Goal: Task Accomplishment & Management: Manage account settings

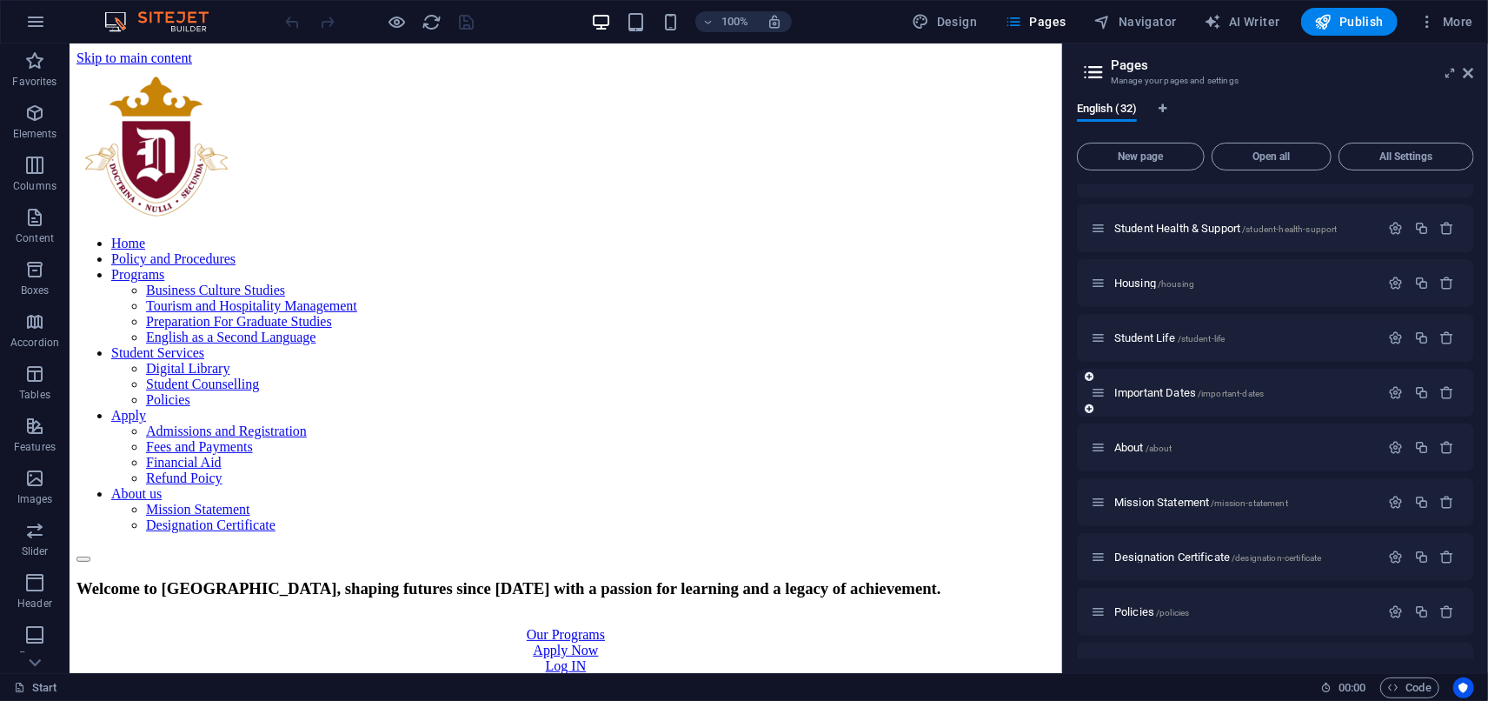
scroll to position [1277, 0]
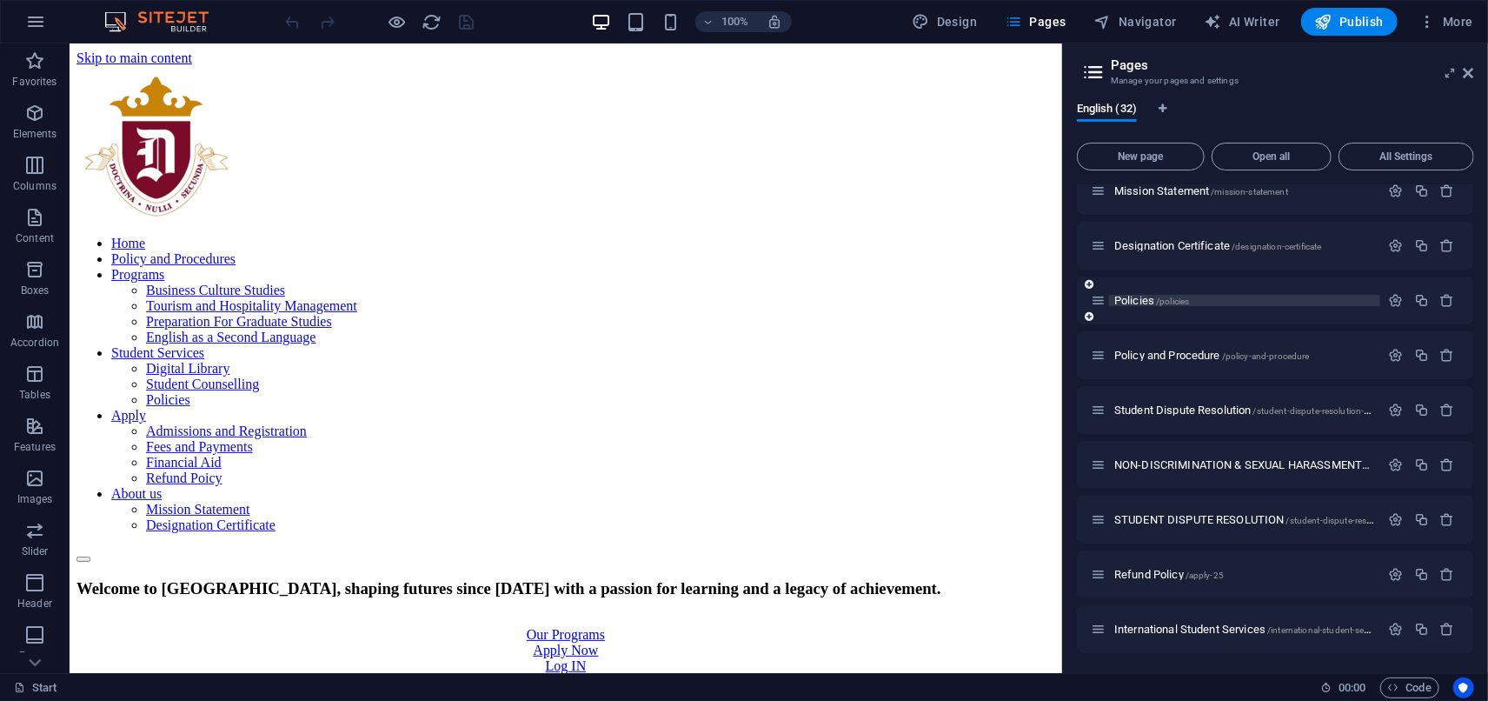
click at [1139, 298] on span "Policies /policies" at bounding box center [1151, 300] width 75 height 13
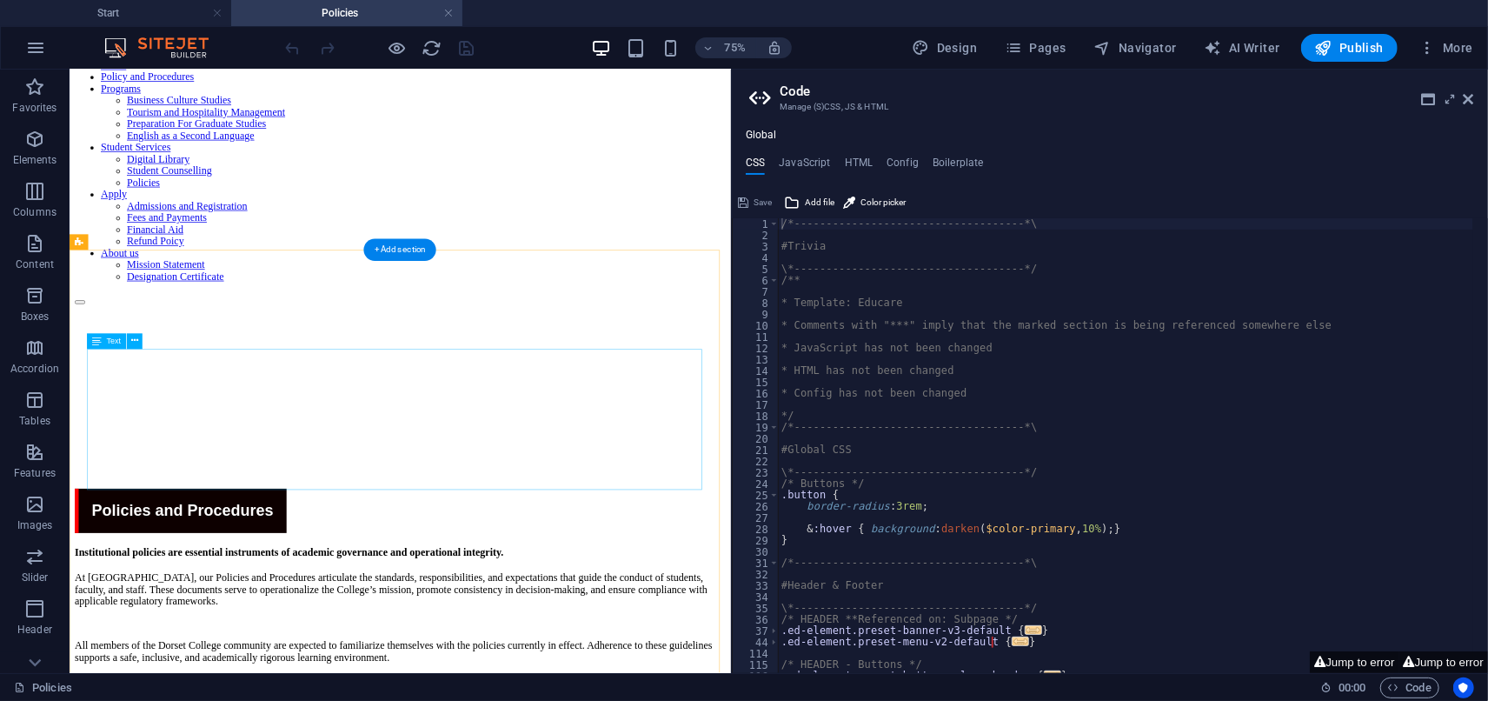
scroll to position [10, 0]
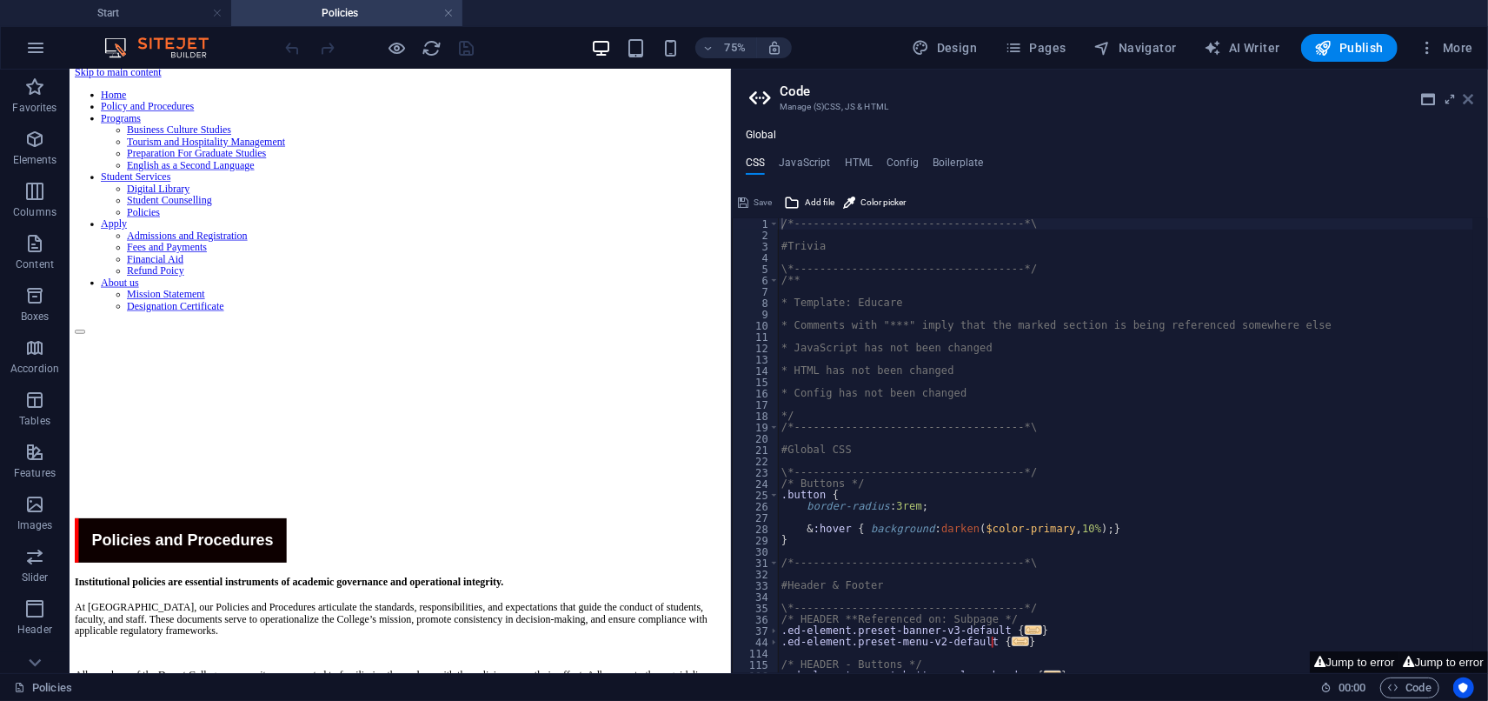
click at [1470, 97] on icon at bounding box center [1469, 99] width 10 height 14
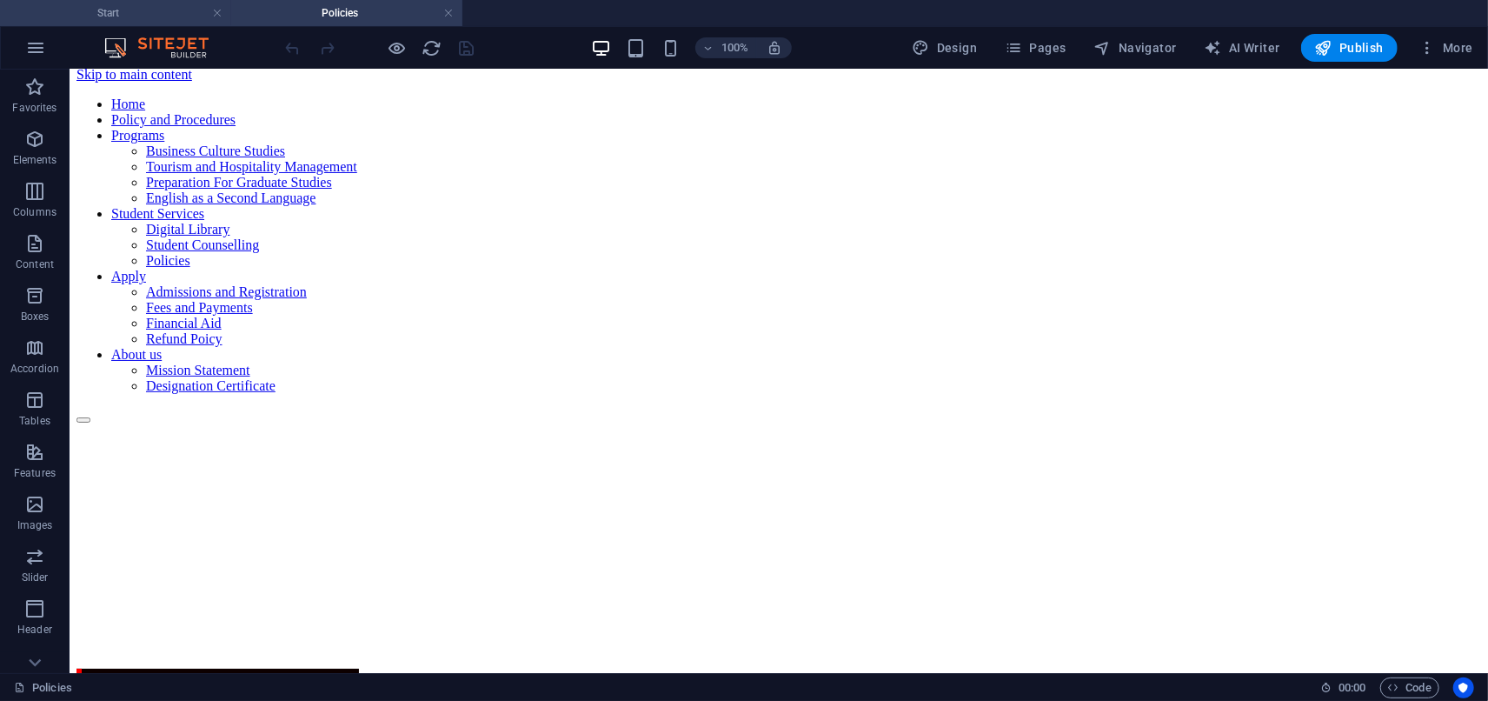
click at [179, 19] on h4 "Start" at bounding box center [115, 12] width 231 height 19
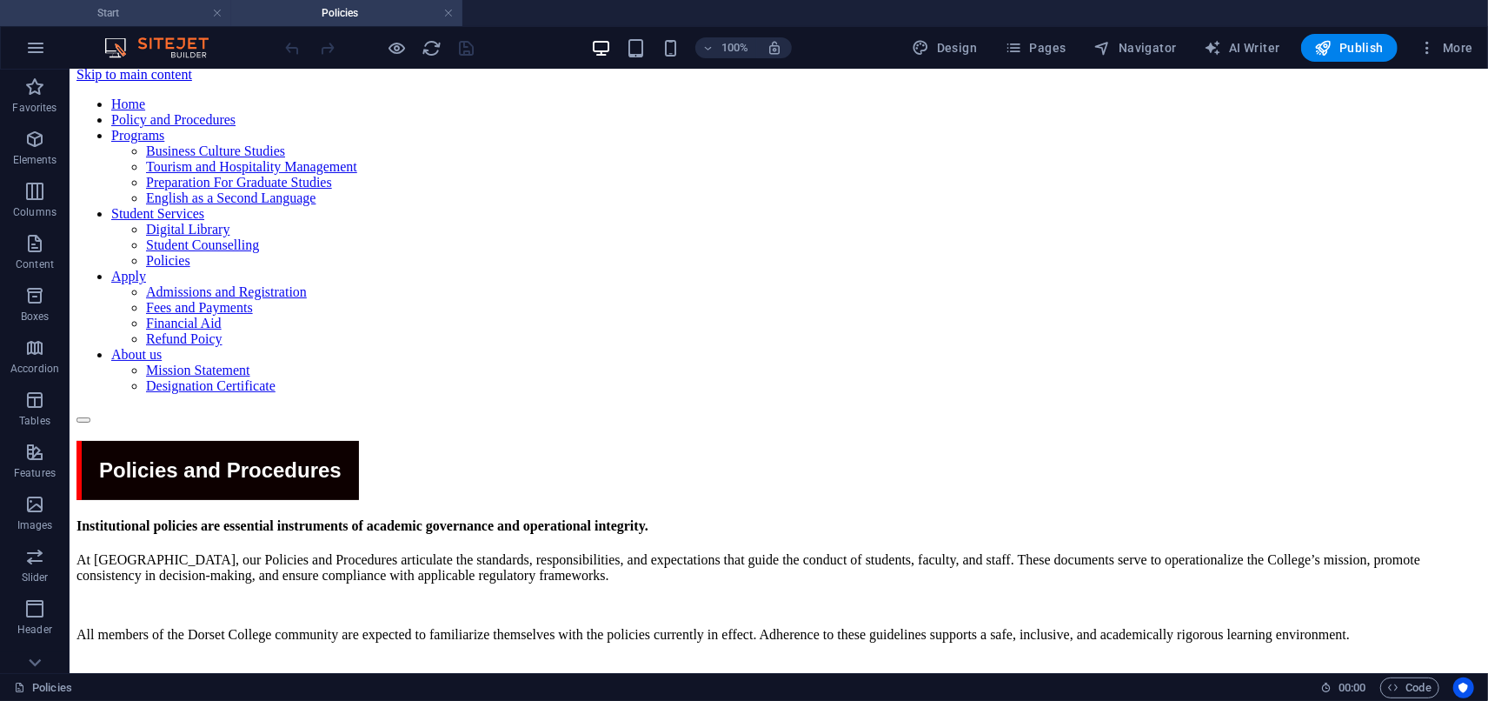
scroll to position [0, 0]
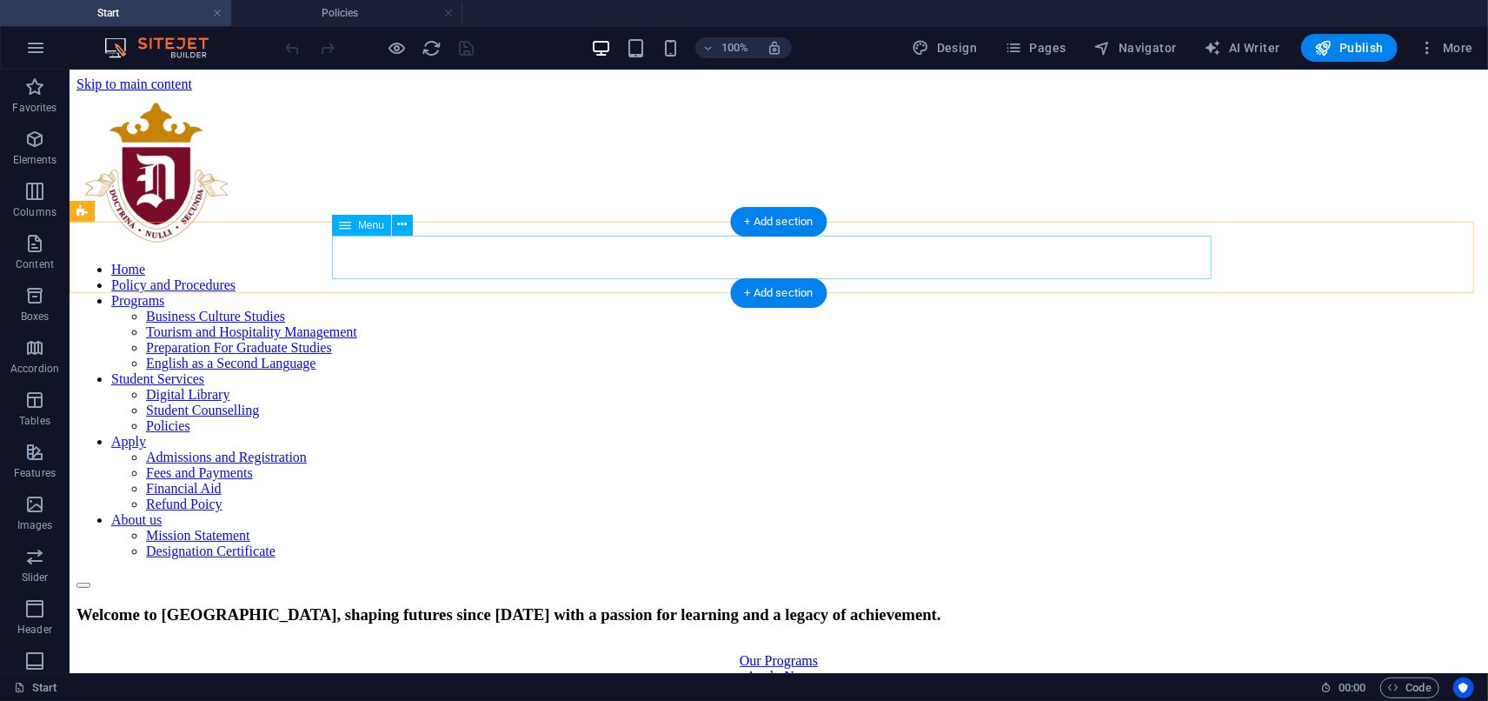
click at [529, 261] on nav "Home Policy and Procedures Programs Business Culture Studies Tourism and Hospit…" at bounding box center [778, 409] width 1405 height 297
select select "default"
select select "26"
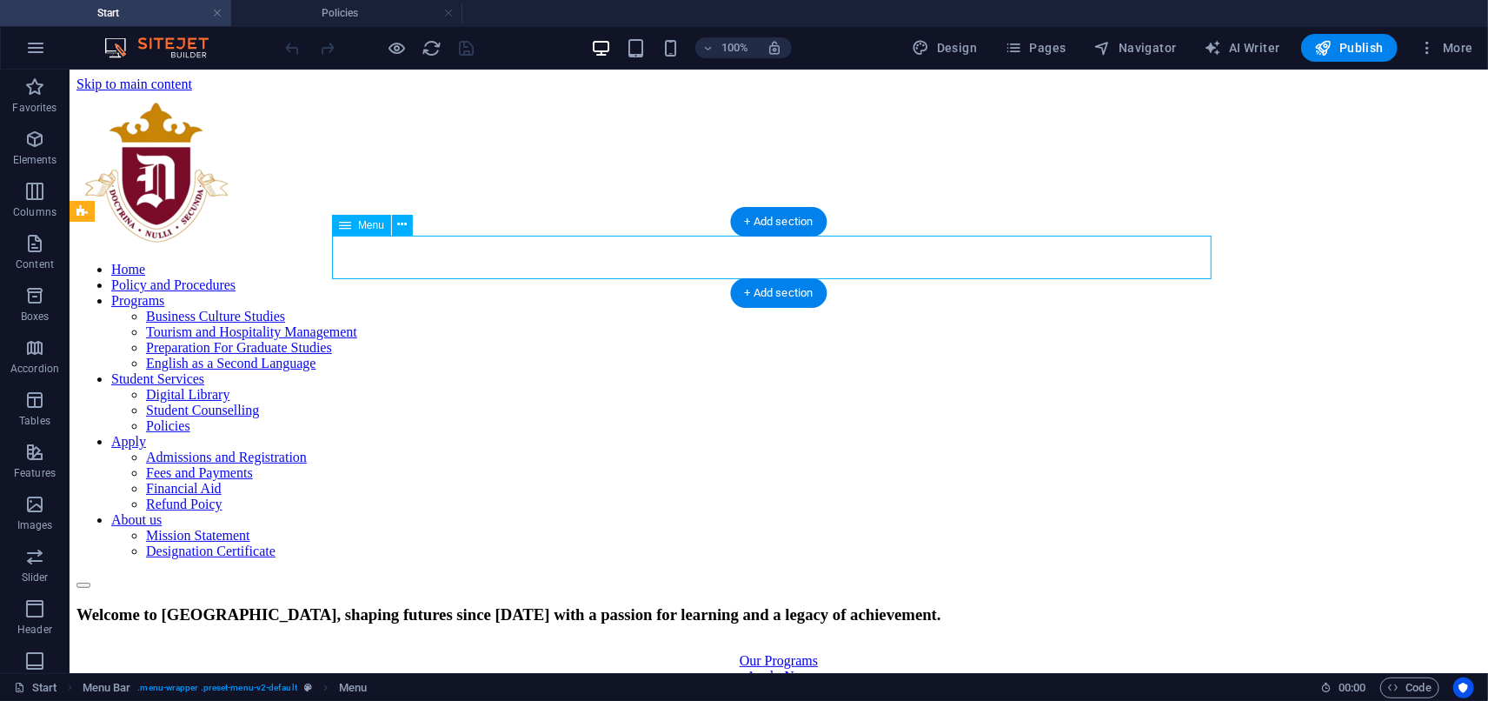
select select
select select "default"
select select "1"
select select
select select "primary"
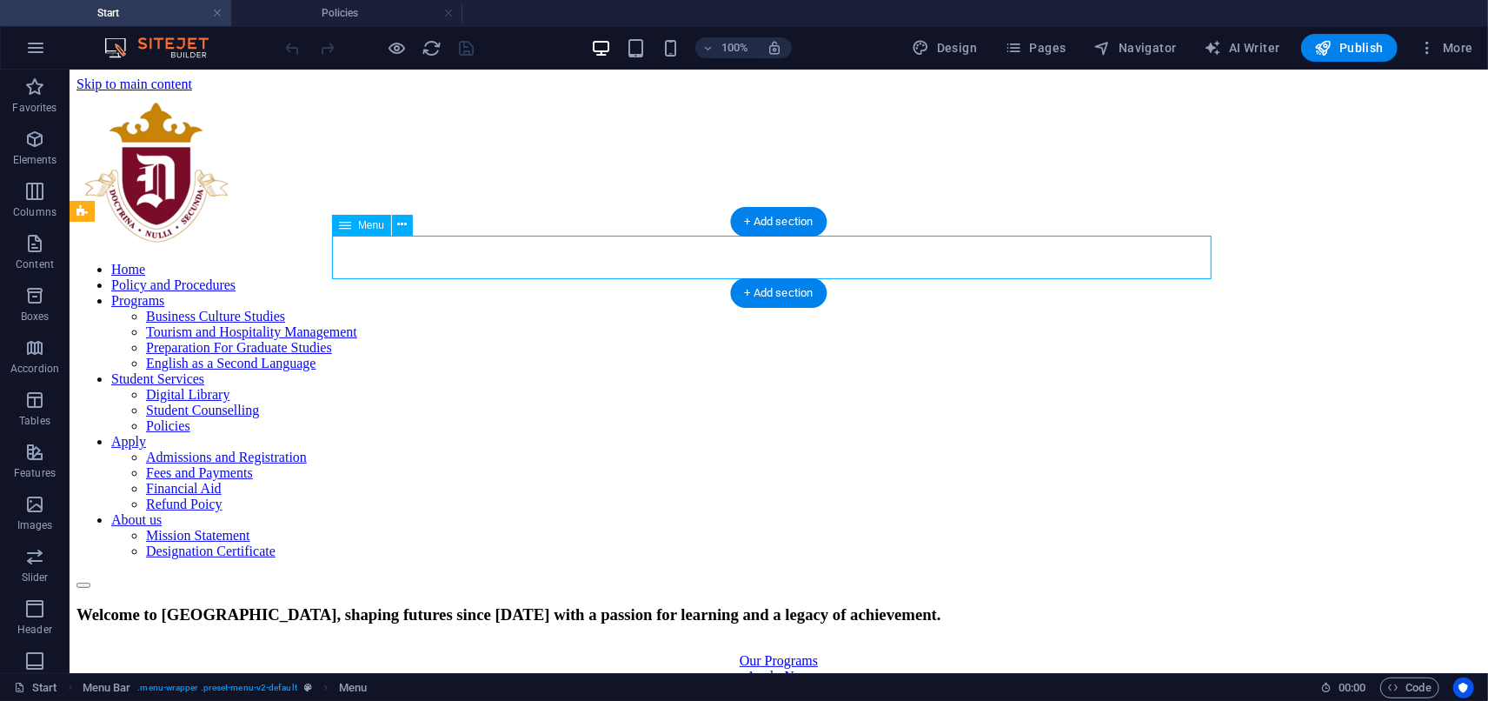
select select "5"
select select
select select "4"
select select
select select "2"
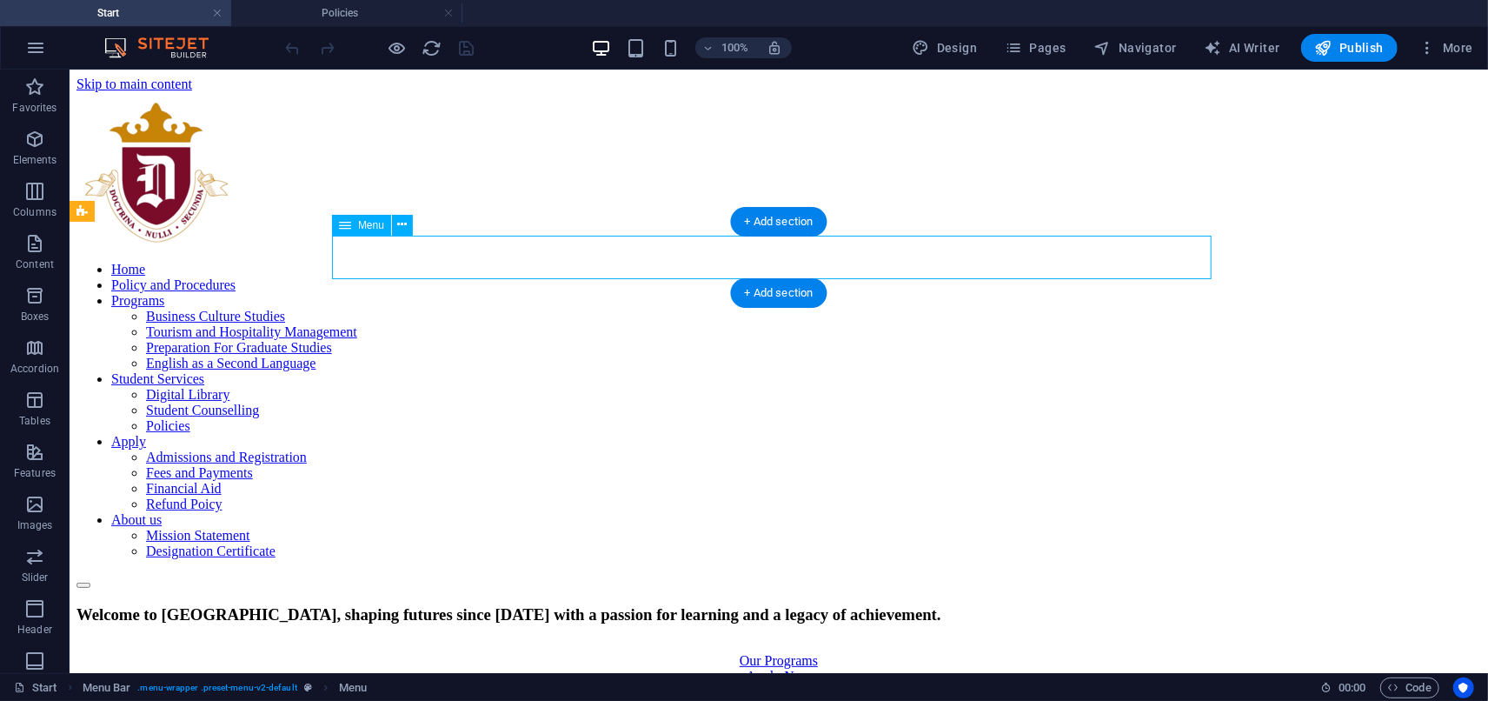
select select
select select "3"
select select
select select "10"
select select
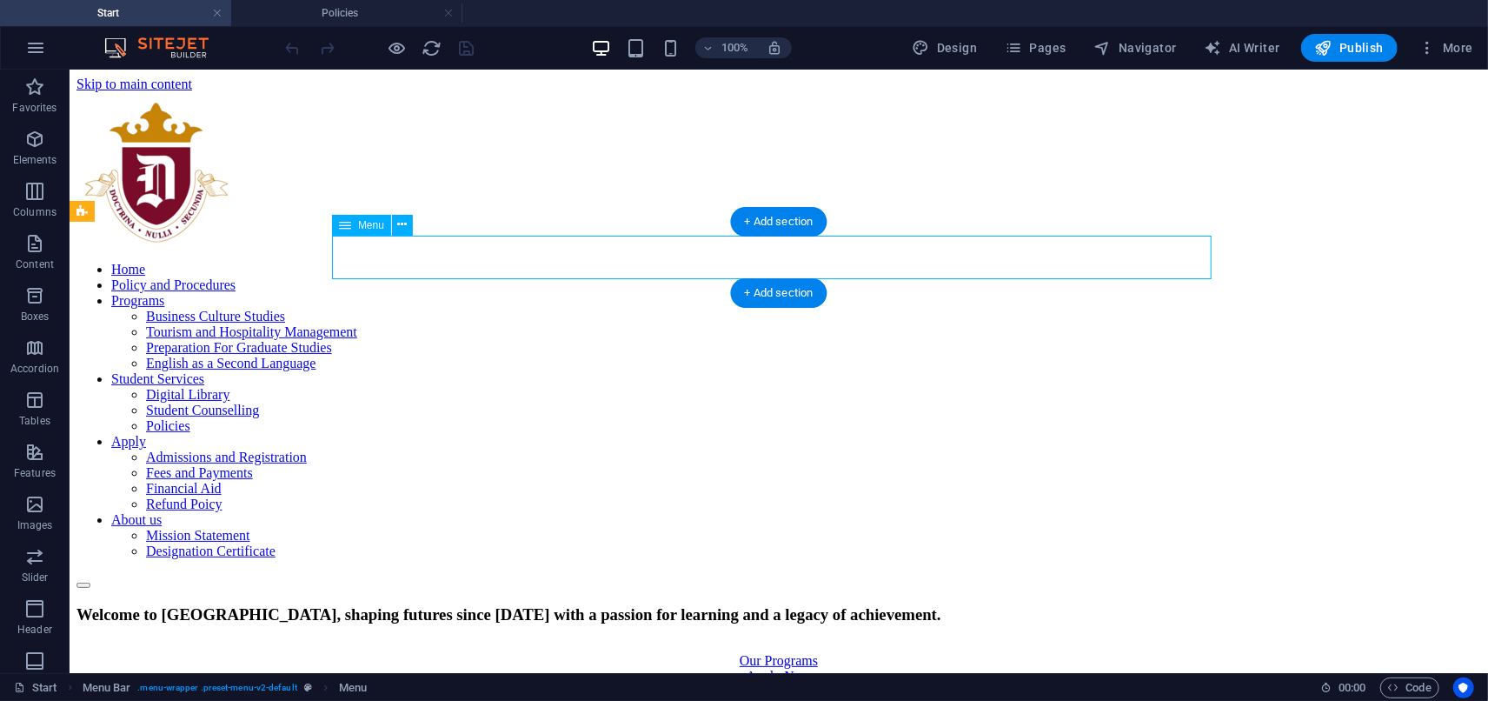
select select "primary"
select select "11"
select select
select select "12"
select select
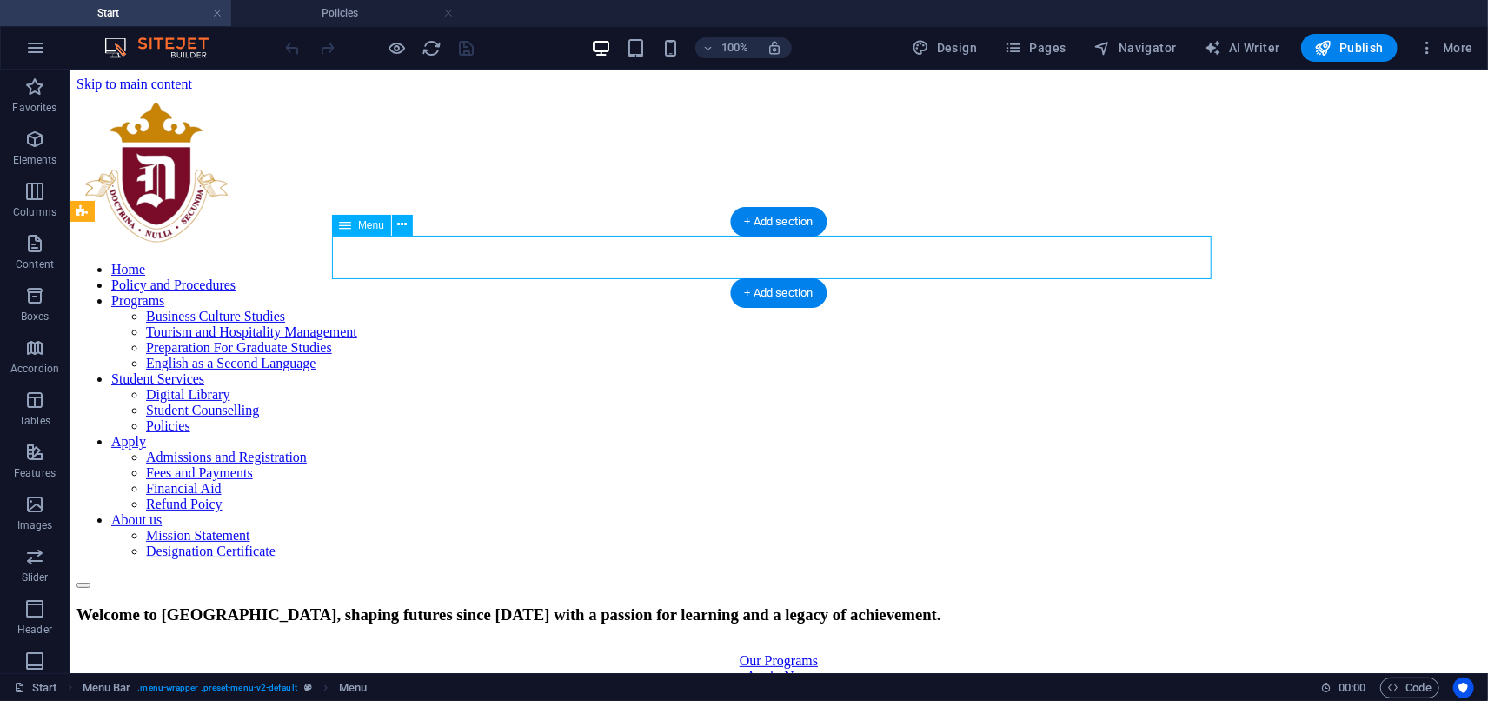
select select "25"
select select
select select "6"
select select
select select "primary"
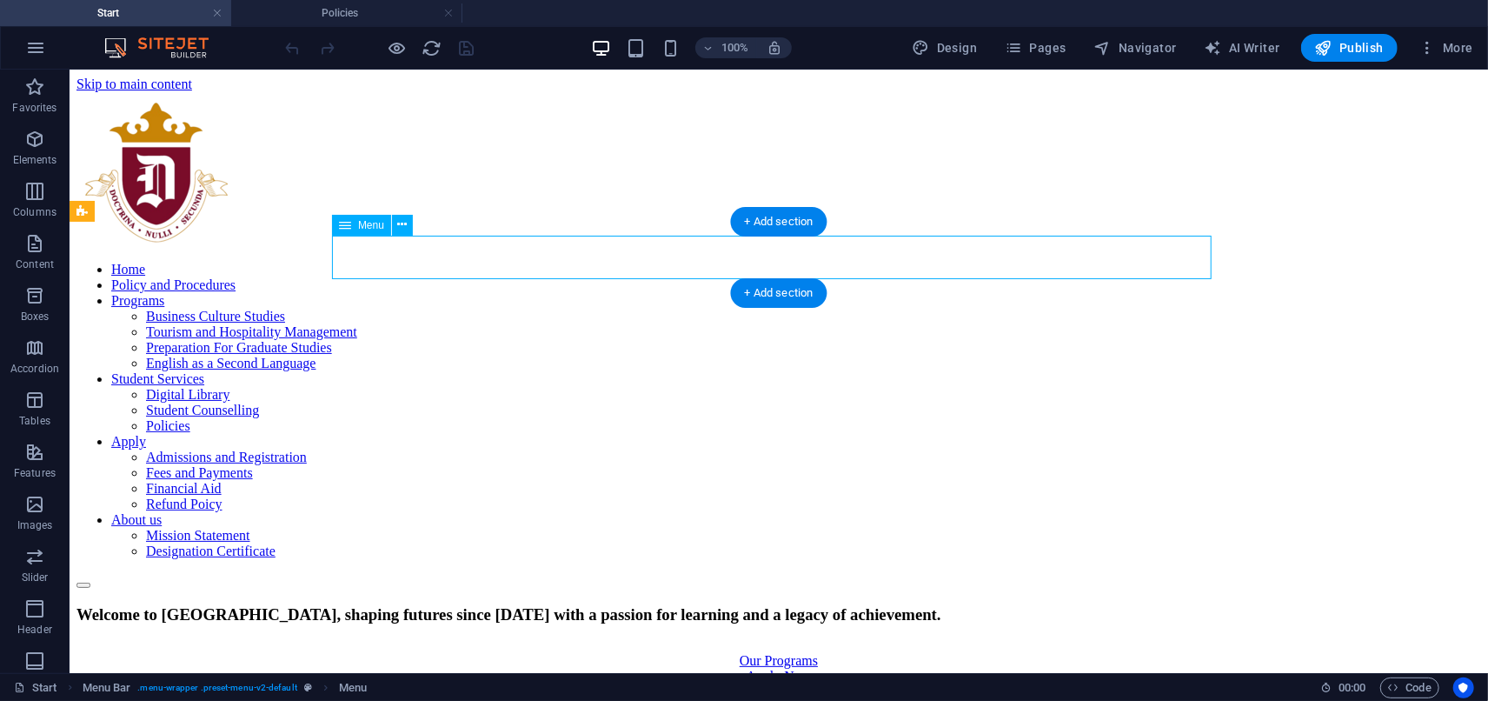
select select "7"
select select
select select "8"
select select
select select "9"
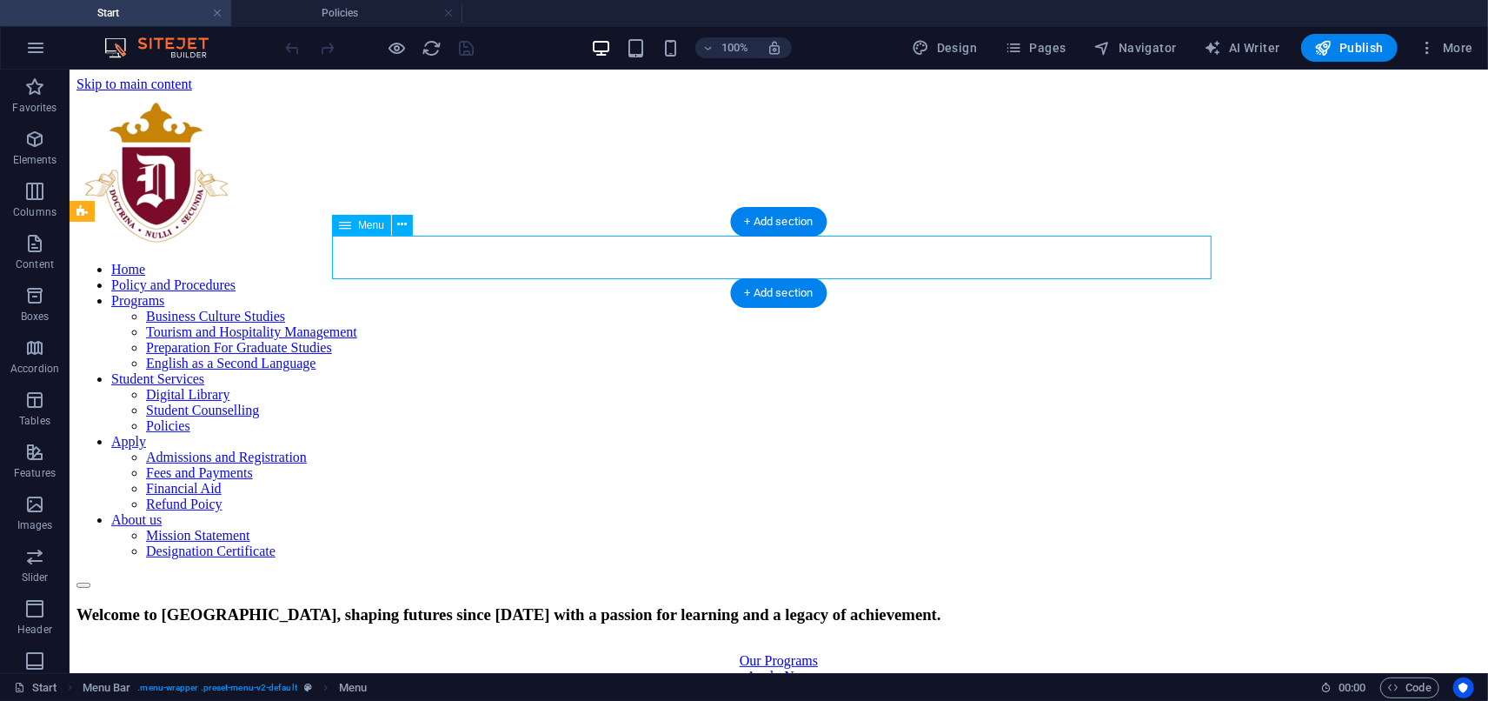
select select
select select "30"
select select
select select "22"
select select
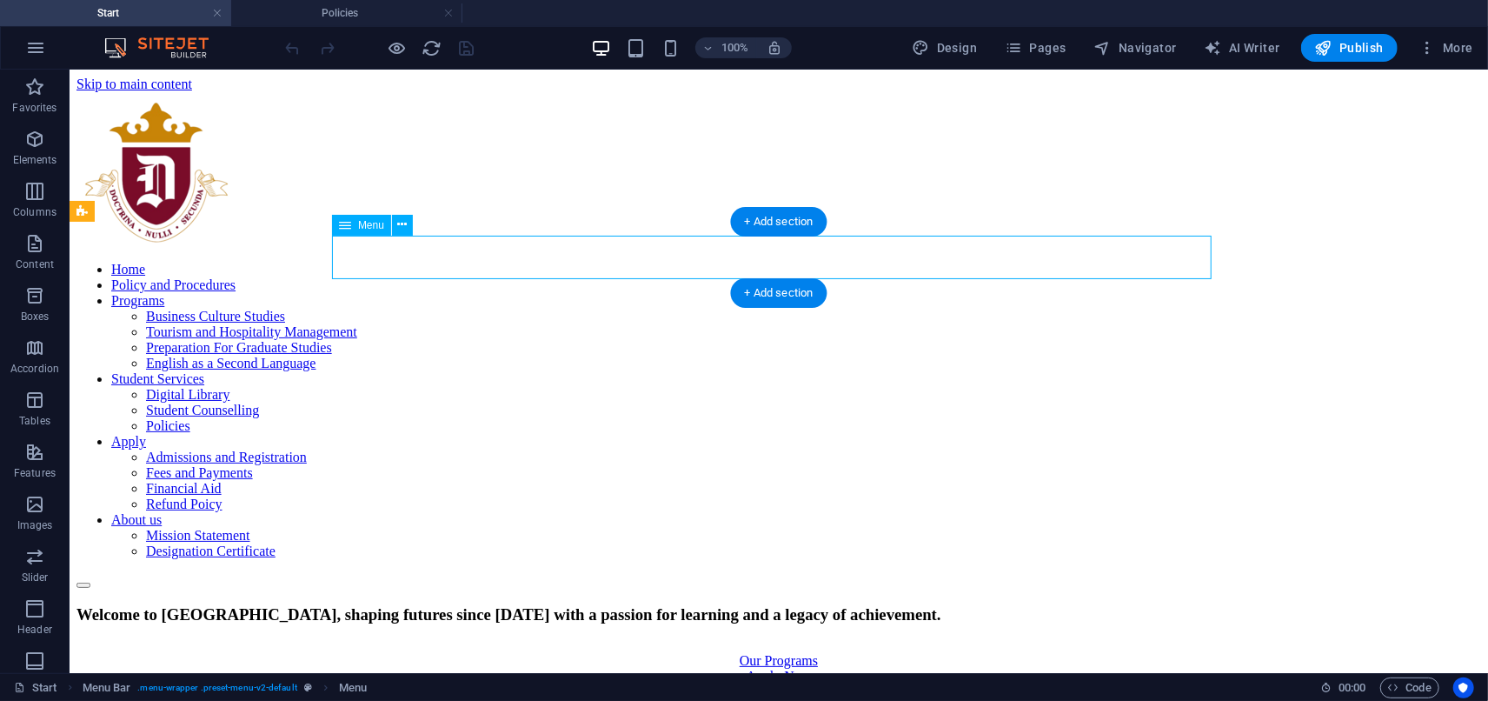
select select "primary"
select select "23"
select select
select select "24"
select select
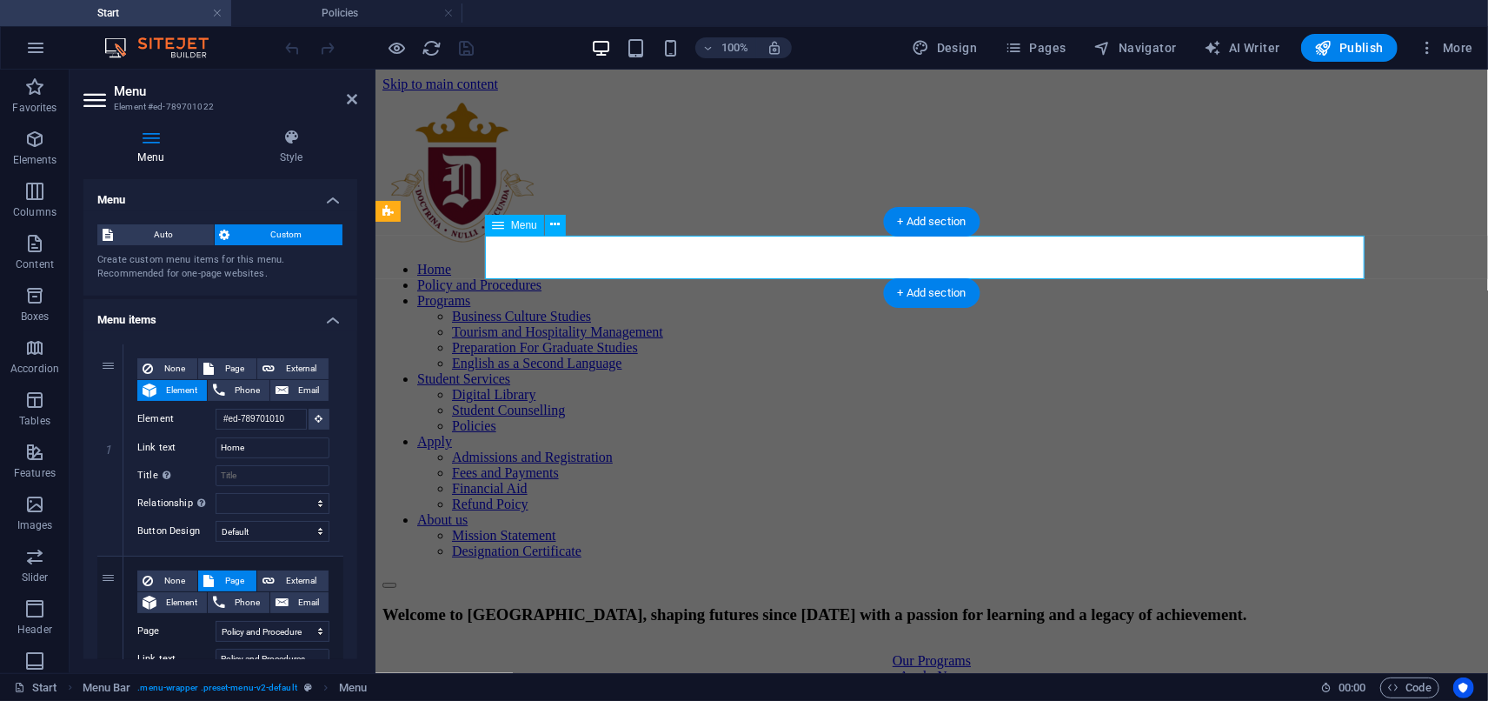
click at [751, 261] on nav "Home Policy and Procedures Programs Business Culture Studies Tourism and Hospit…" at bounding box center [931, 409] width 1099 height 297
click at [749, 261] on nav "Home Policy and Procedures Programs Business Culture Studies Tourism and Hospit…" at bounding box center [931, 409] width 1099 height 297
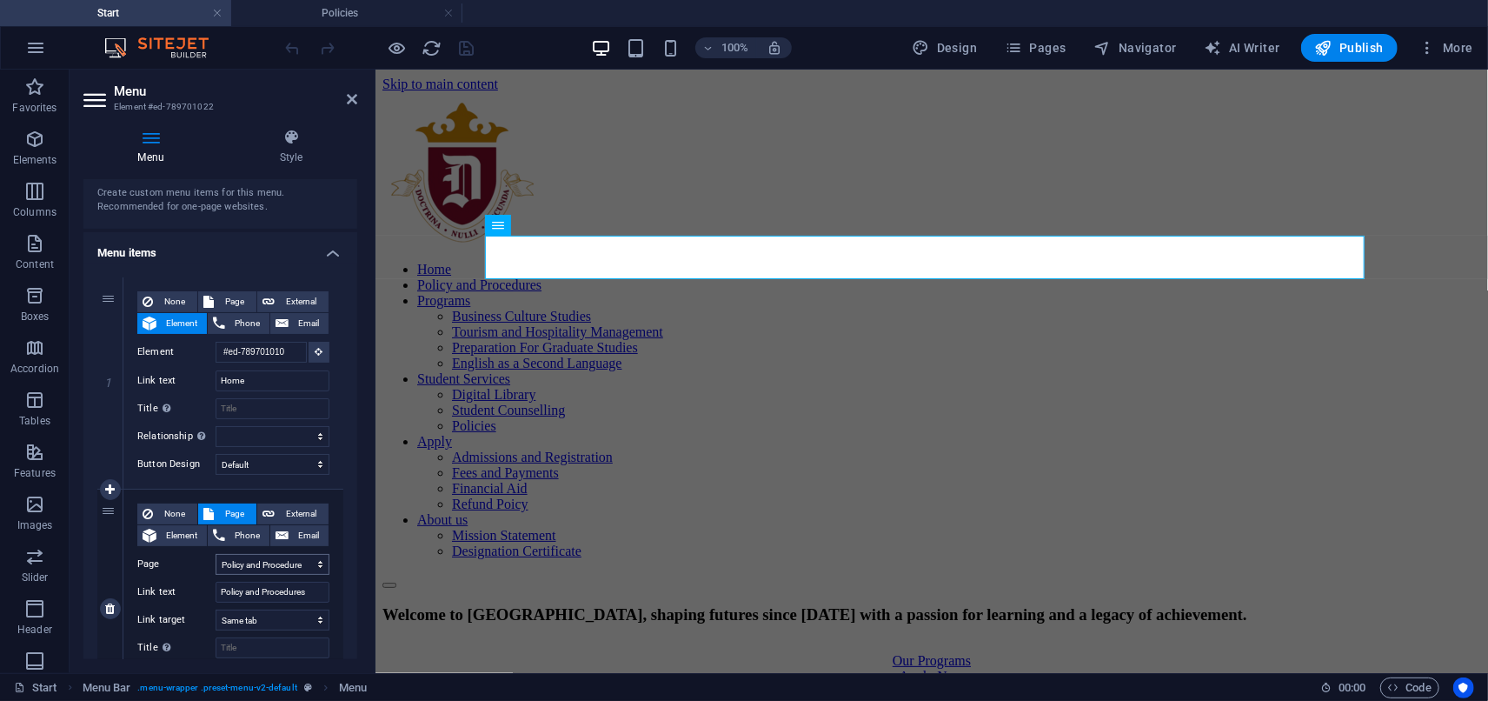
scroll to position [96, 0]
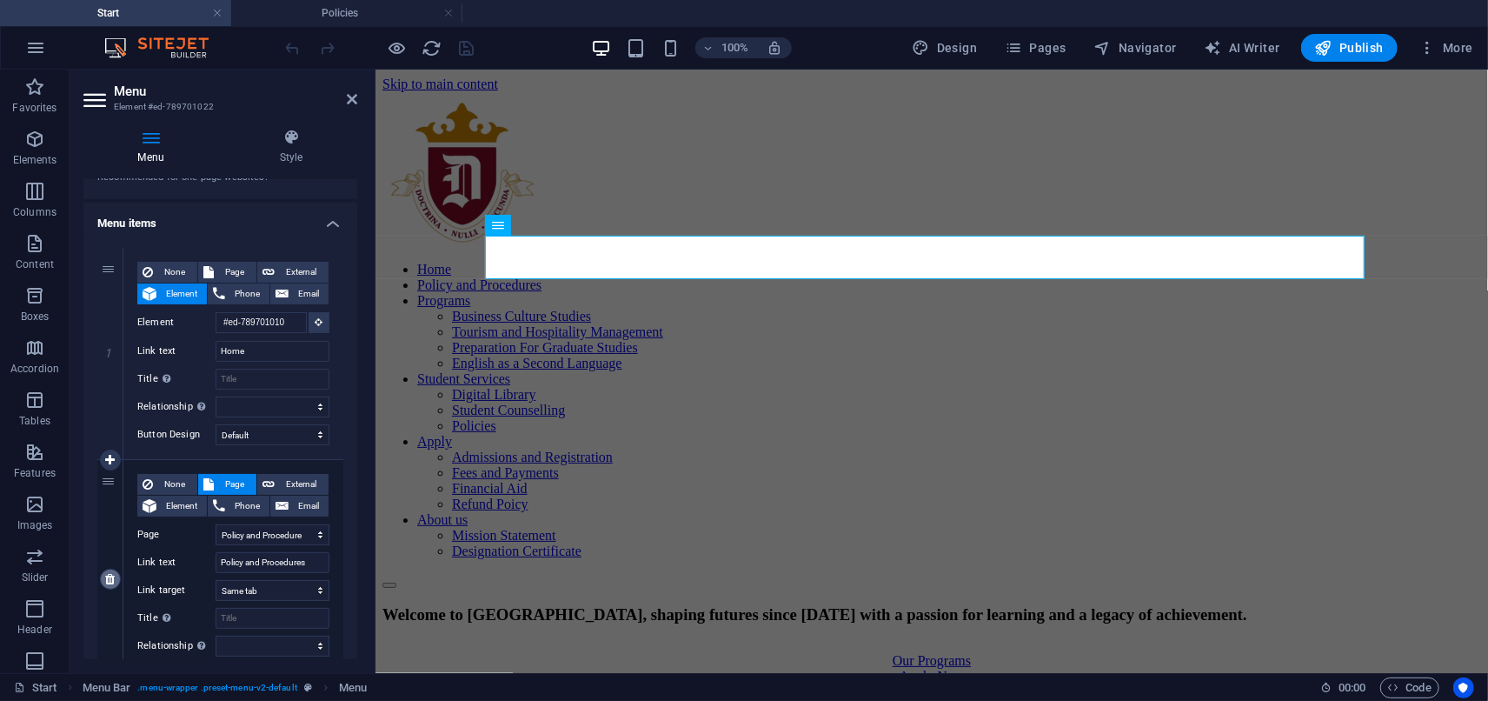
click at [103, 584] on link at bounding box center [110, 578] width 21 height 21
select select
select select "1"
type input "Programs"
select select
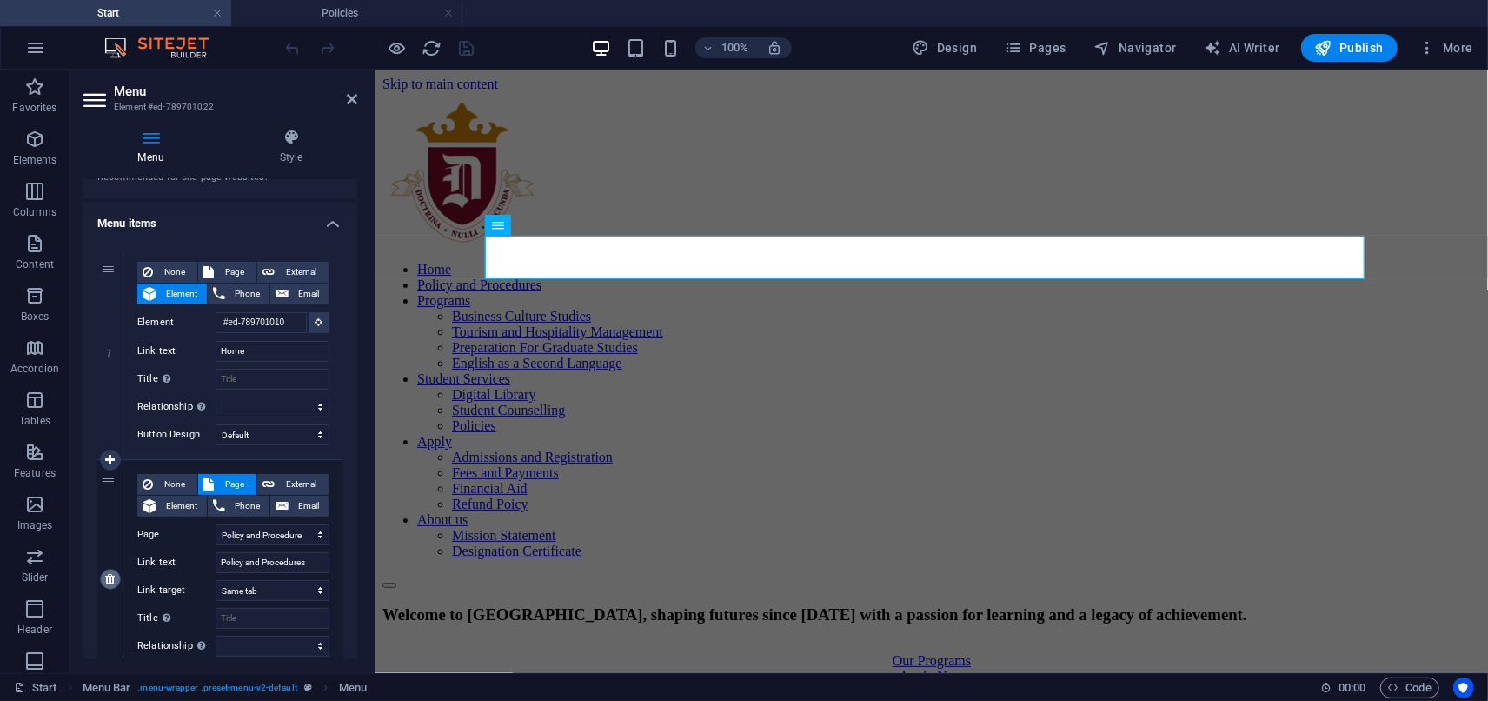
select select "primary"
select select "10"
type input "Student Services"
select select
select select "11"
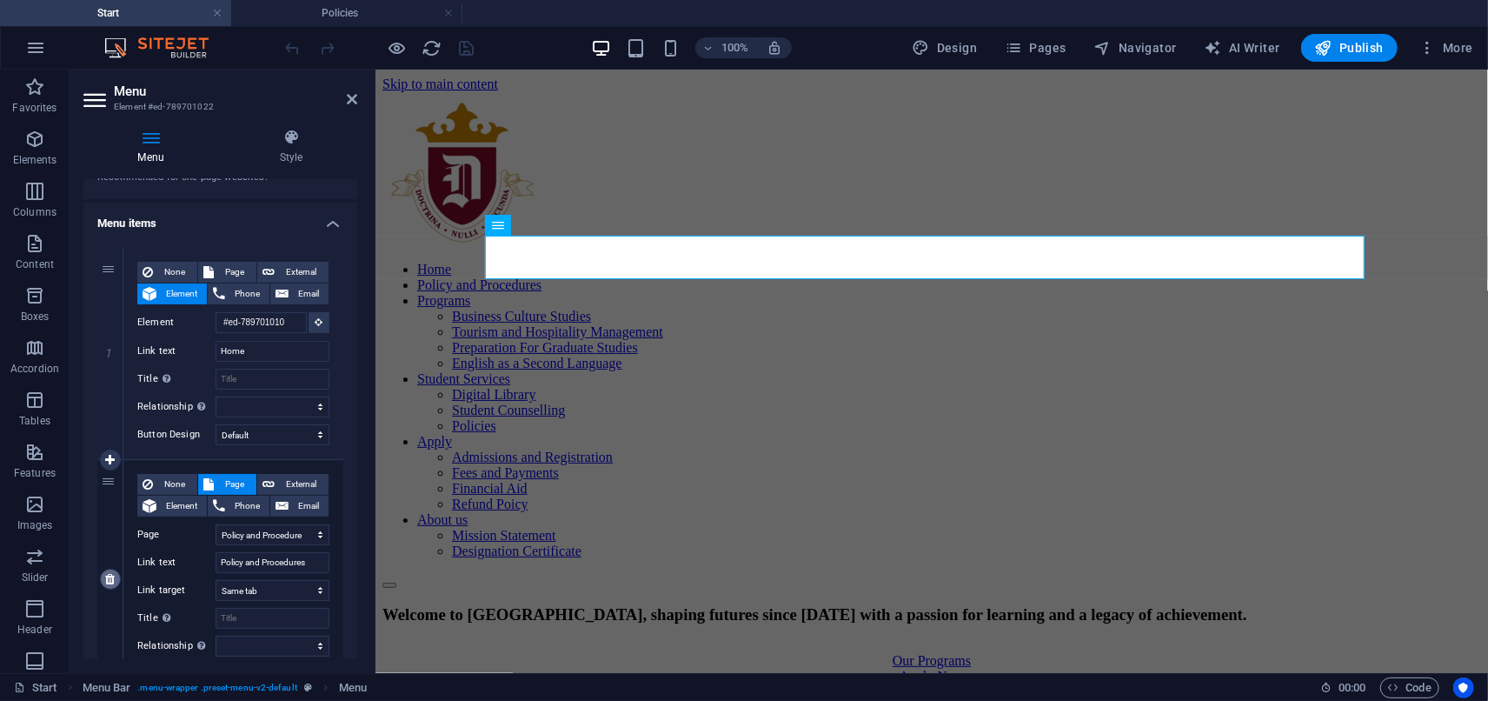
type input "Digital Library"
select select
select select "12"
type input "Student Counselling"
select select
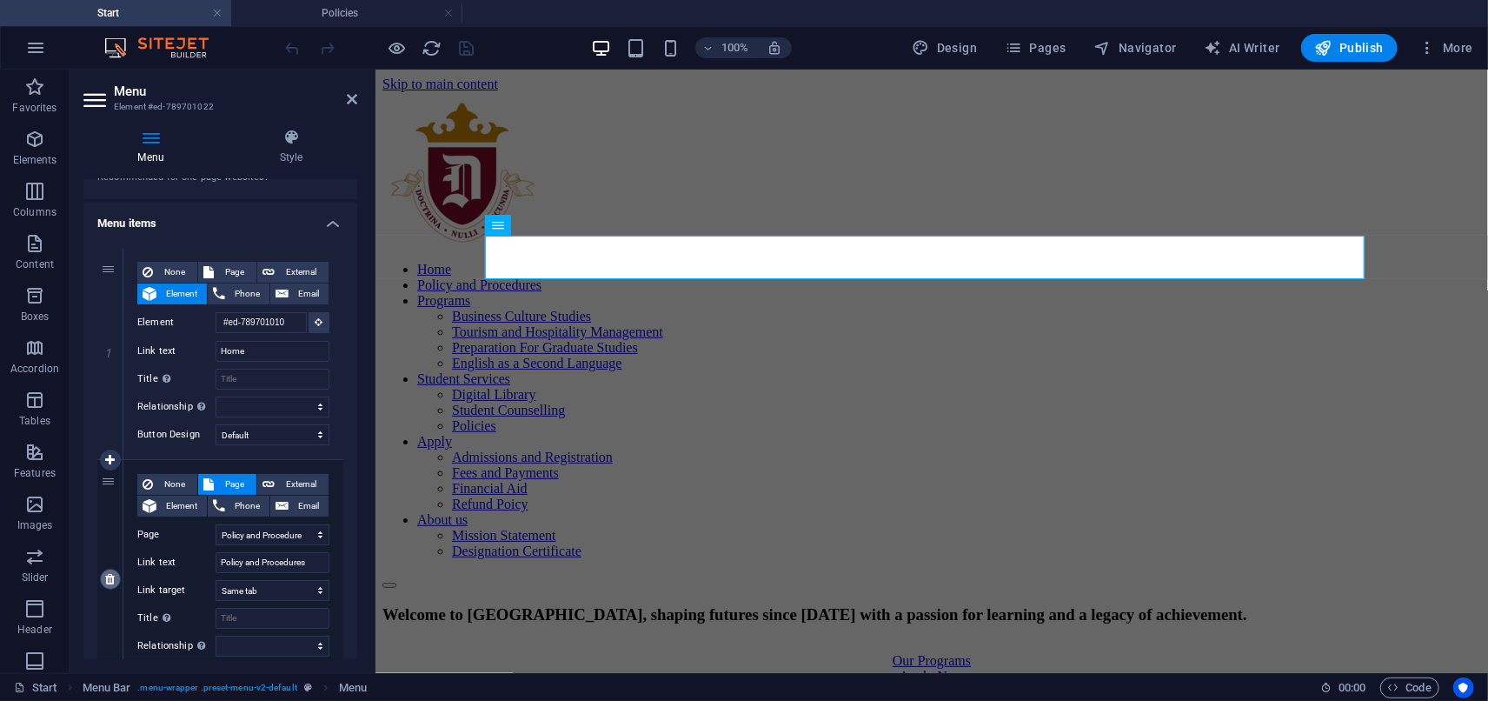
select select "25"
type input "Policies"
select select
select select "6"
type input "Apply"
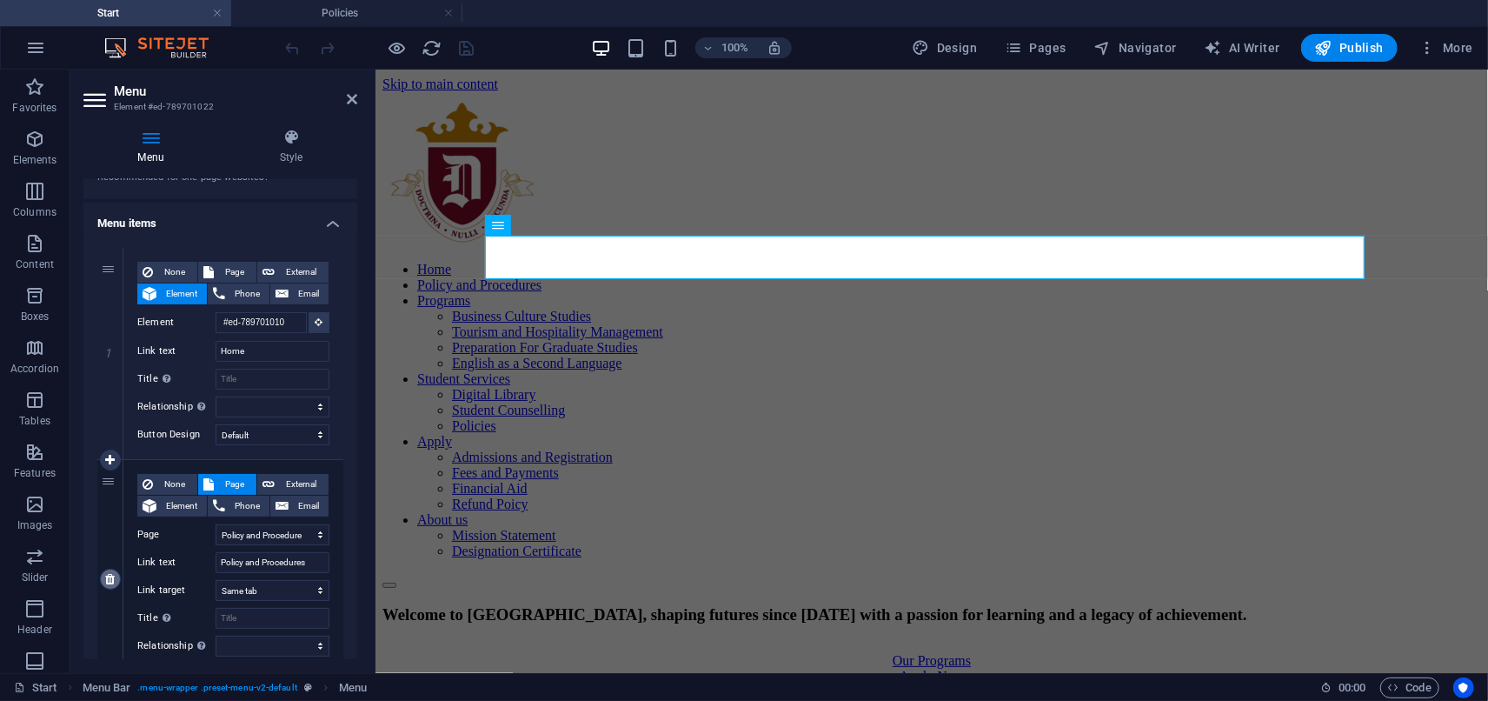
select select
select select "7"
type input "Admissions and Registration"
select select
select select "8"
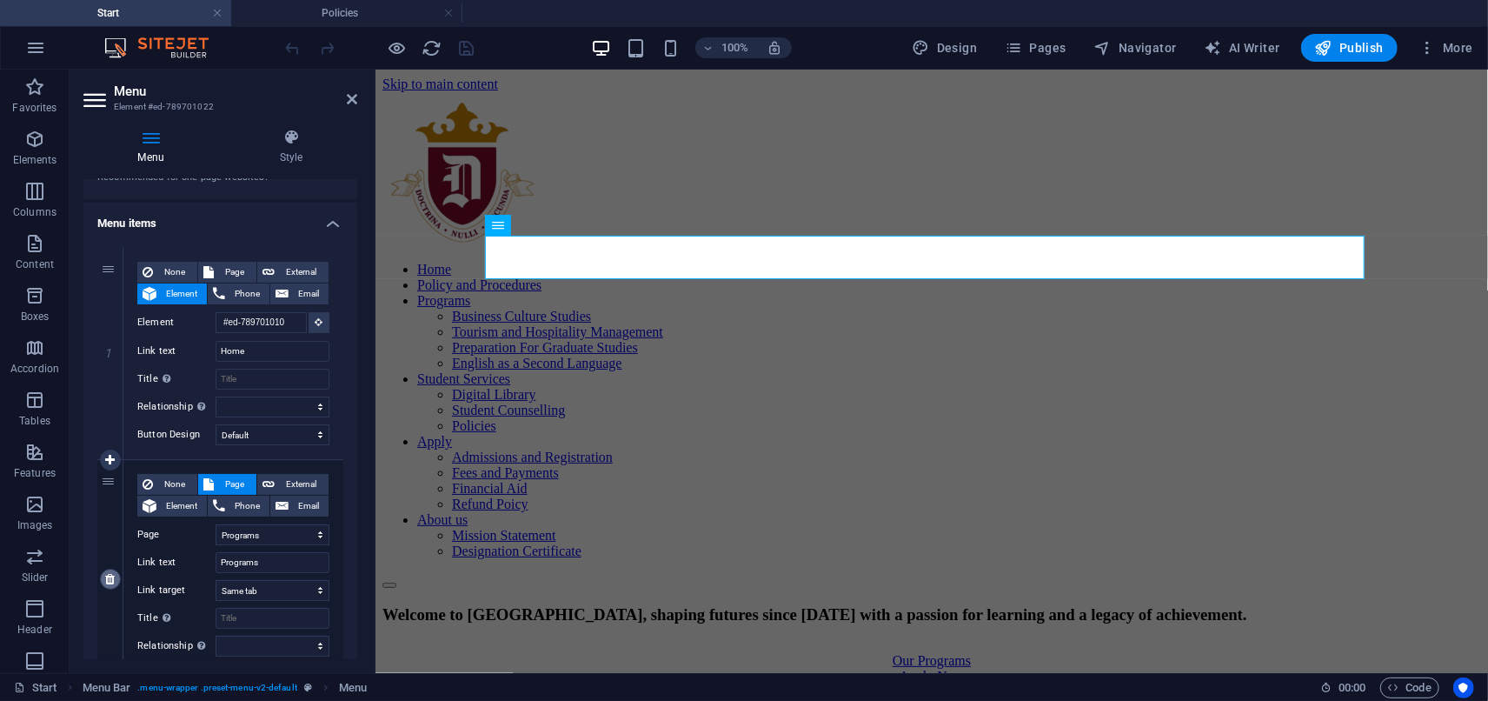
type input "Fees and Payments"
select select
select select "9"
type input "Financial Aid"
select select
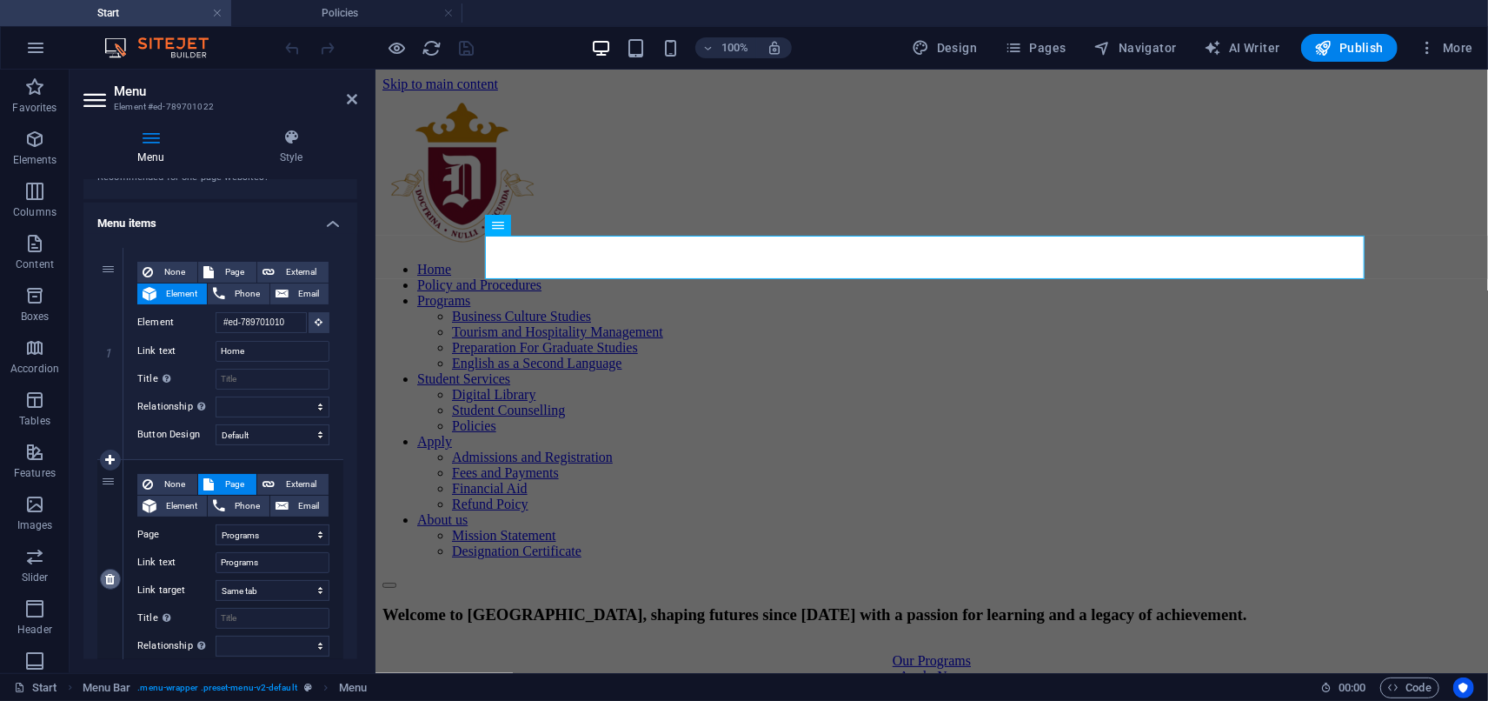
select select "22"
type input "About us"
select select
select select "23"
type input "Mission Statement"
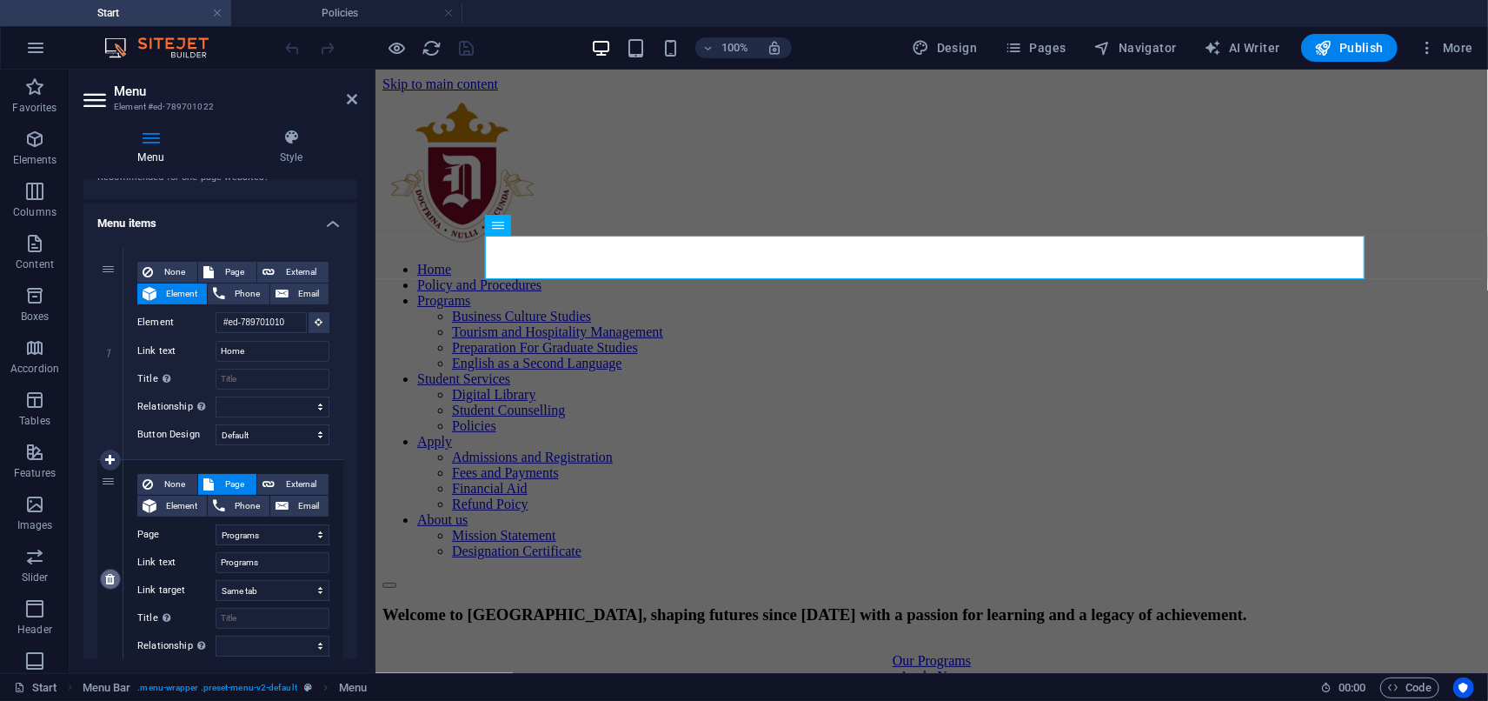
select select
select select "24"
type input "Designation Certificate"
select select
select select "5"
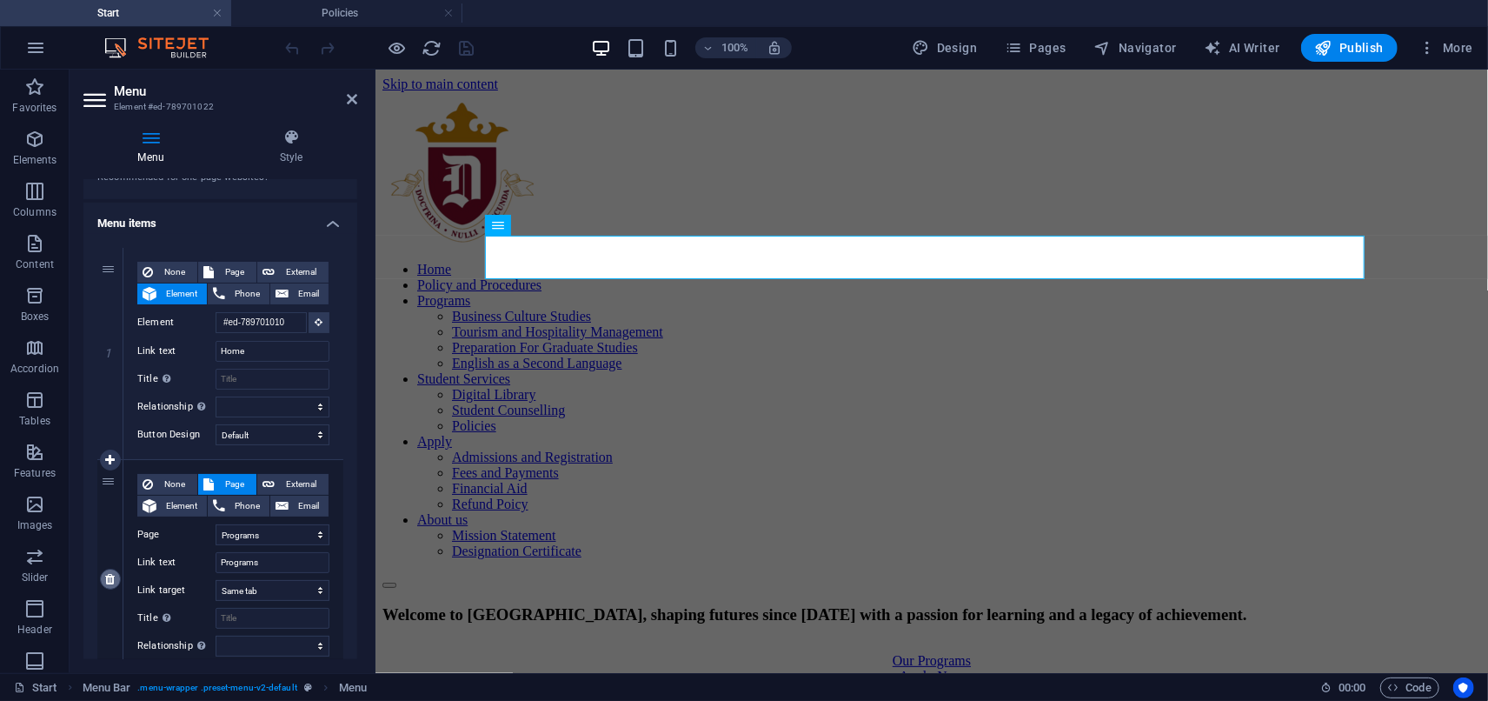
select select
select select "4"
select select
select select "2"
select select
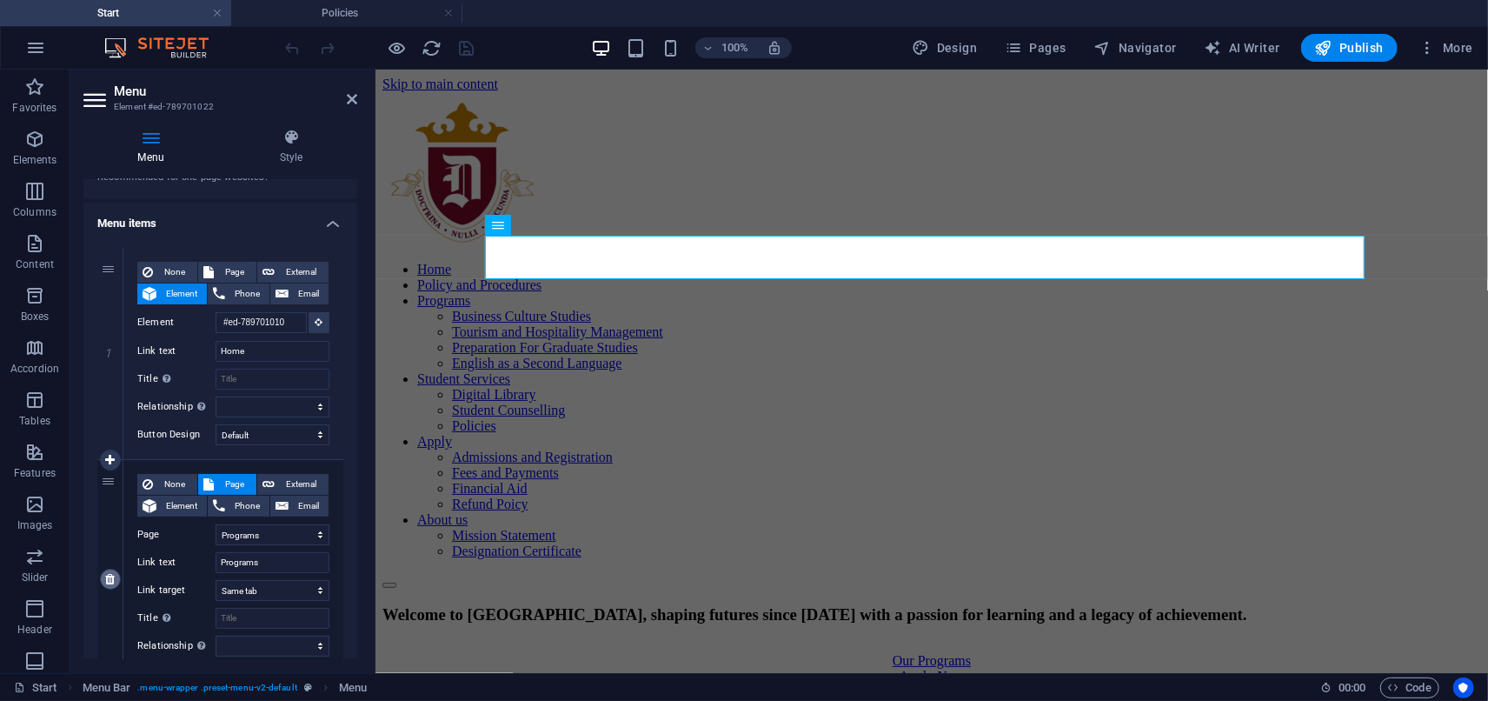
select select "3"
select select
select select "30"
select select
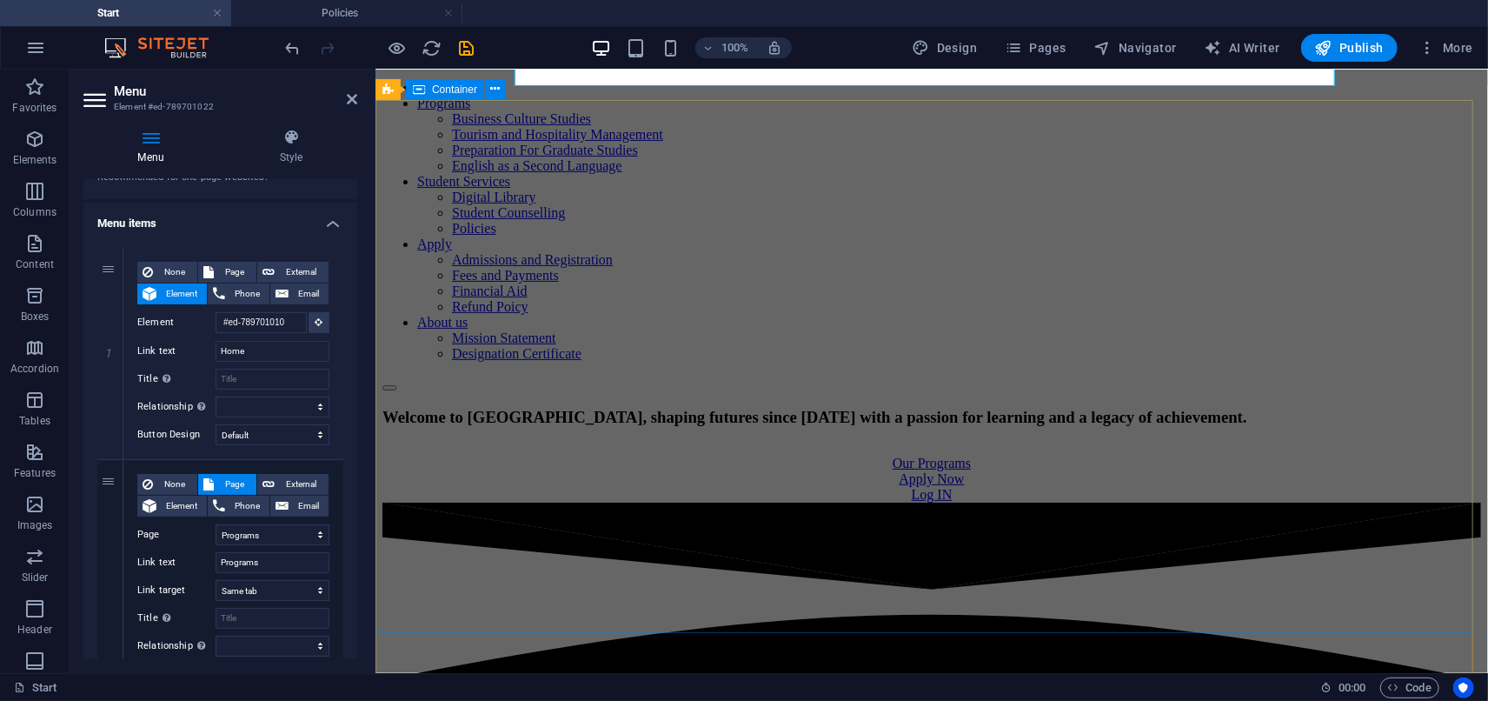
scroll to position [193, 0]
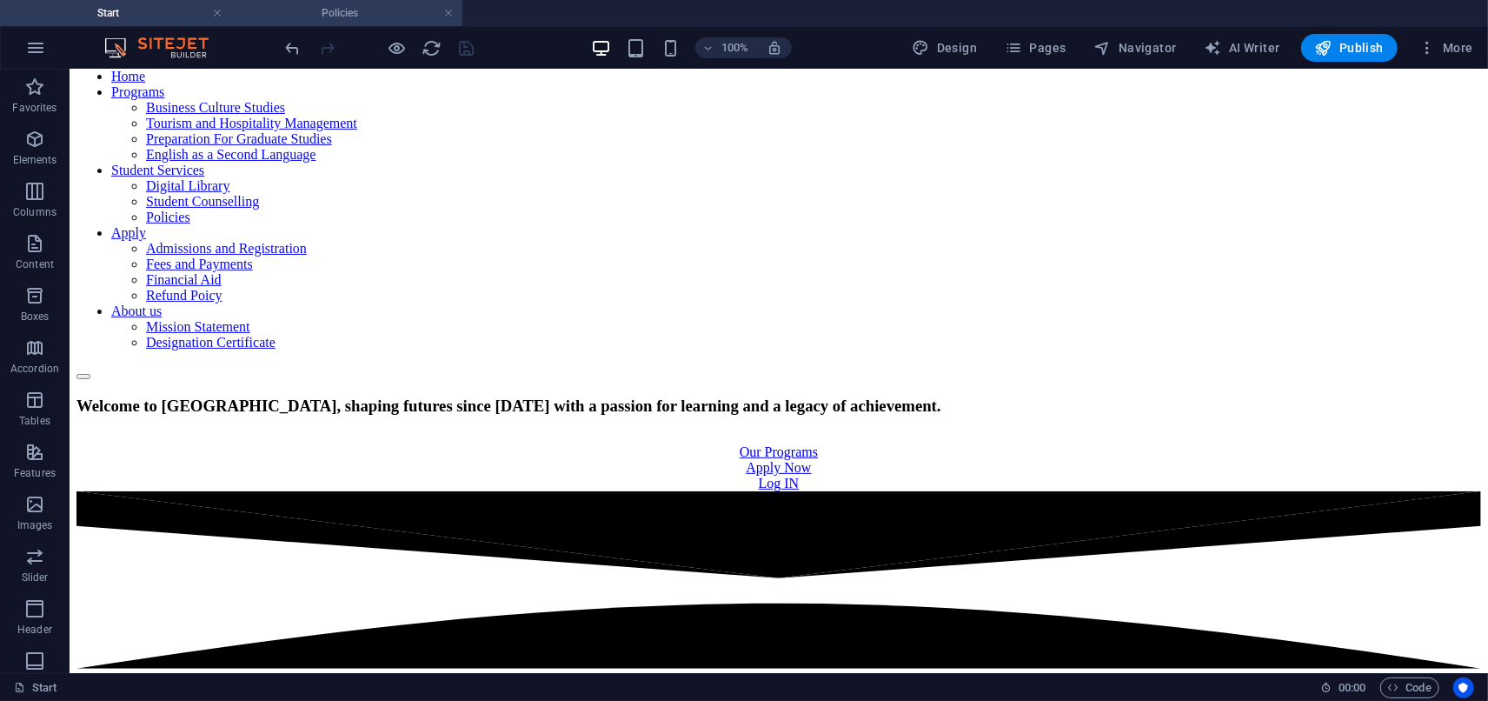
click at [382, 17] on h4 "Policies" at bounding box center [346, 12] width 231 height 19
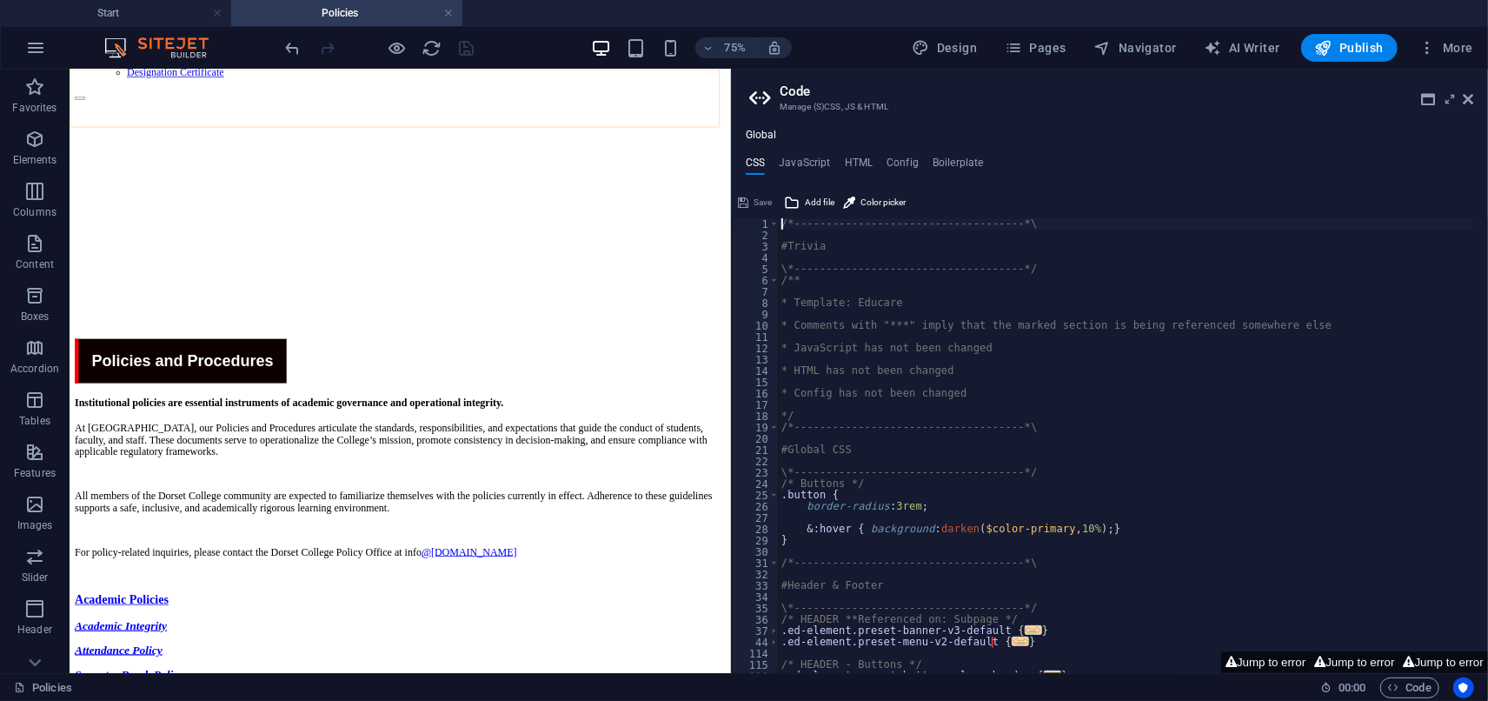
scroll to position [306, 0]
click at [444, 16] on link at bounding box center [448, 13] width 10 height 17
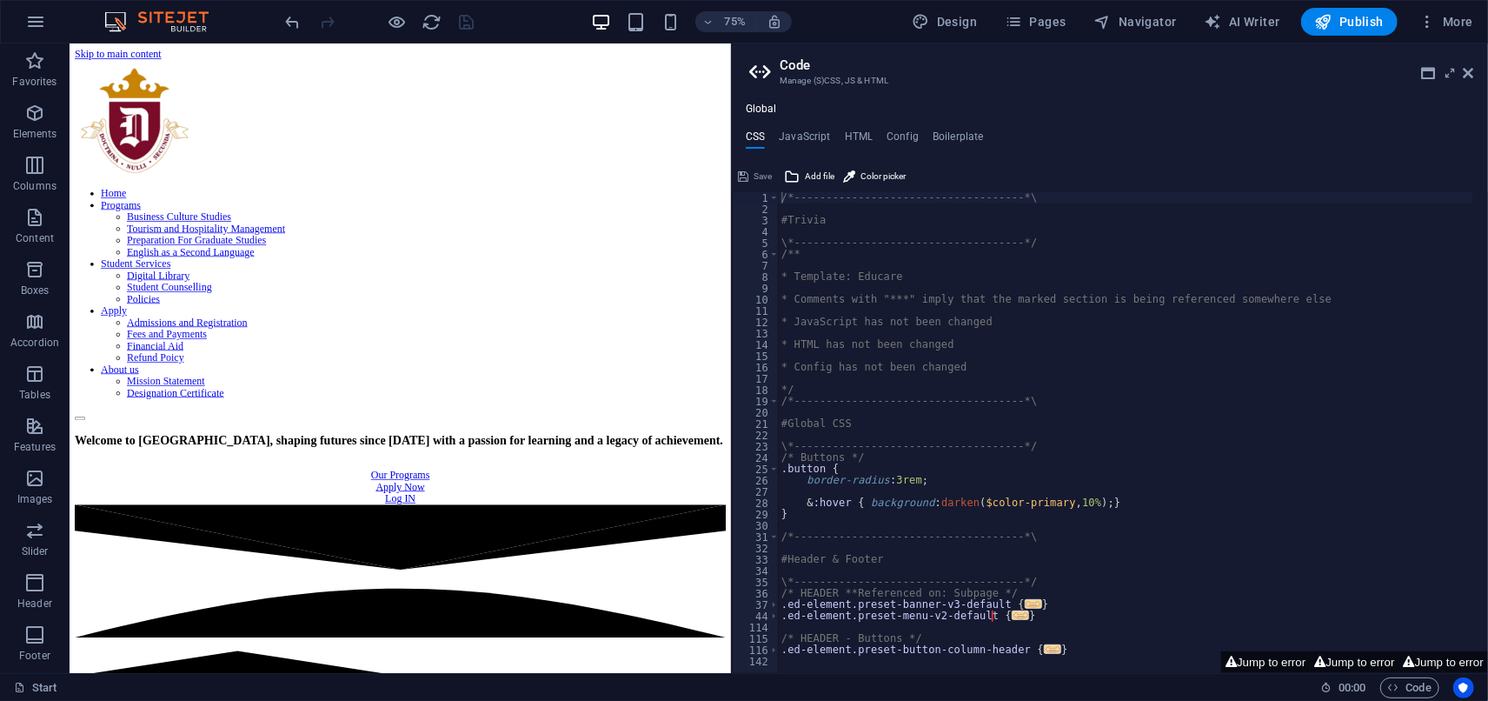
scroll to position [193, 0]
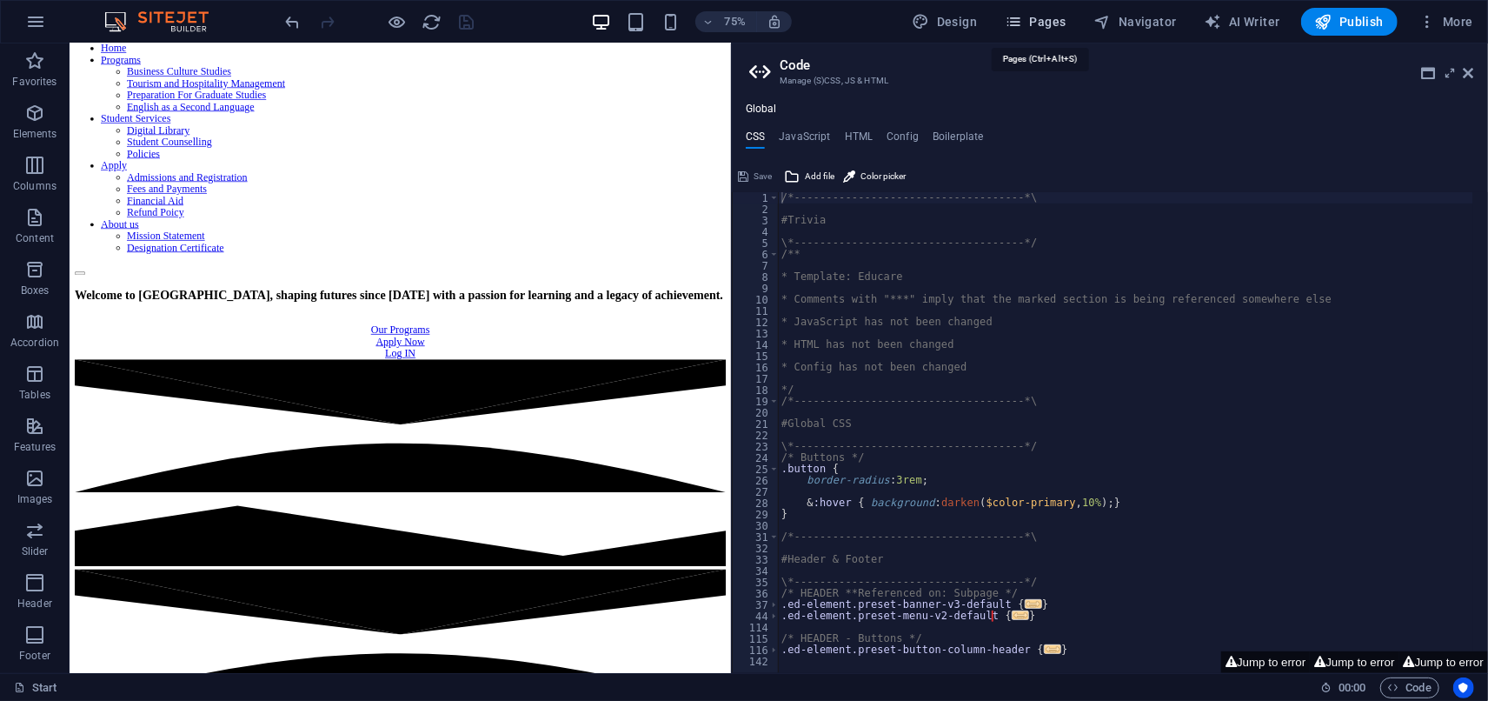
click at [1052, 25] on span "Pages" at bounding box center [1035, 21] width 61 height 17
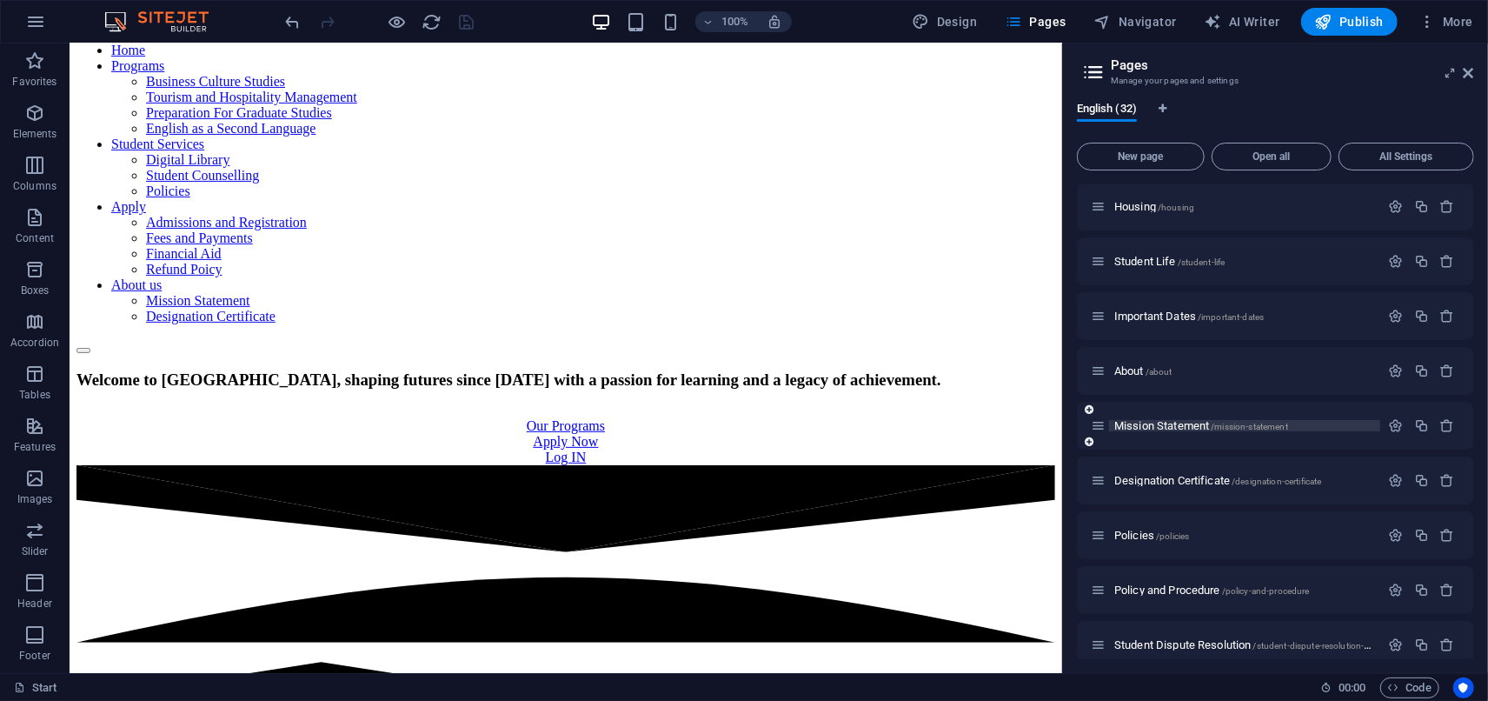
scroll to position [1159, 0]
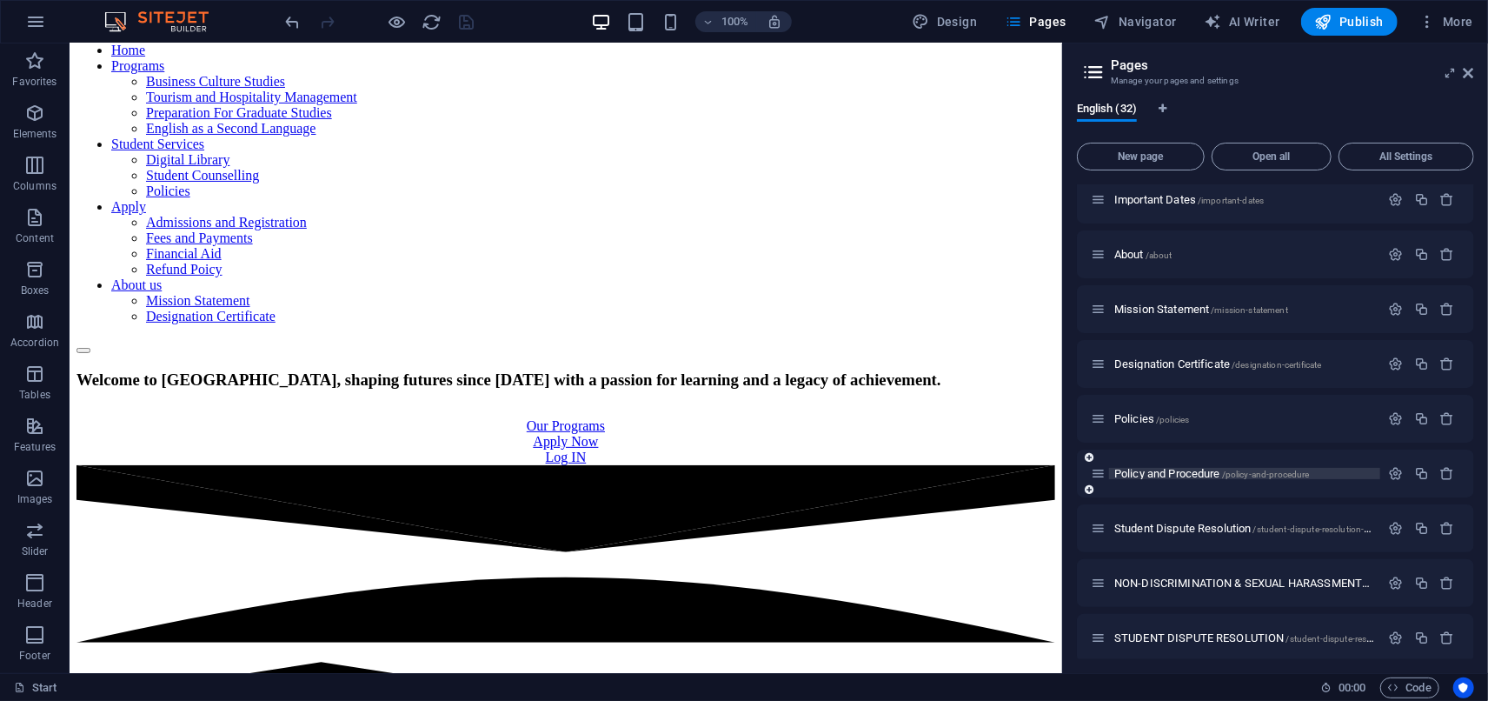
click at [1189, 471] on span "Policy and Procedure /policy-and-procedure" at bounding box center [1212, 473] width 196 height 13
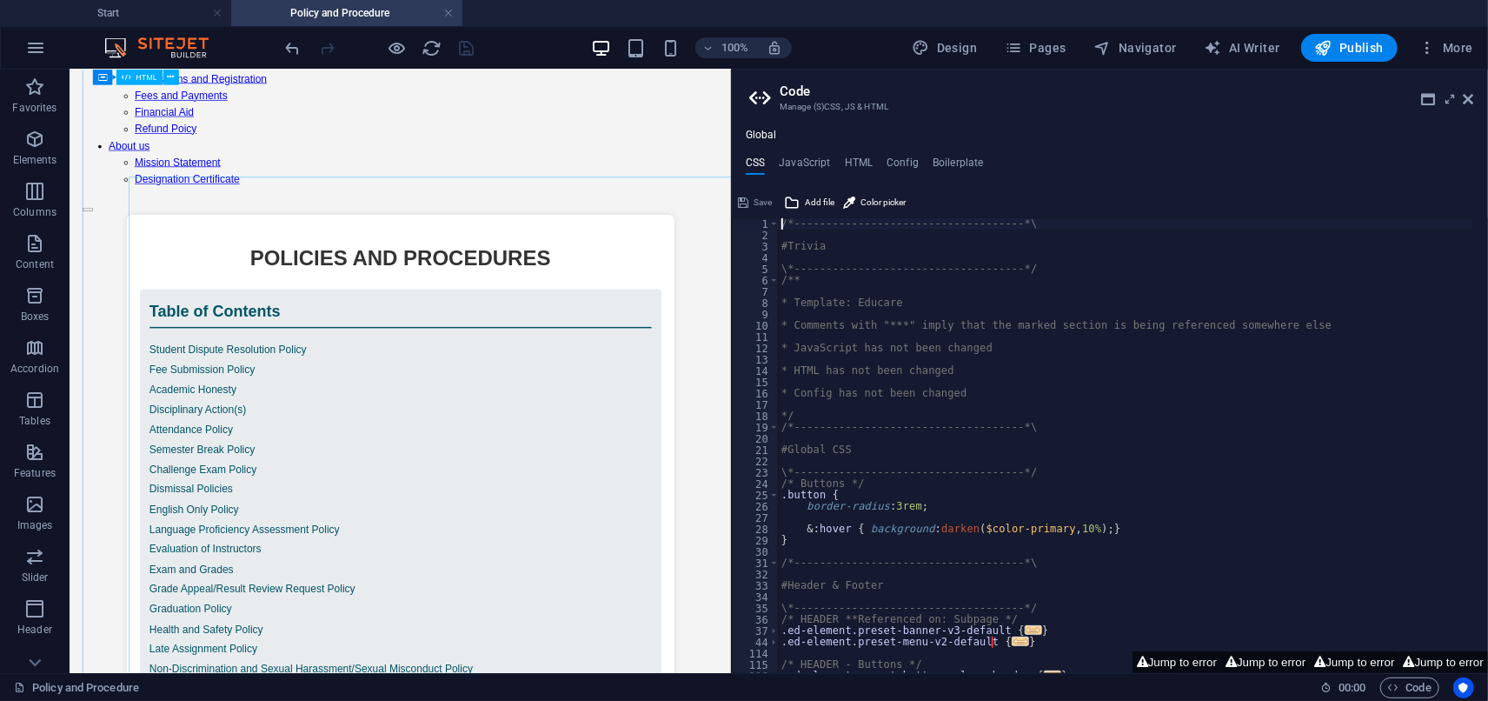
scroll to position [7, 0]
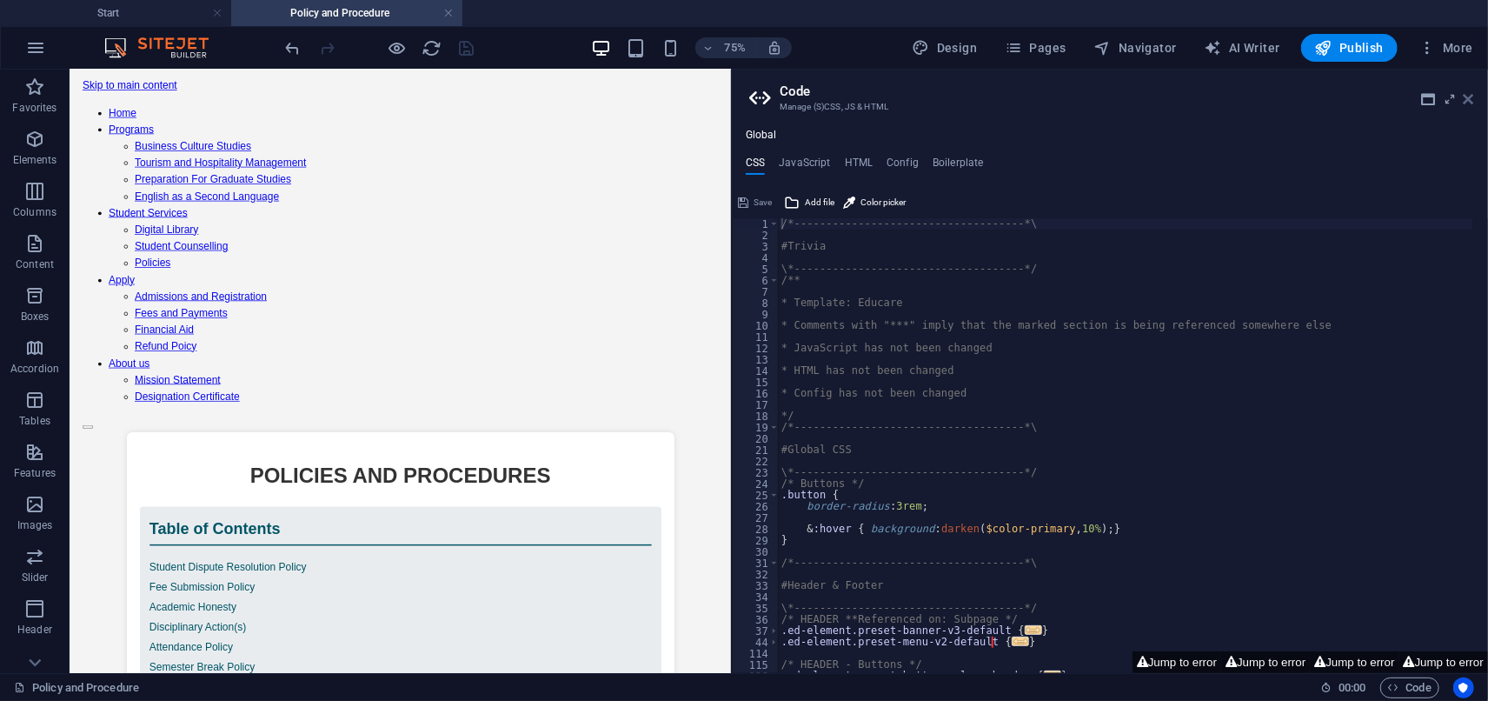
click at [1465, 103] on icon at bounding box center [1469, 99] width 10 height 14
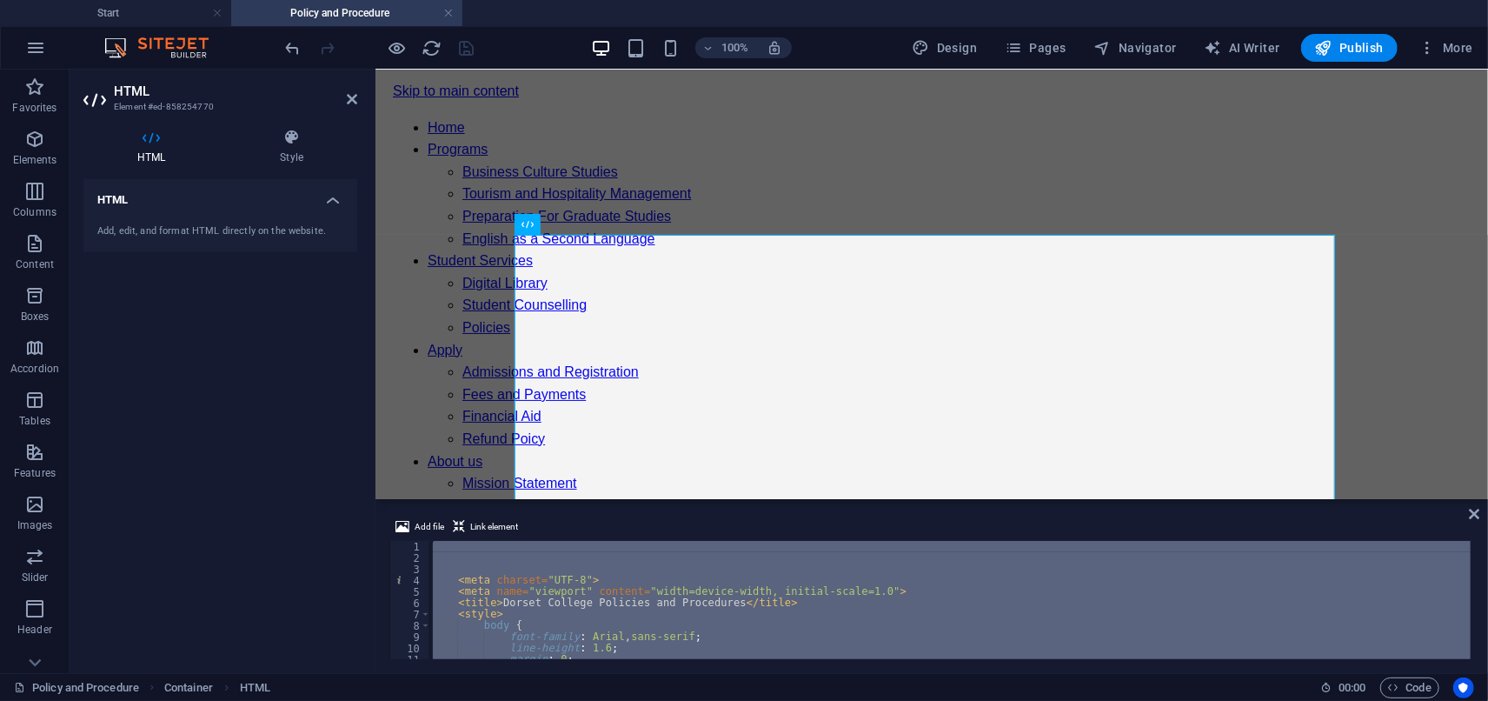
click at [681, 592] on div "< meta charset = "UTF-8" > < meta name = "viewport" content = "width=device-wid…" at bounding box center [949, 600] width 1041 height 118
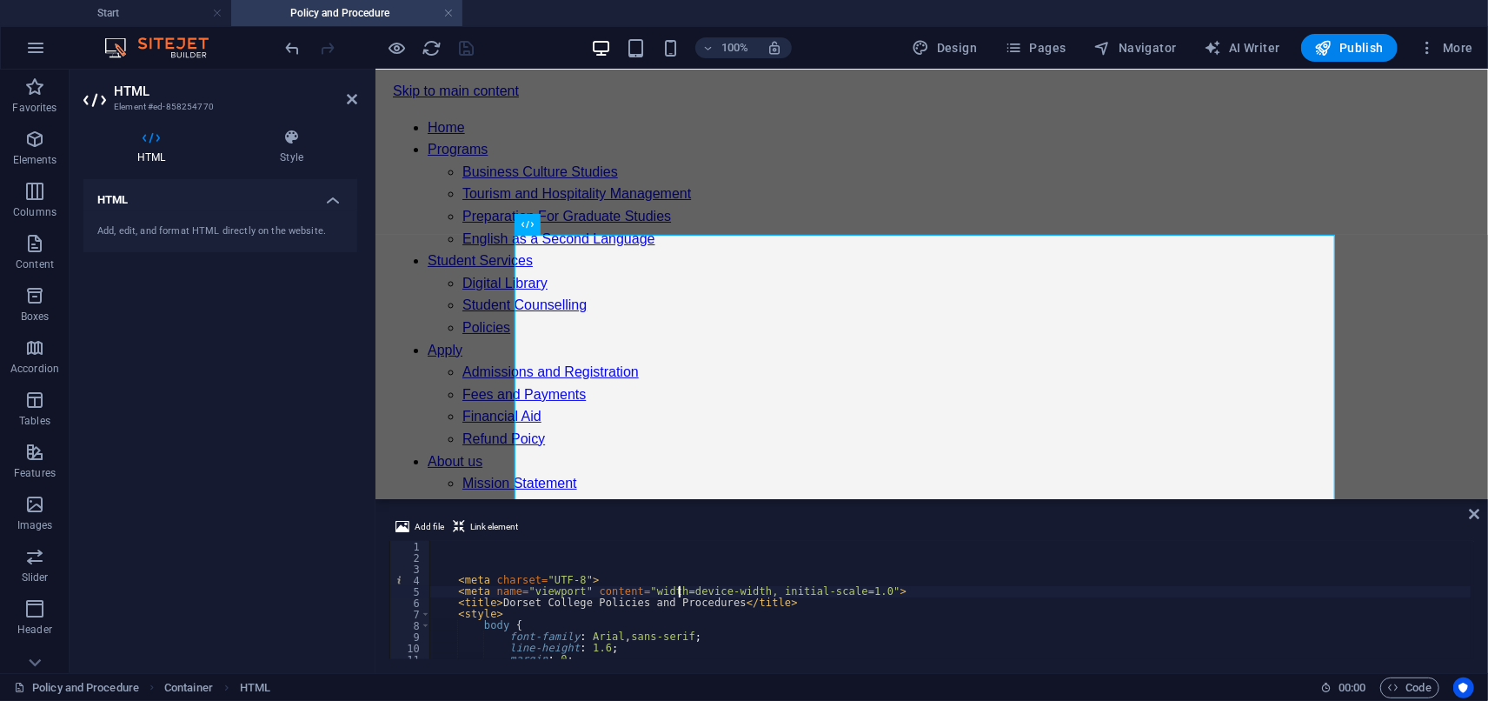
type textarea "<li>Students must attend a minimum of 85% overall to be eligible to take the Fi…"
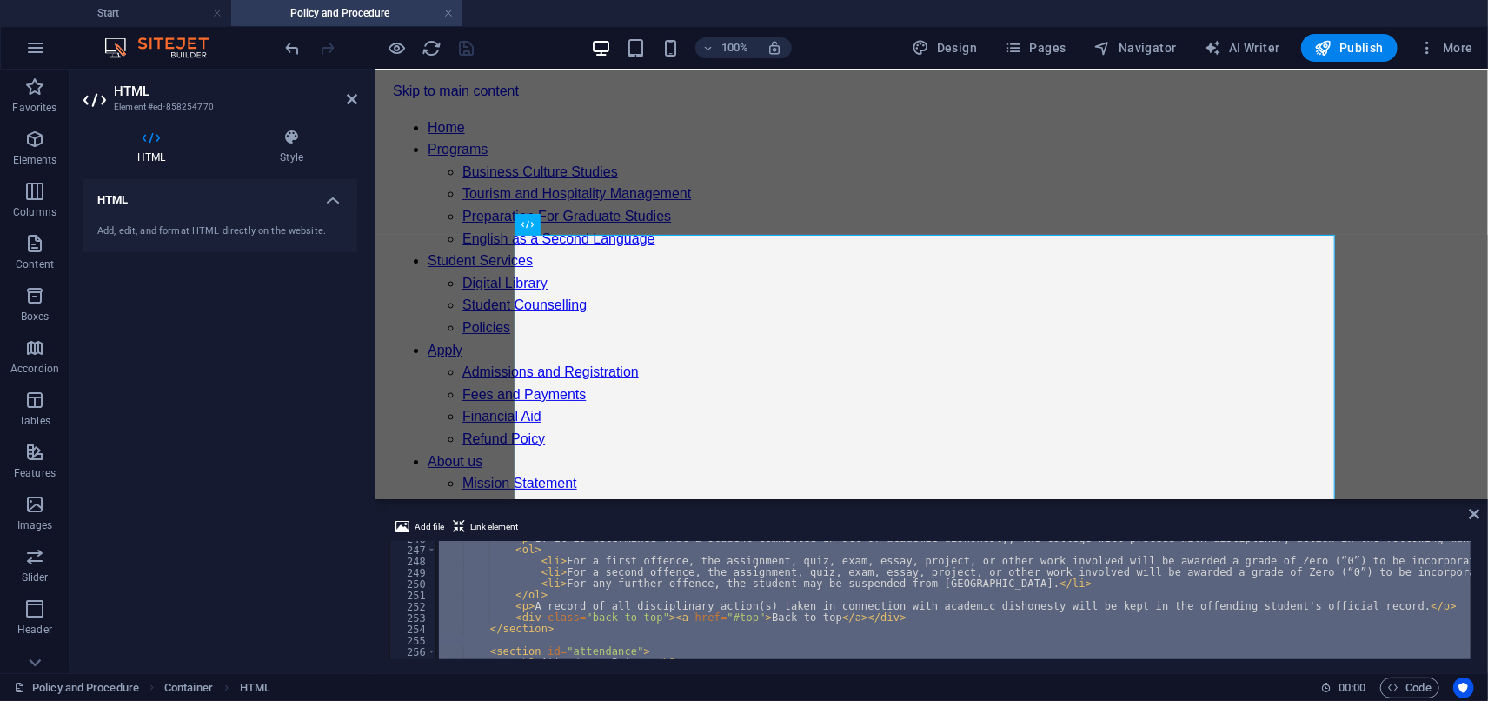
scroll to position [2901, 0]
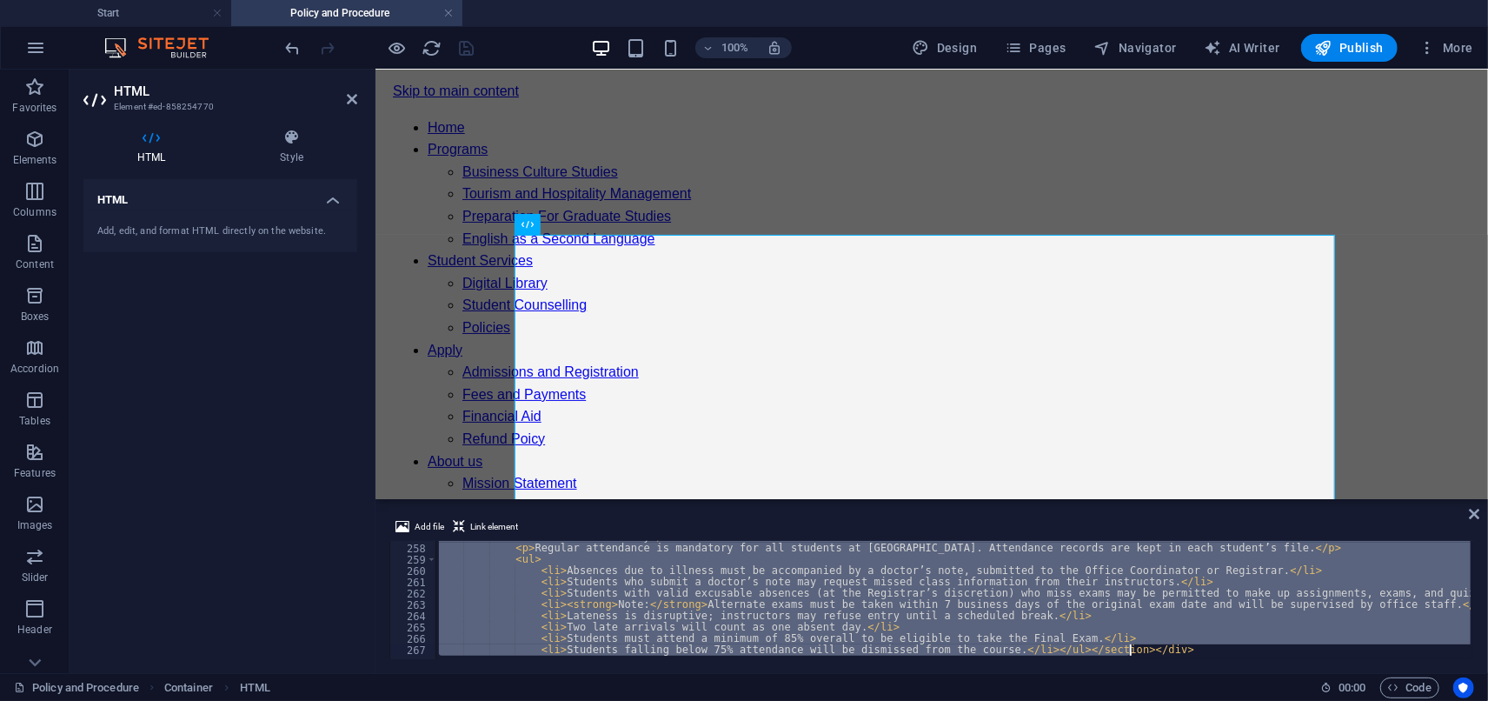
paste textarea
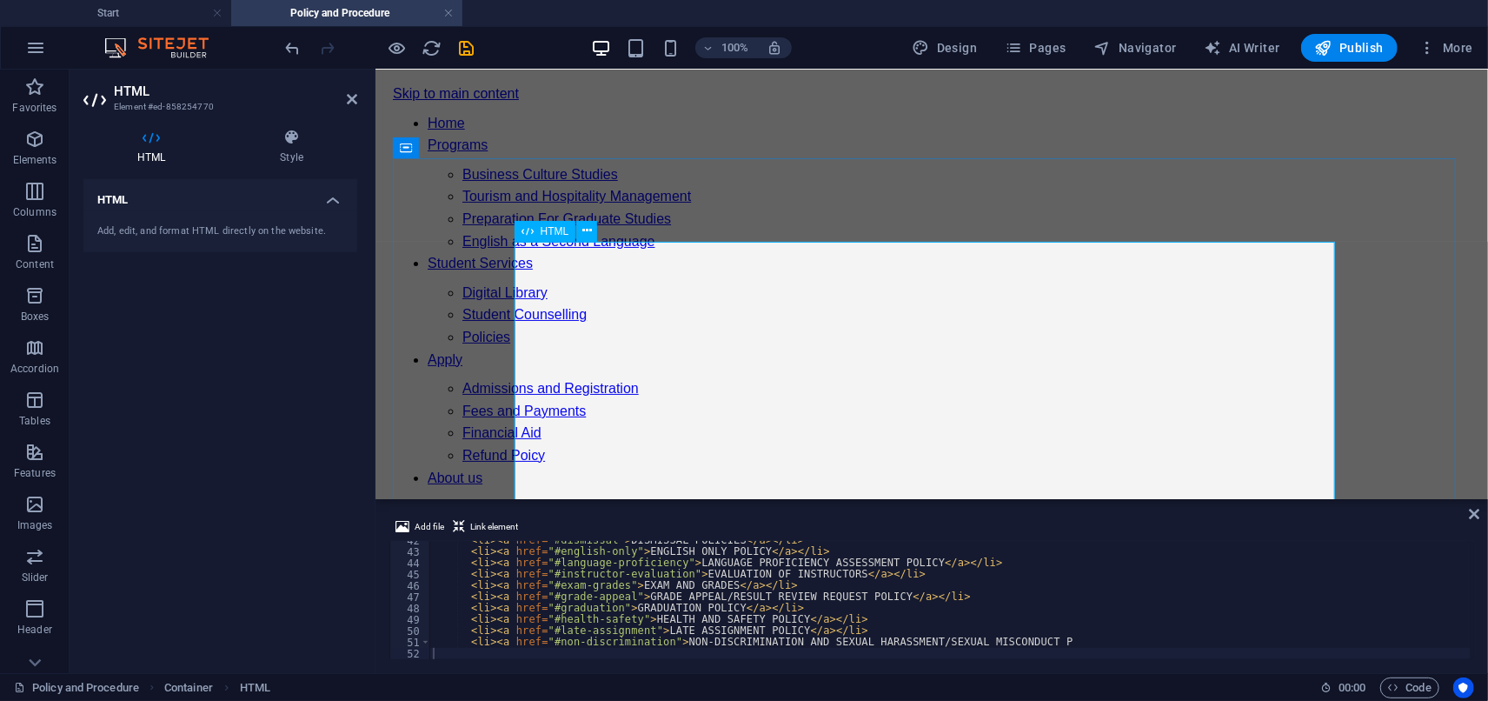
scroll to position [0, 0]
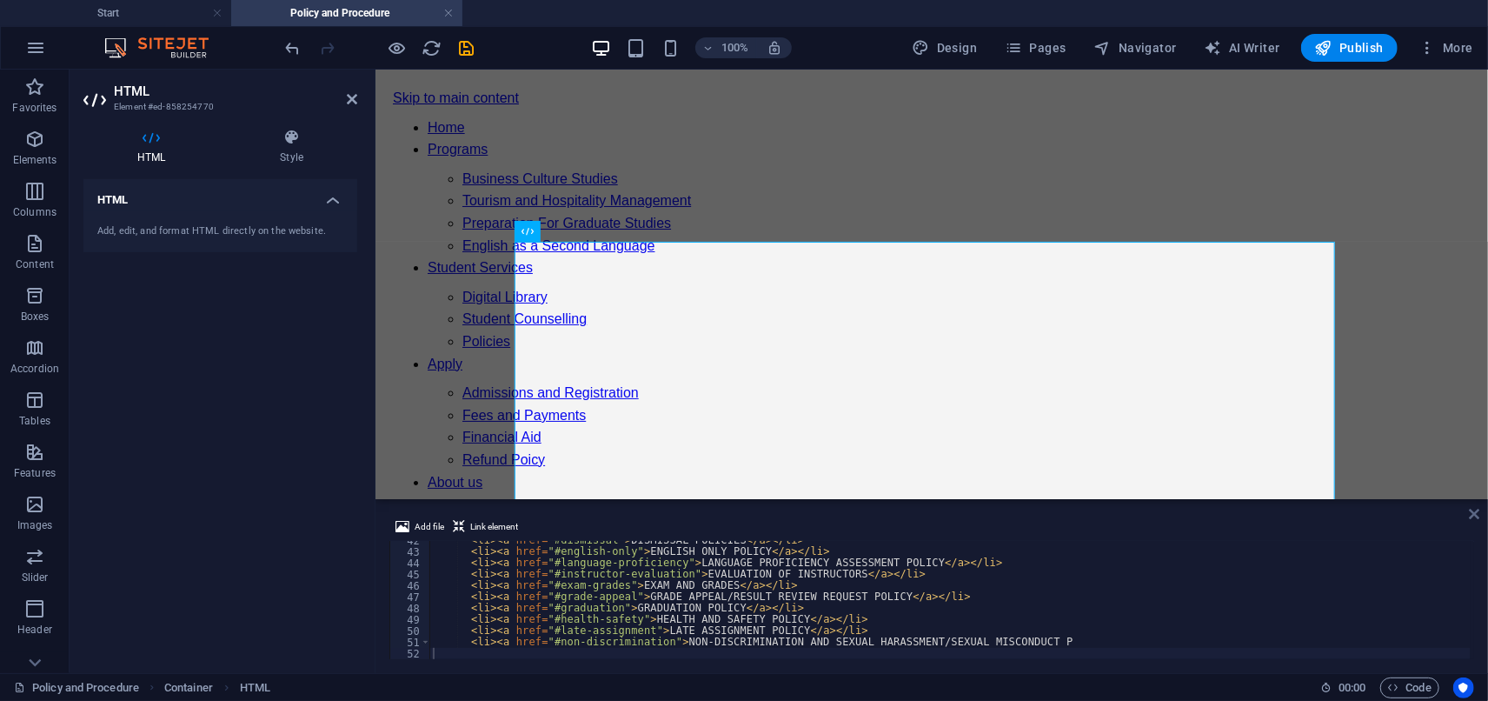
click at [1479, 509] on icon at bounding box center [1475, 514] width 10 height 14
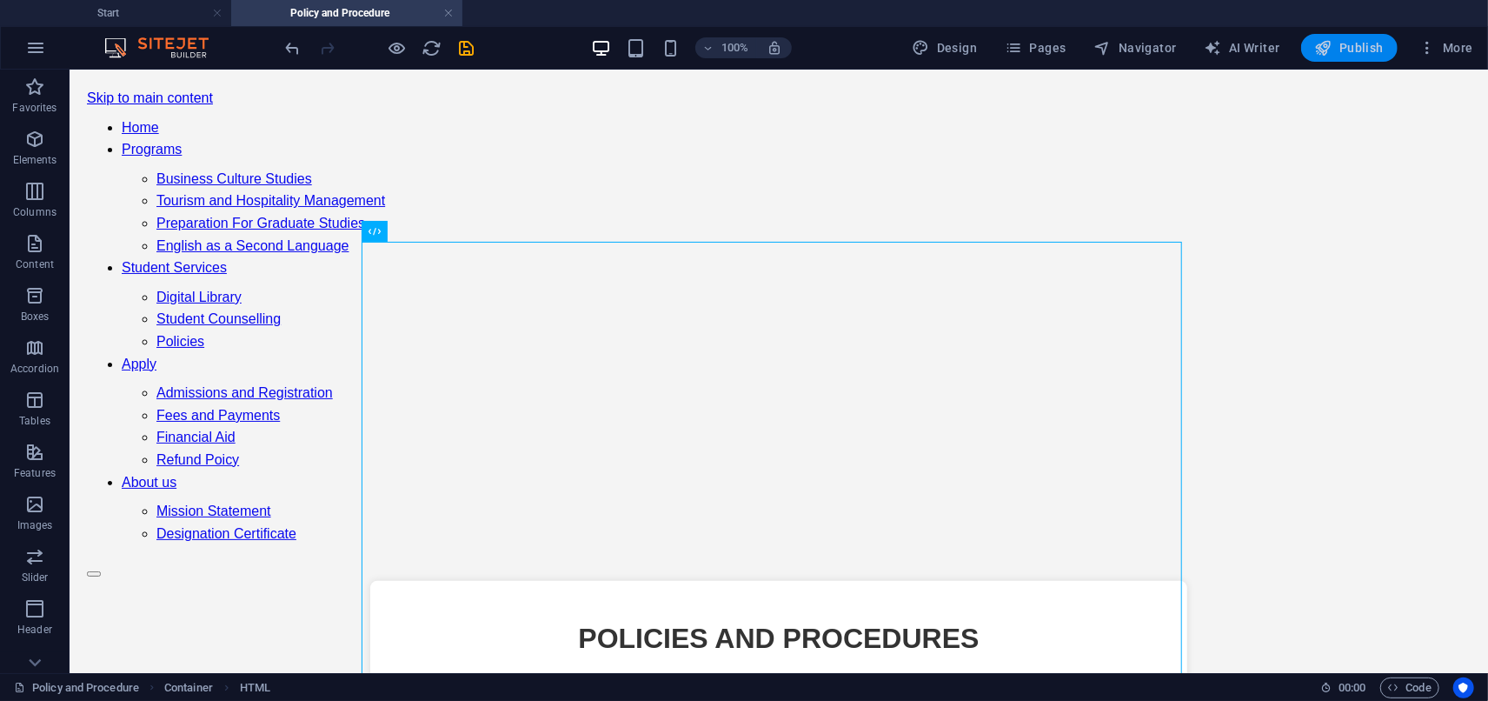
click at [1334, 48] on span "Publish" at bounding box center [1349, 47] width 69 height 17
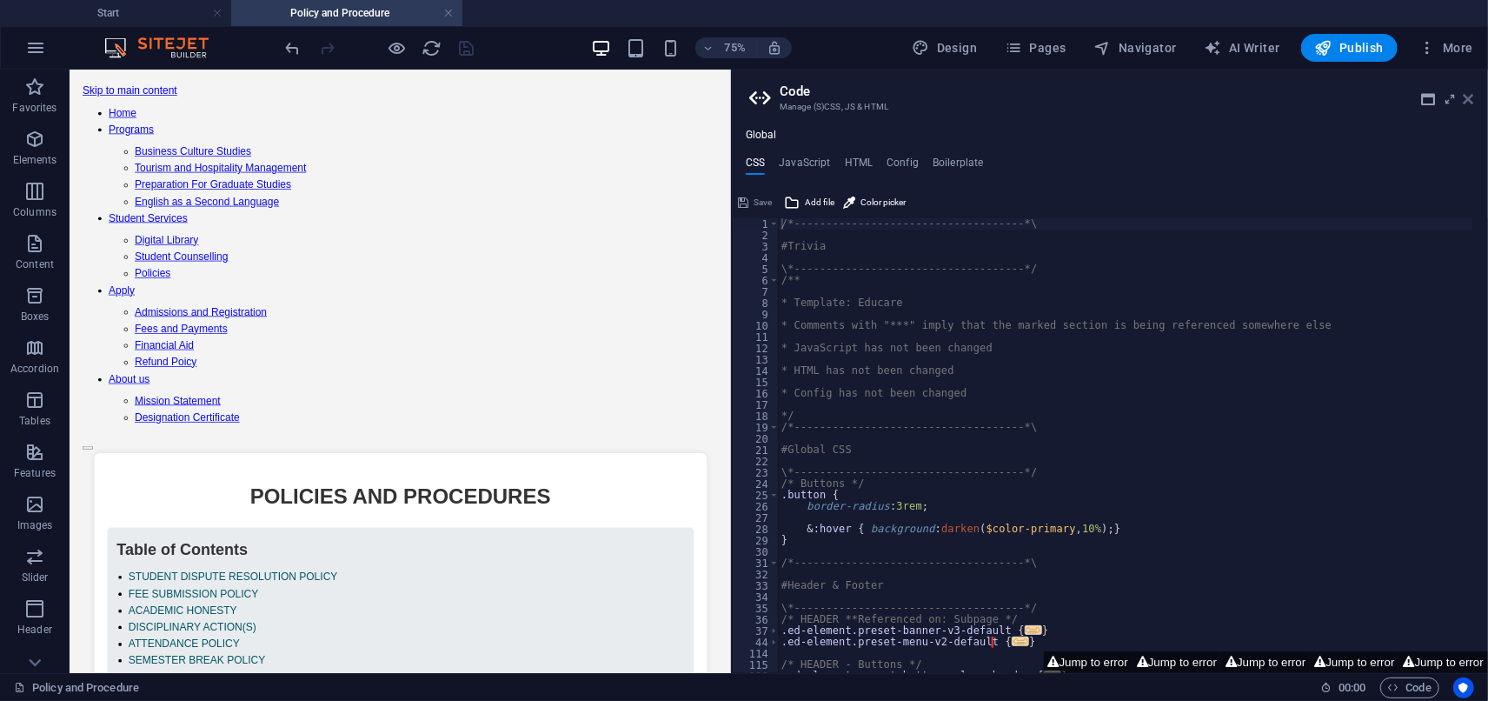
click at [1469, 103] on icon at bounding box center [1469, 99] width 10 height 14
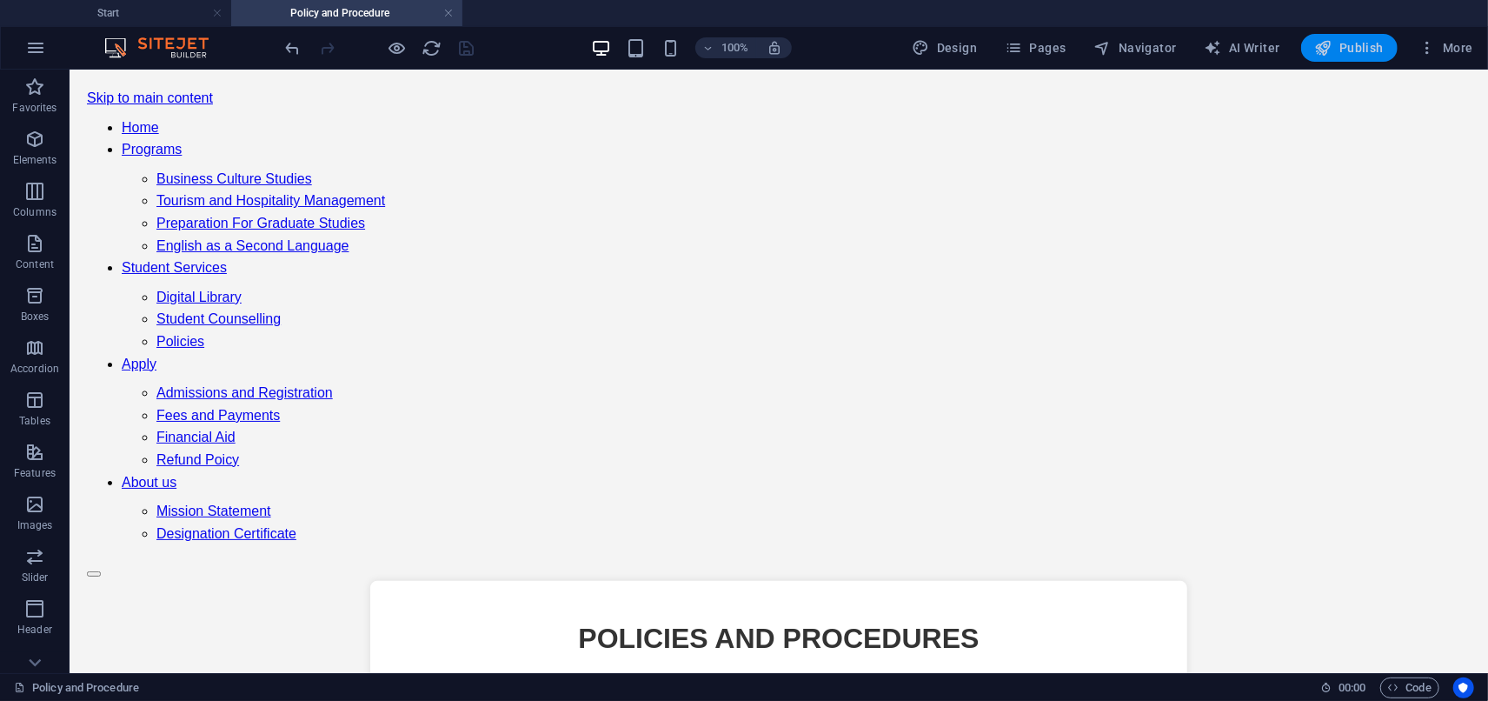
click at [1365, 54] on span "Publish" at bounding box center [1349, 47] width 69 height 17
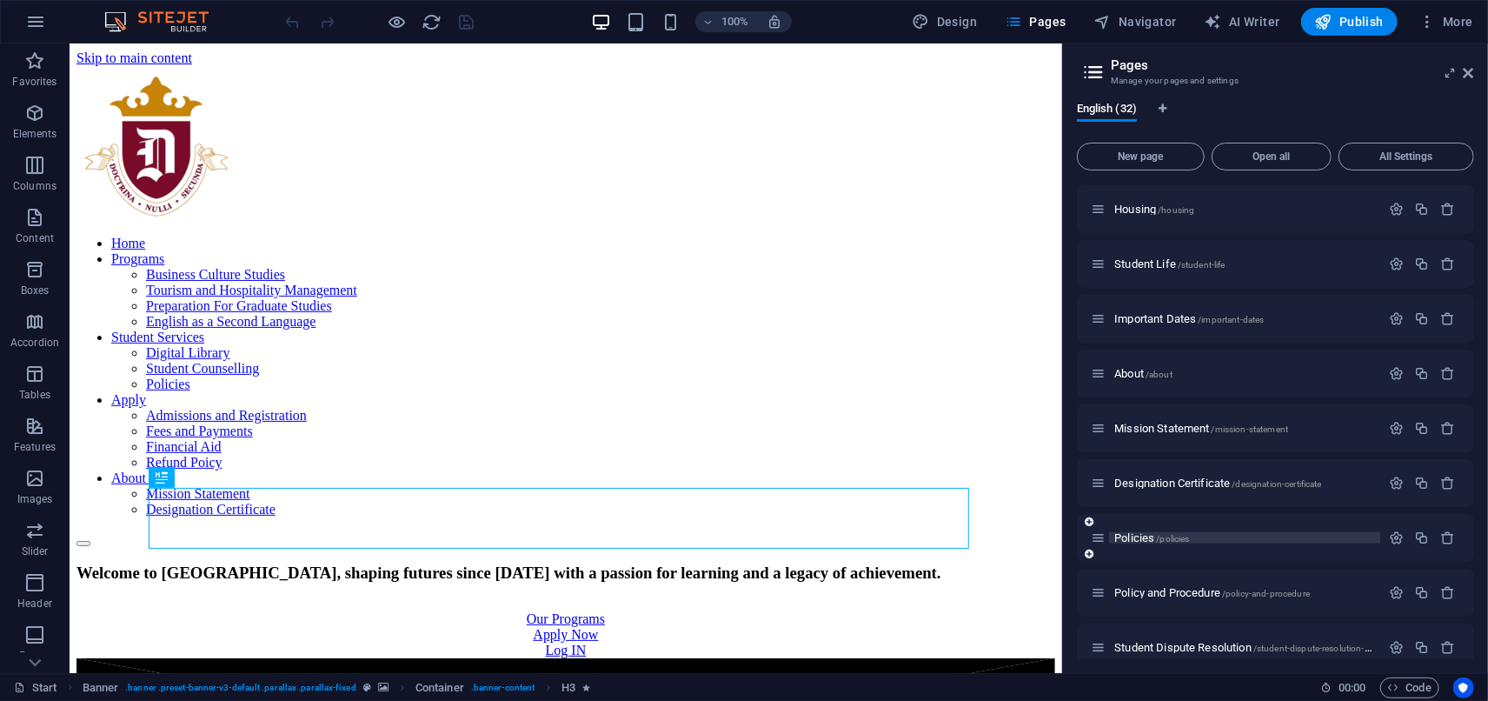
scroll to position [1159, 0]
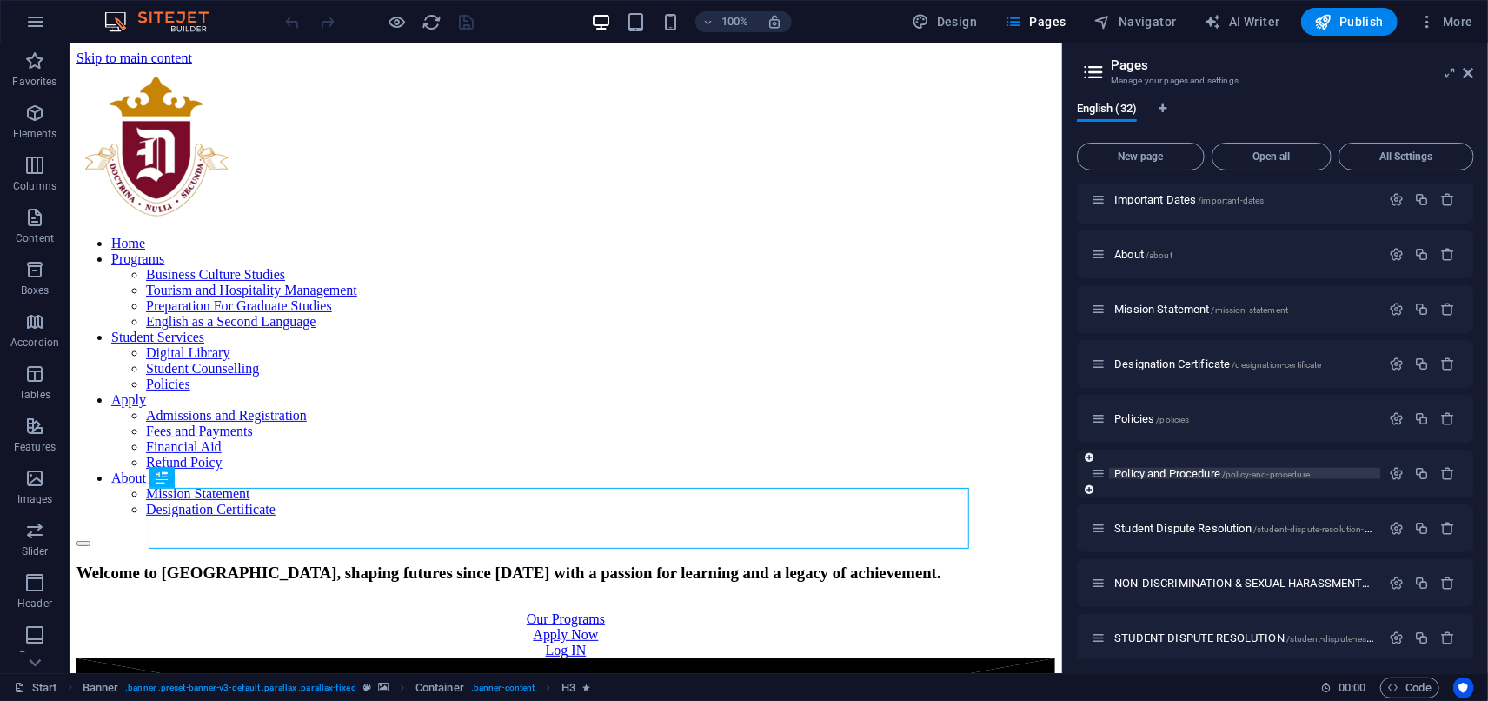
click at [1191, 471] on span "Policy and Procedure /policy-and-procedure" at bounding box center [1212, 473] width 196 height 13
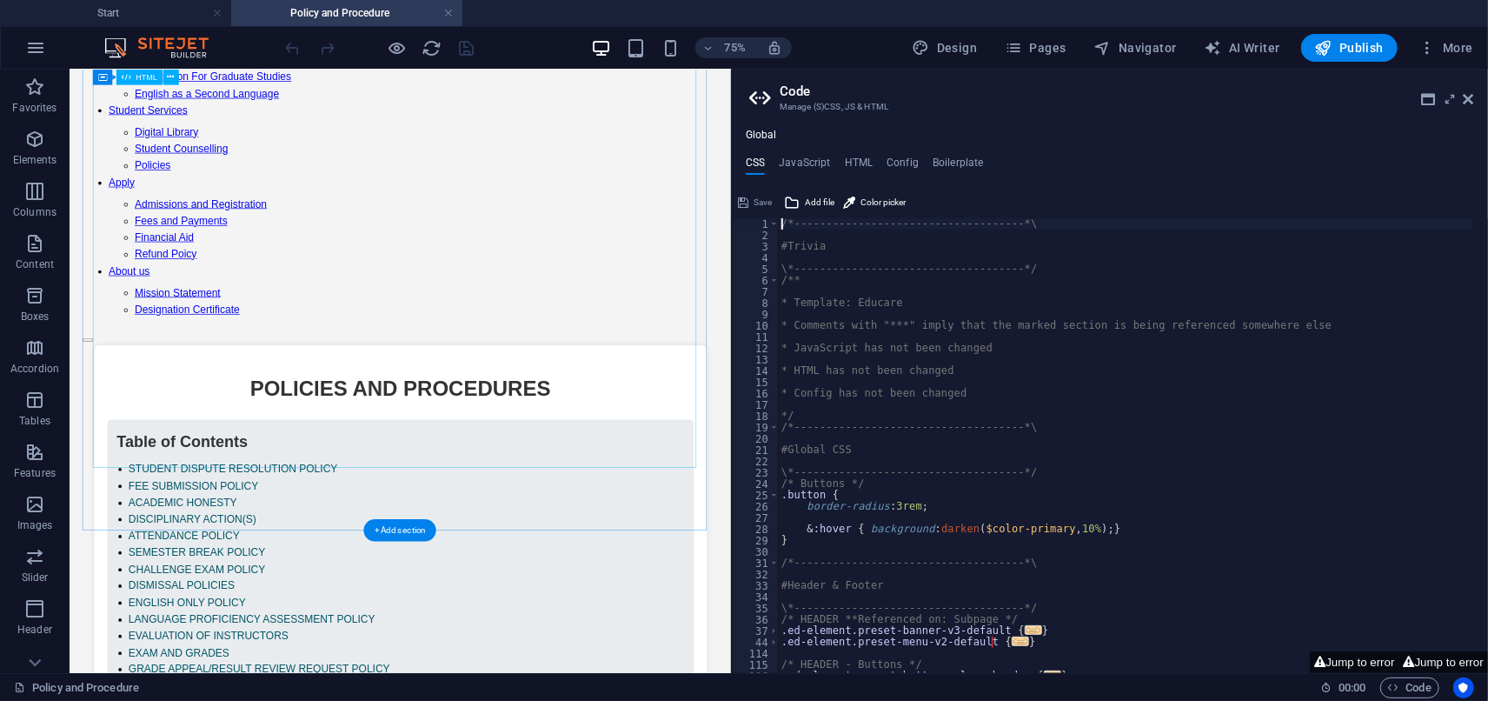
scroll to position [7, 0]
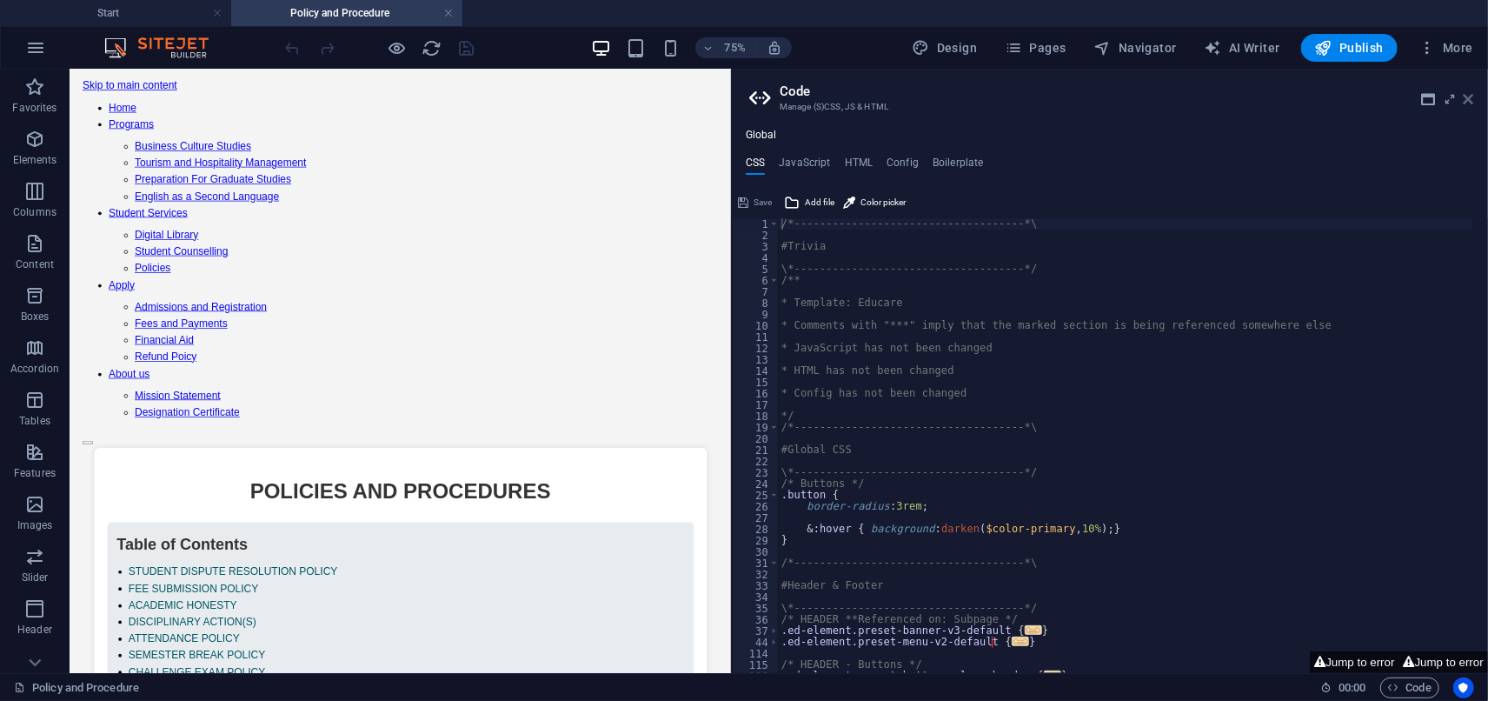
click at [1468, 96] on icon at bounding box center [1469, 99] width 10 height 14
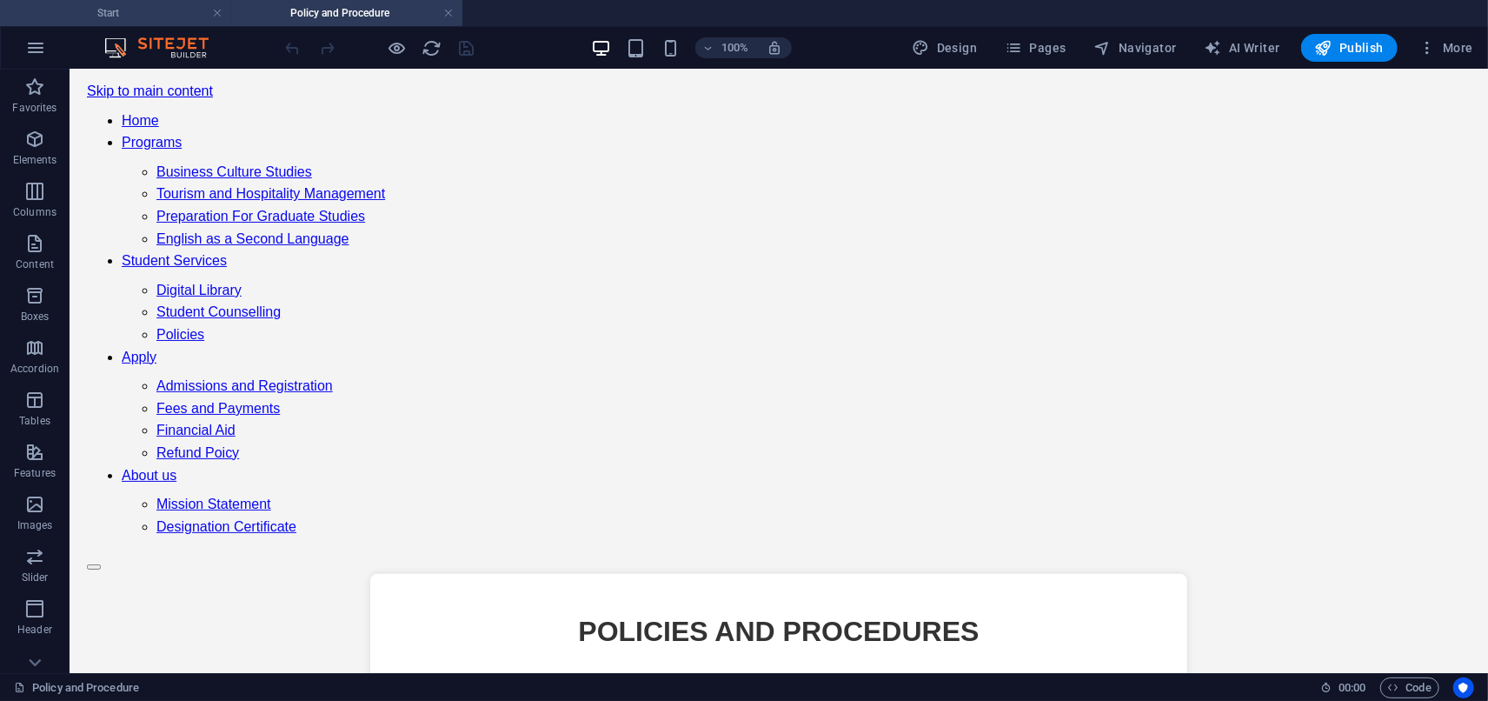
click at [182, 18] on h4 "Start" at bounding box center [115, 12] width 231 height 19
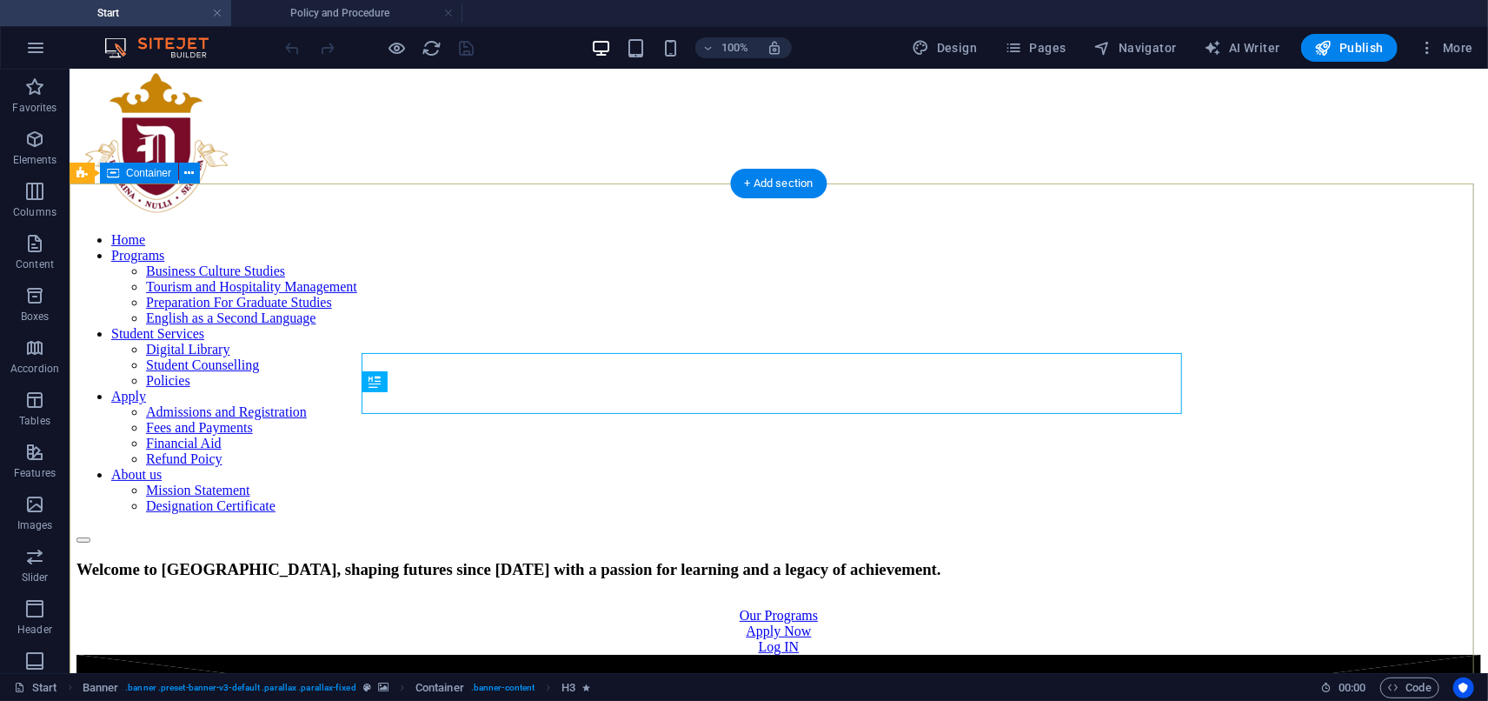
scroll to position [0, 0]
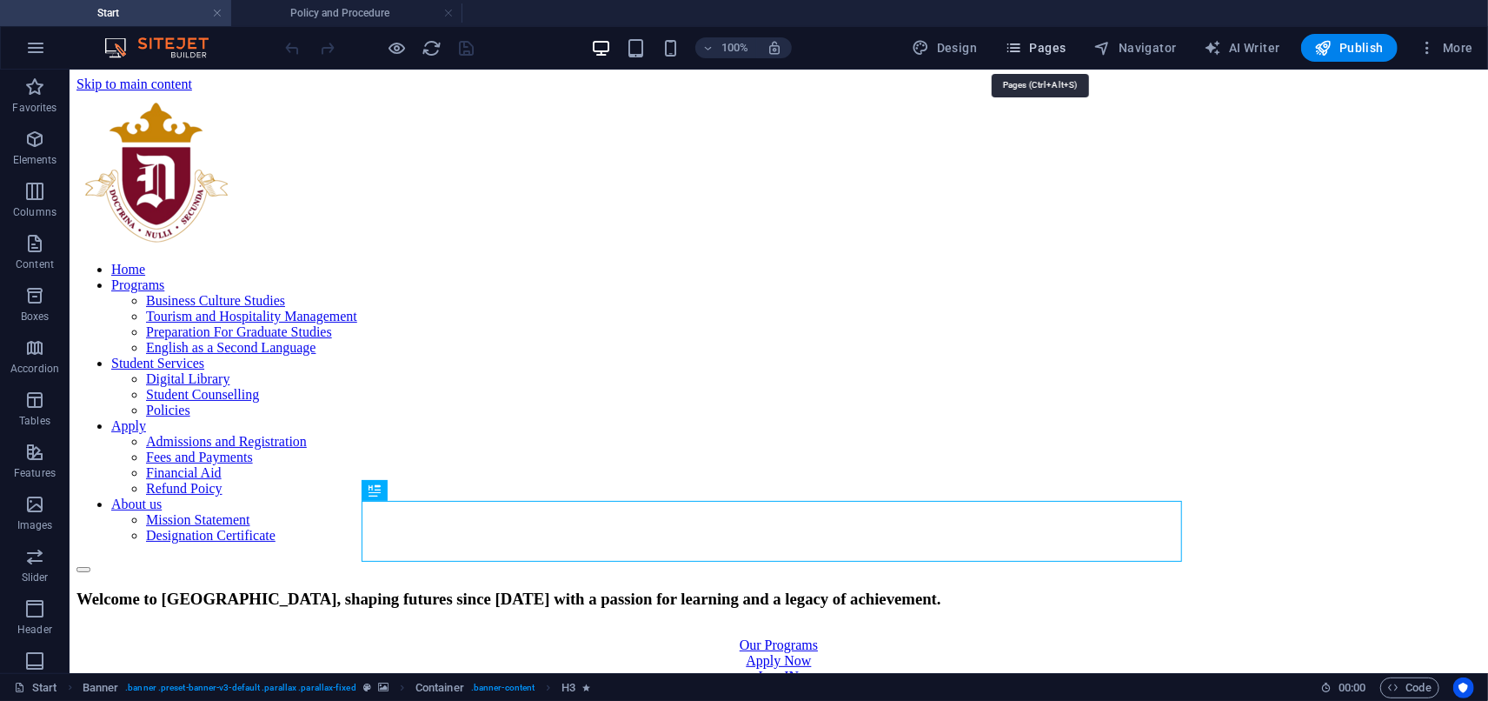
click at [1019, 39] on icon "button" at bounding box center [1013, 47] width 17 height 17
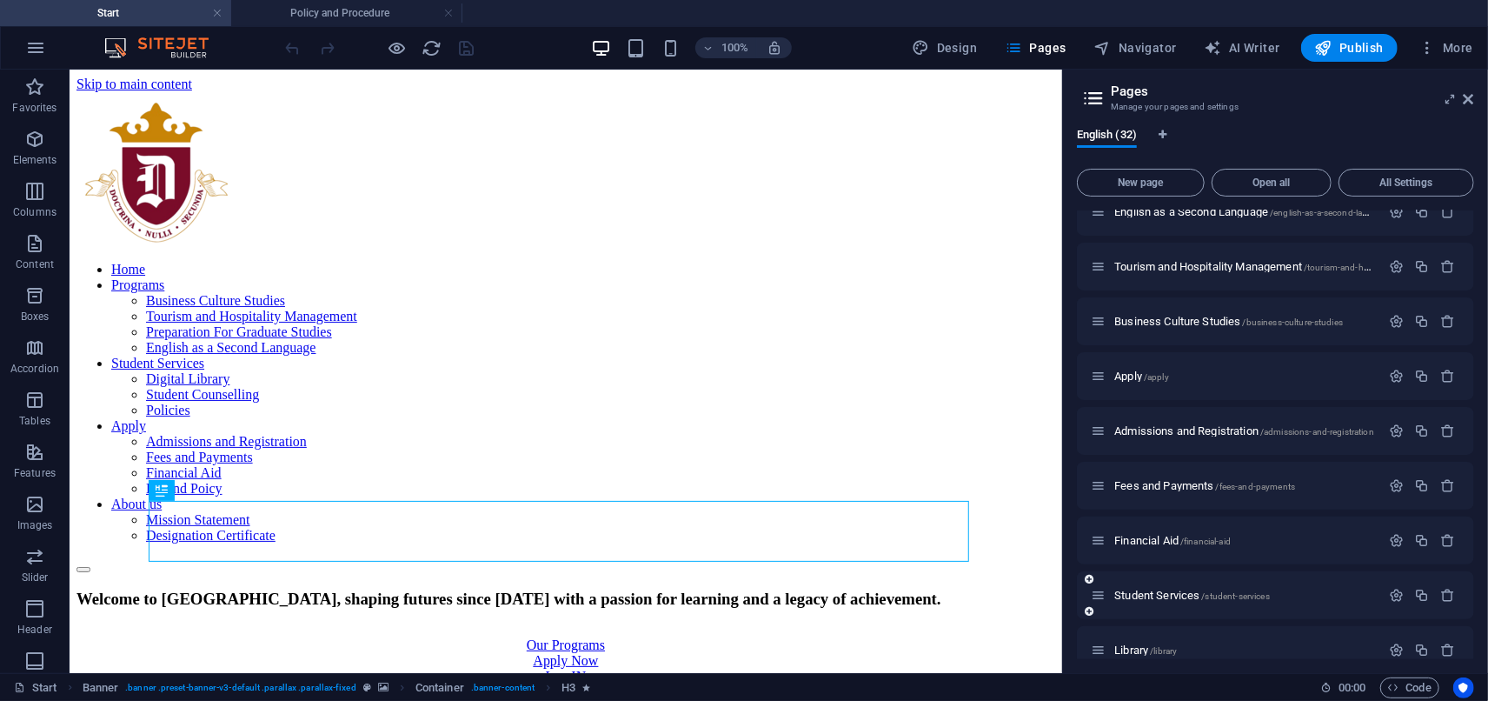
scroll to position [289, 0]
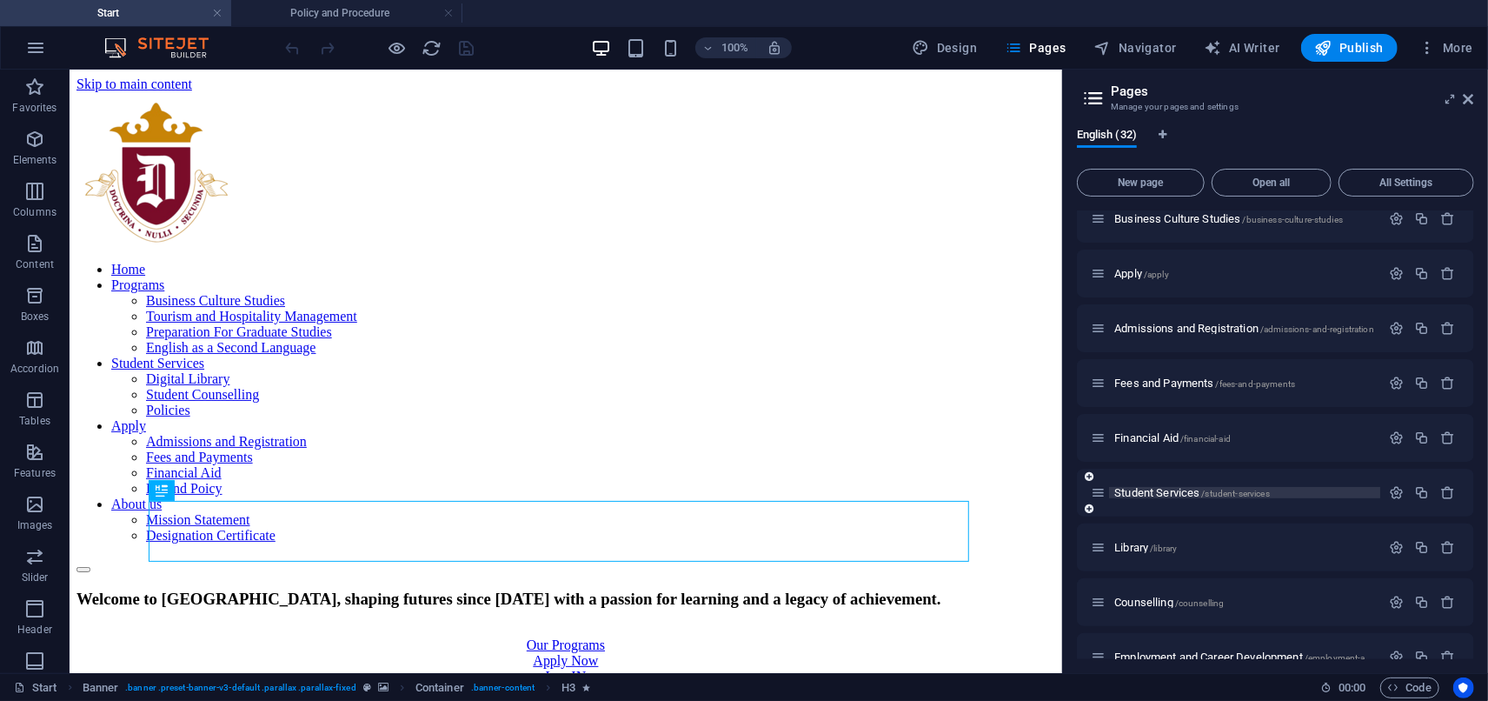
click at [1169, 495] on span "Student Services /student-services" at bounding box center [1192, 492] width 156 height 13
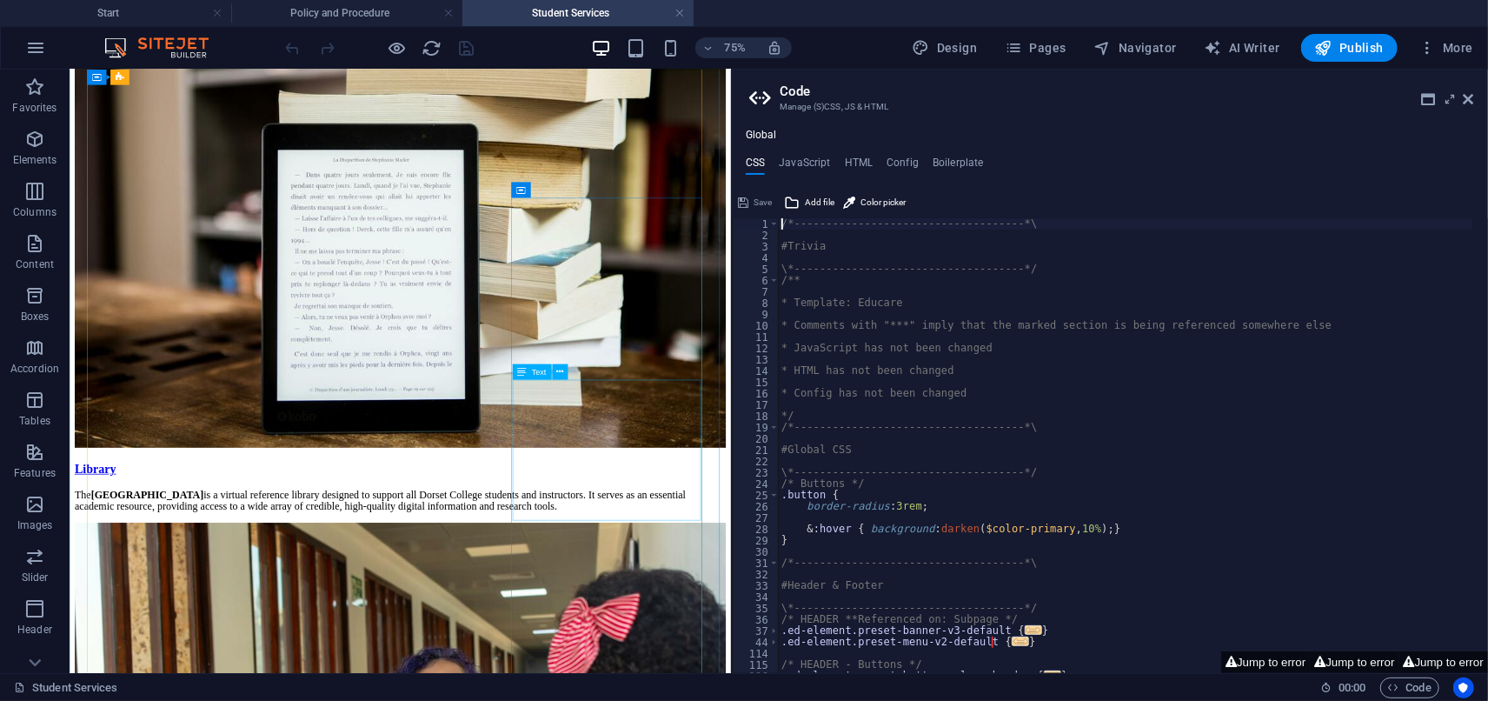
scroll to position [489, 0]
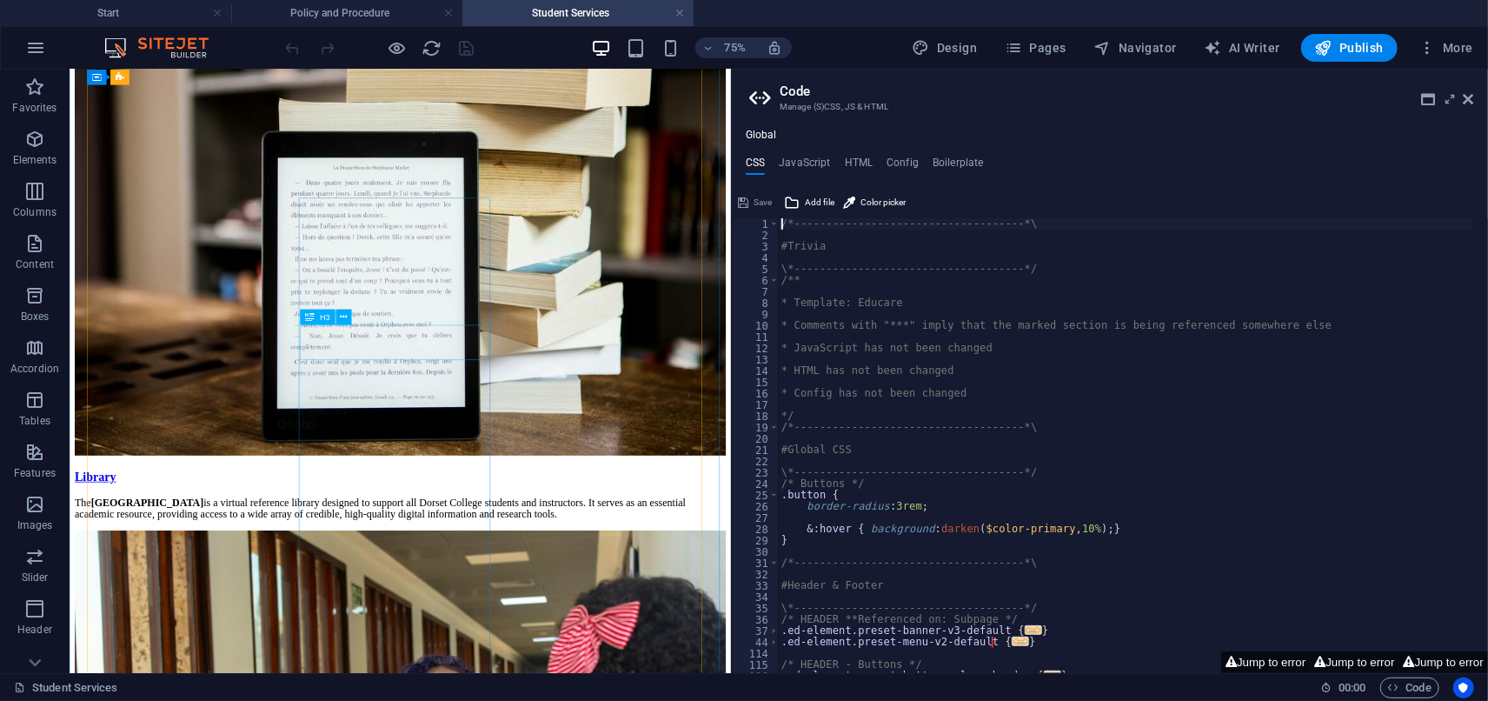
click at [1474, 102] on icon at bounding box center [1469, 99] width 10 height 14
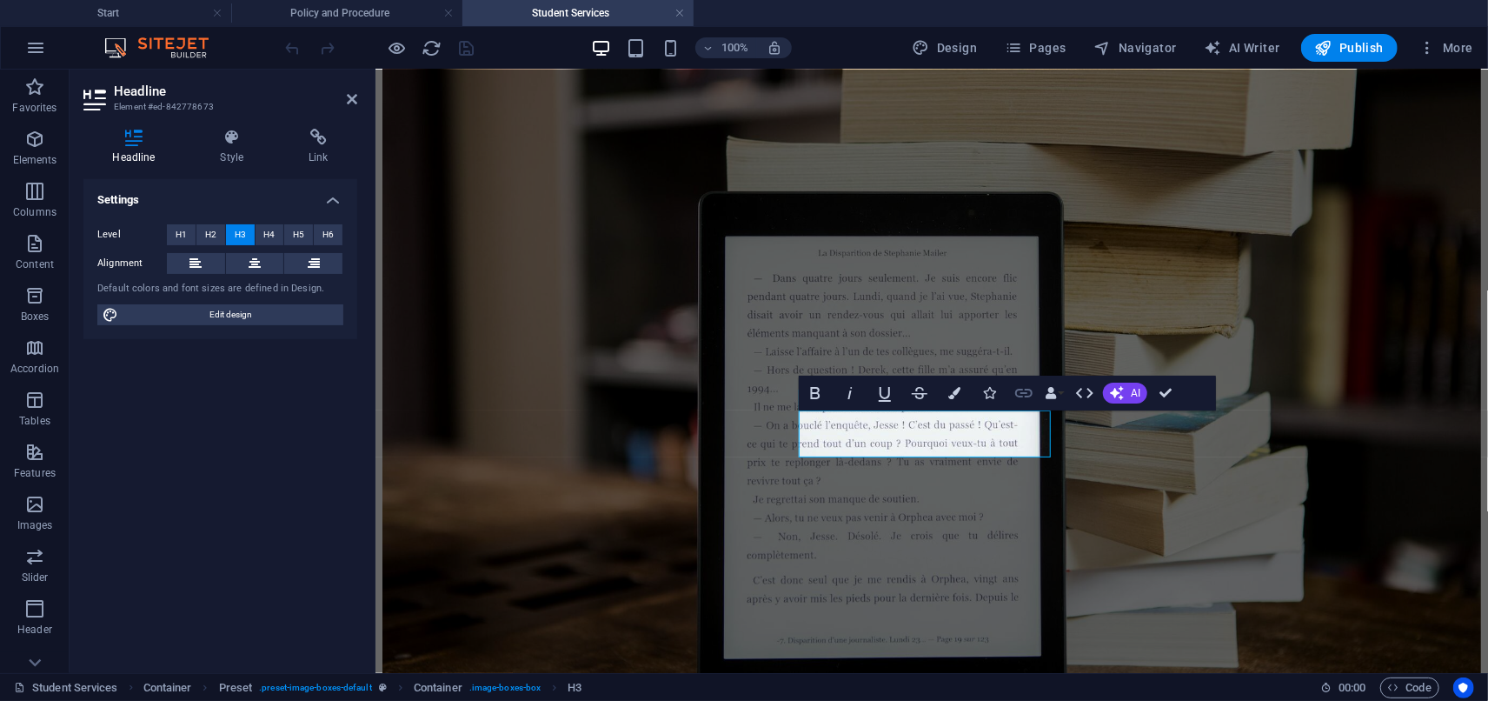
click at [1022, 392] on icon "button" at bounding box center [1023, 393] width 17 height 9
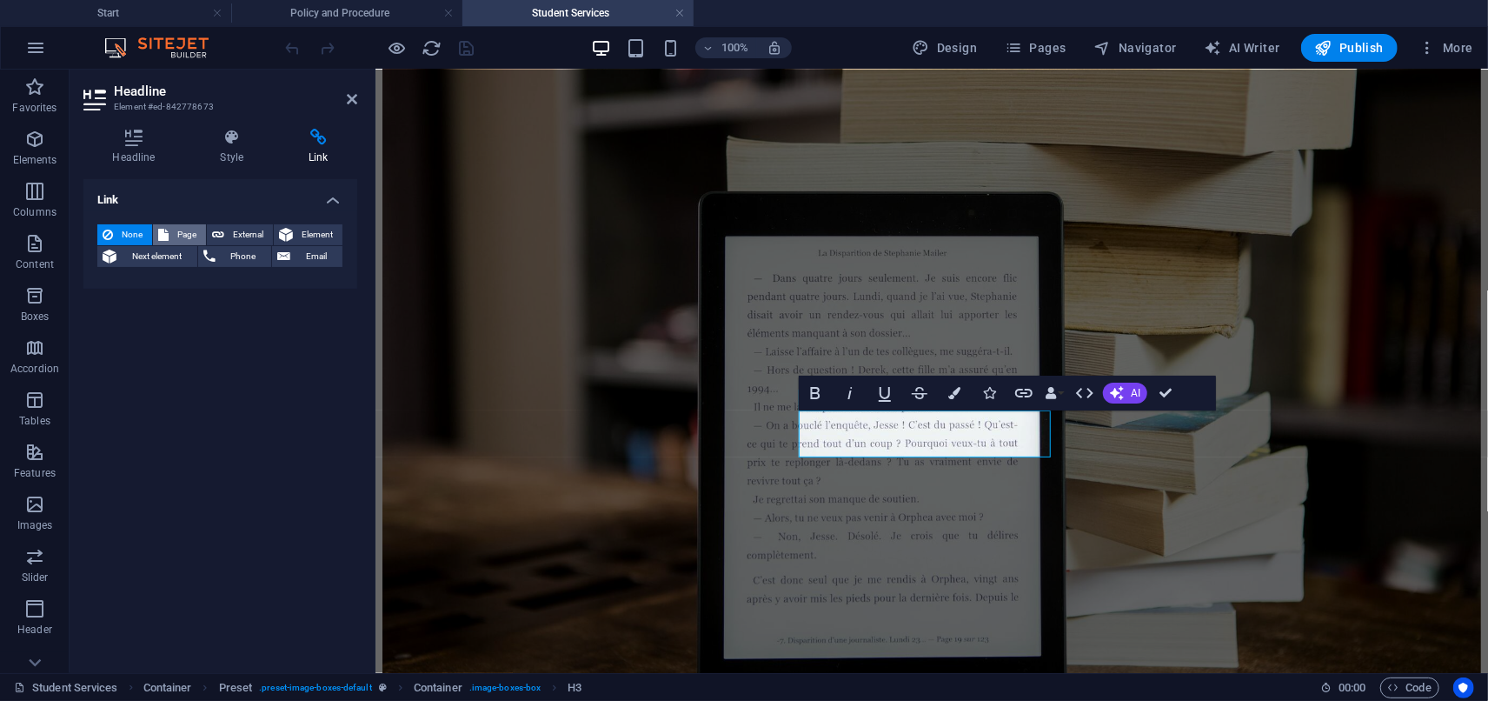
click at [181, 235] on span "Page" at bounding box center [187, 234] width 27 height 21
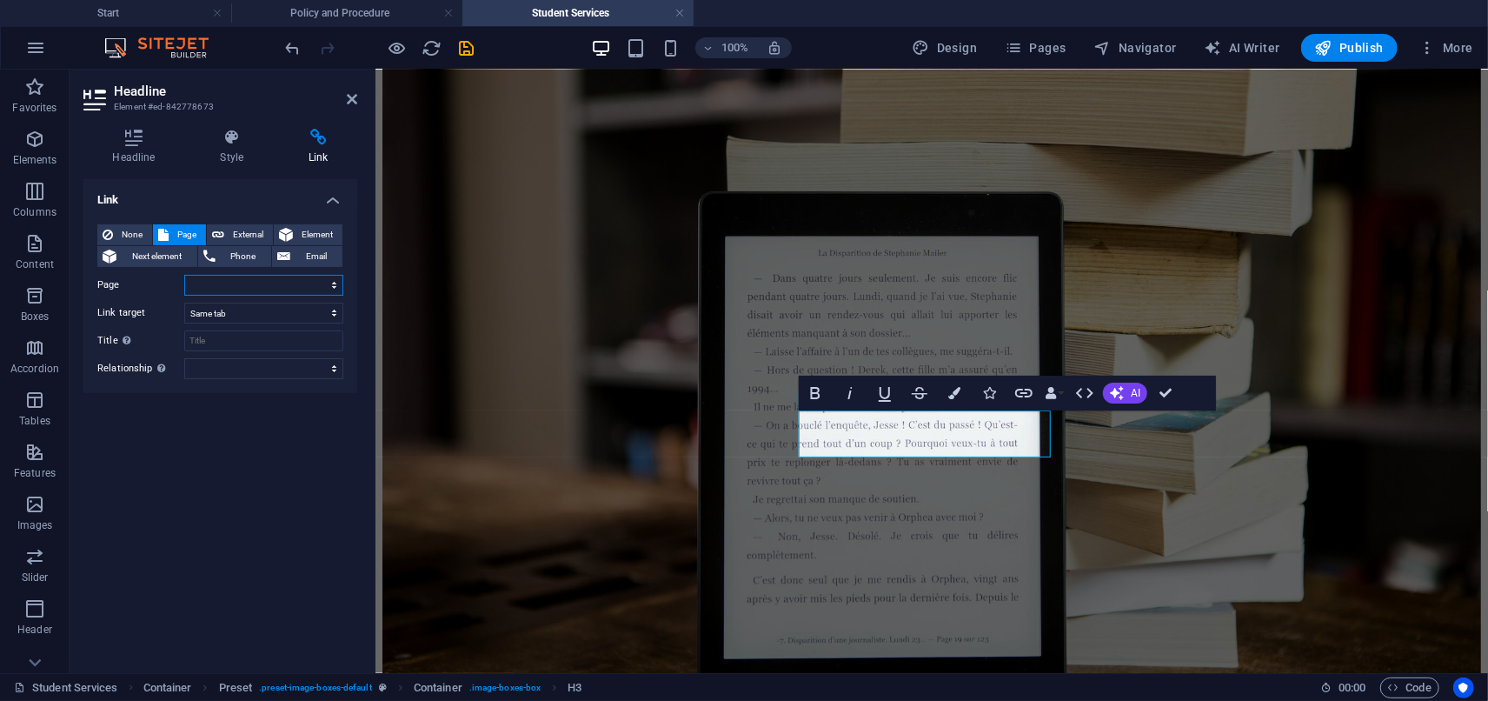
click at [212, 282] on select "Start Programs Preparation For Graduate Studies (PGSA) English as a Second Lang…" at bounding box center [263, 285] width 159 height 21
select select "26"
click at [184, 275] on select "Start Programs Preparation For Graduate Studies (PGSA) English as a Second Lang…" at bounding box center [263, 285] width 159 height 21
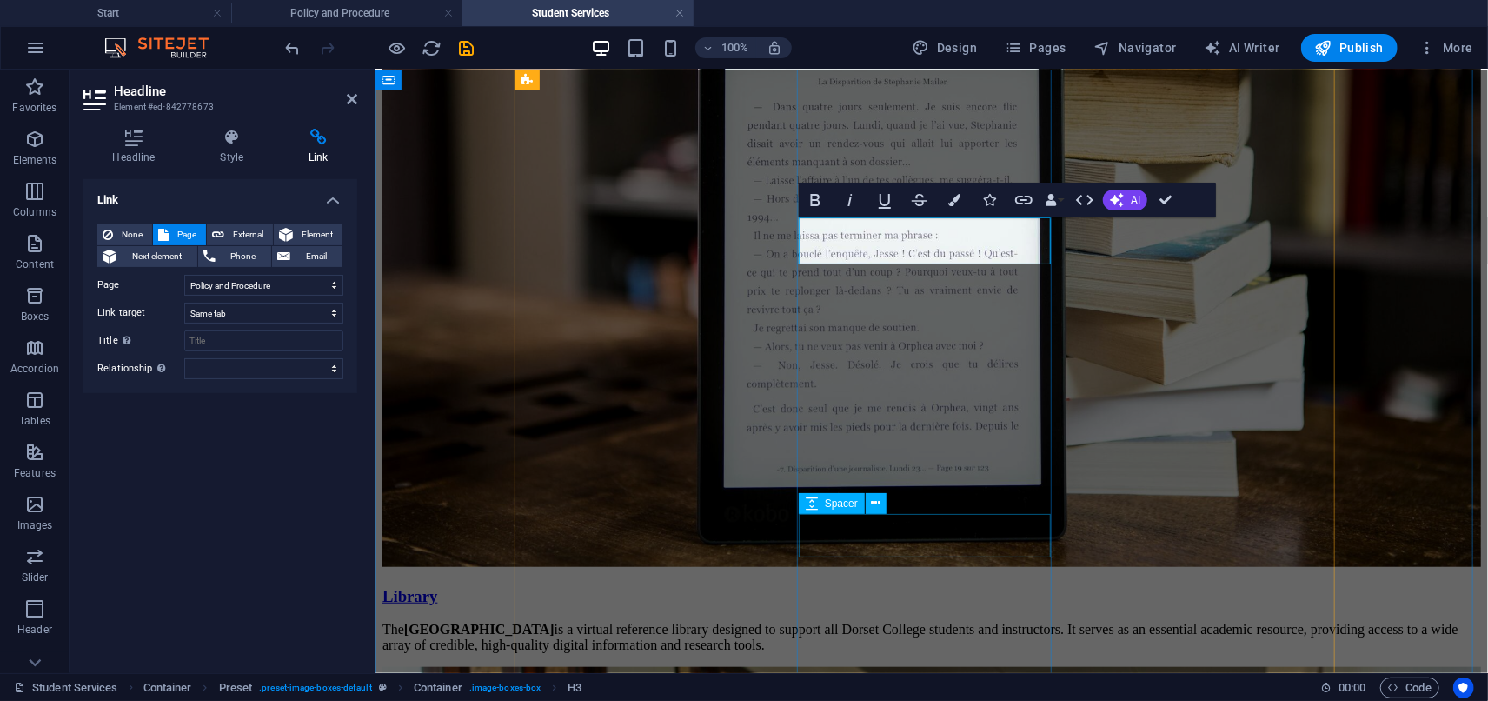
scroll to position [682, 0]
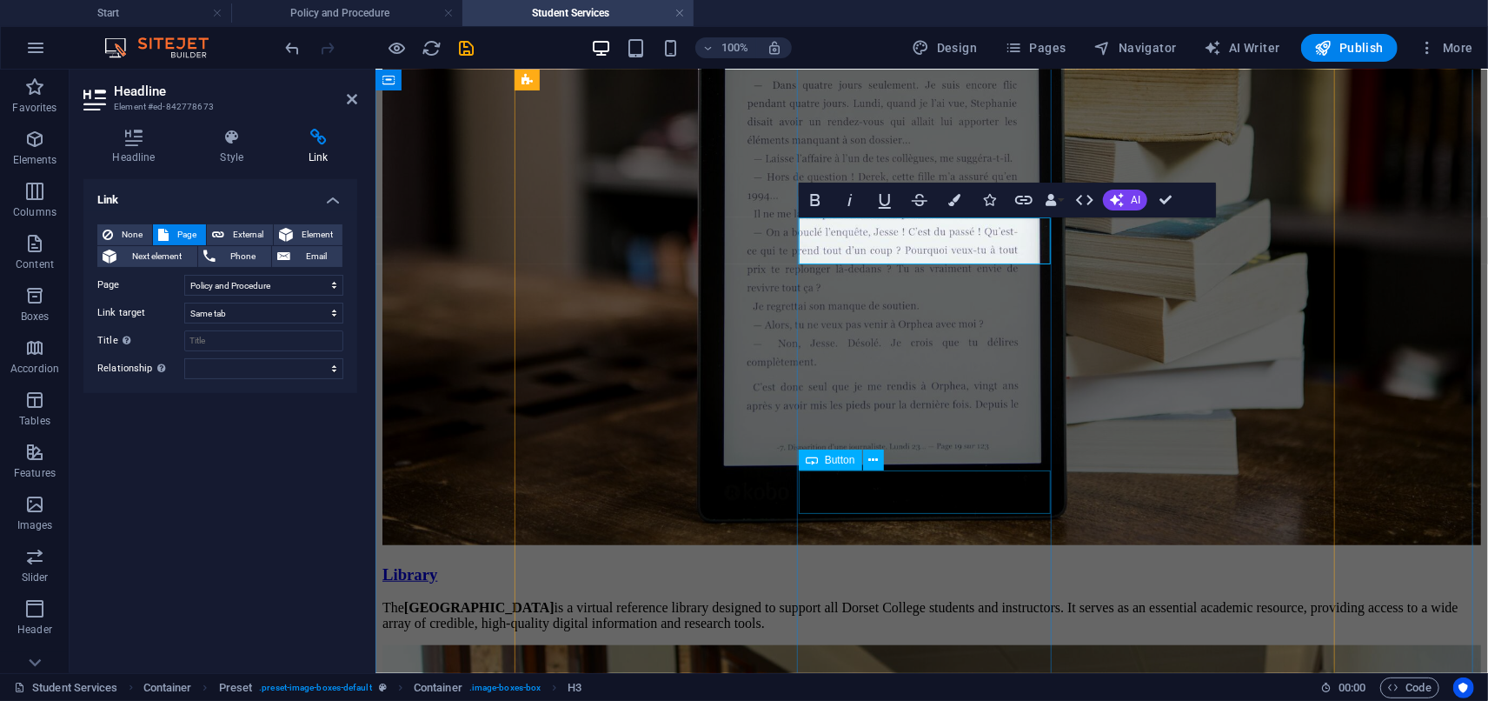
select select "25"
select select
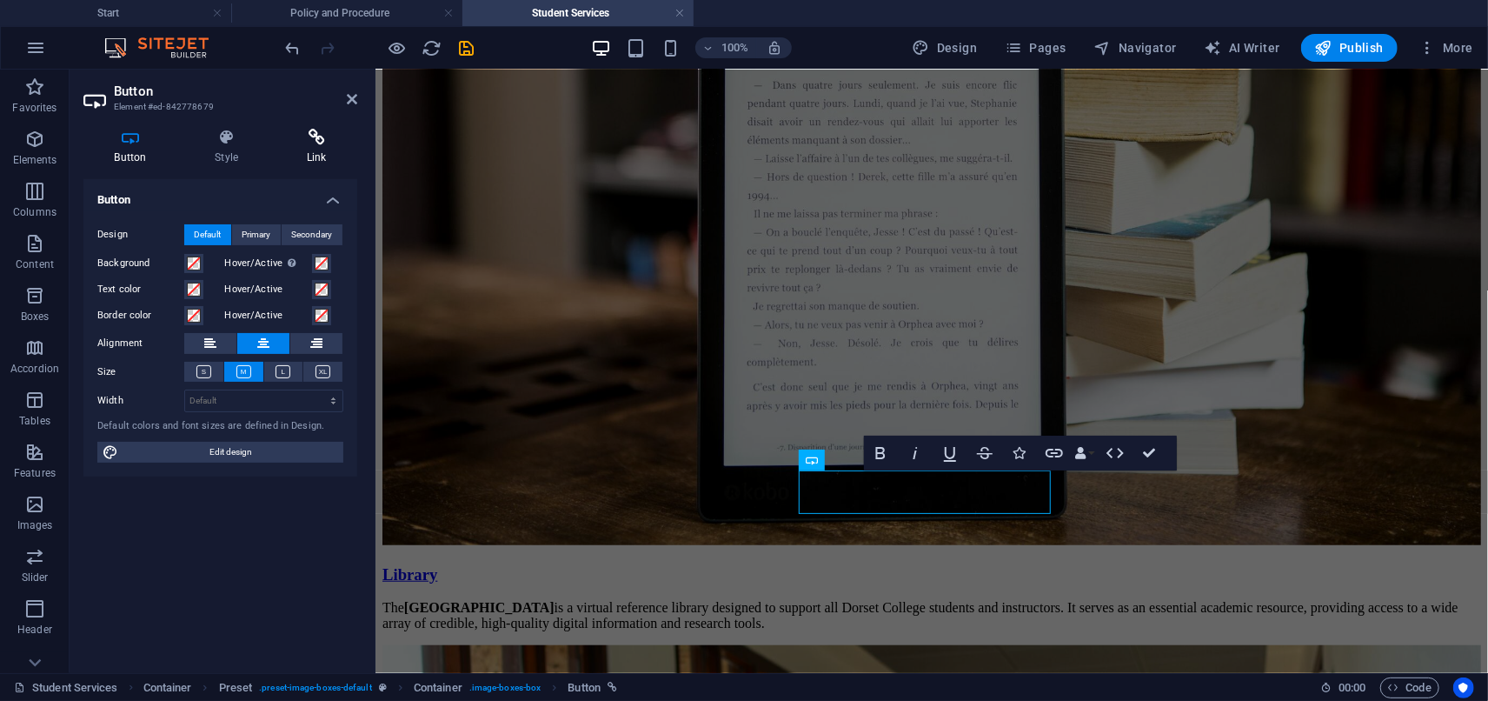
click at [314, 163] on h4 "Link" at bounding box center [317, 147] width 82 height 37
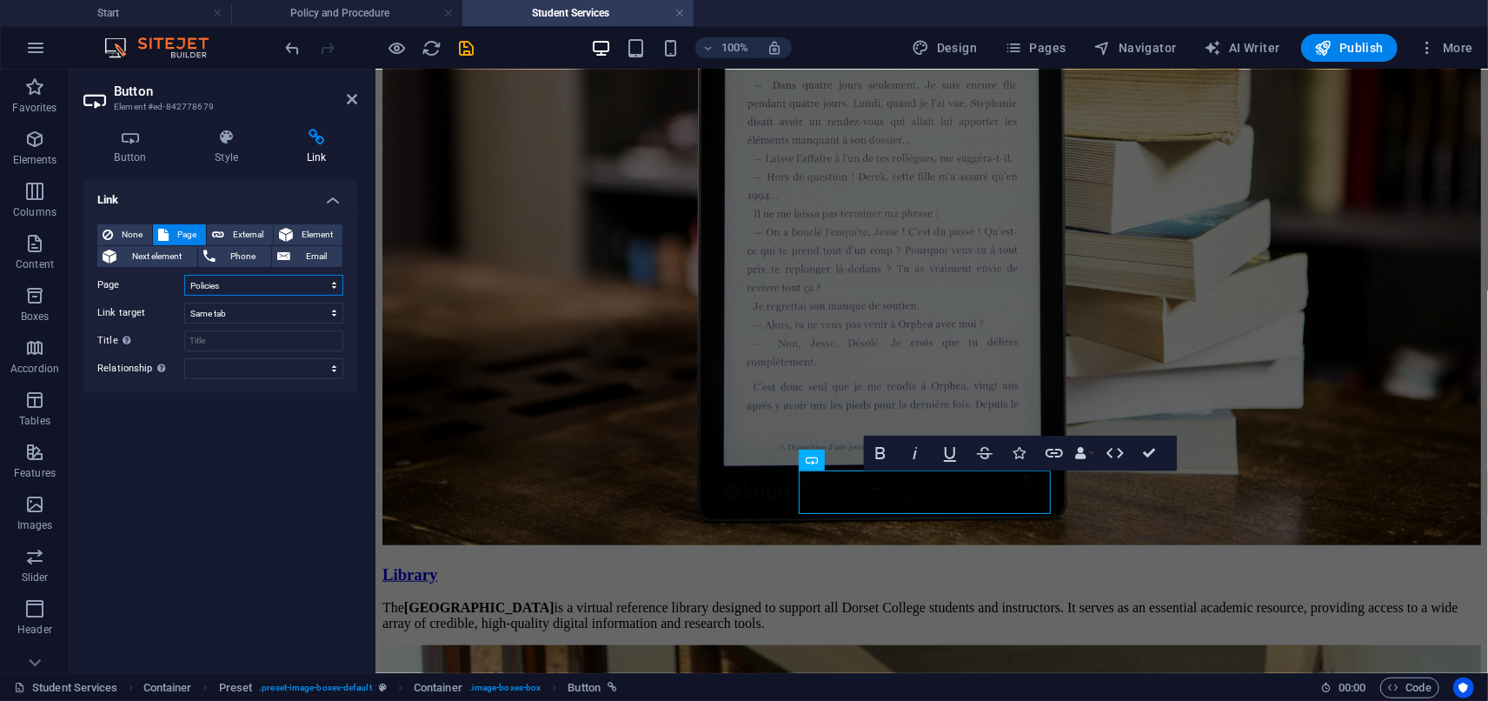
click at [239, 277] on select "Start Programs Preparation For Graduate Studies (PGSA) English as a Second Lang…" at bounding box center [263, 285] width 159 height 21
select select "26"
click at [184, 275] on select "Start Programs Preparation For Graduate Studies (PGSA) English as a Second Lang…" at bounding box center [263, 285] width 159 height 21
click at [462, 54] on icon "save" at bounding box center [467, 48] width 20 height 20
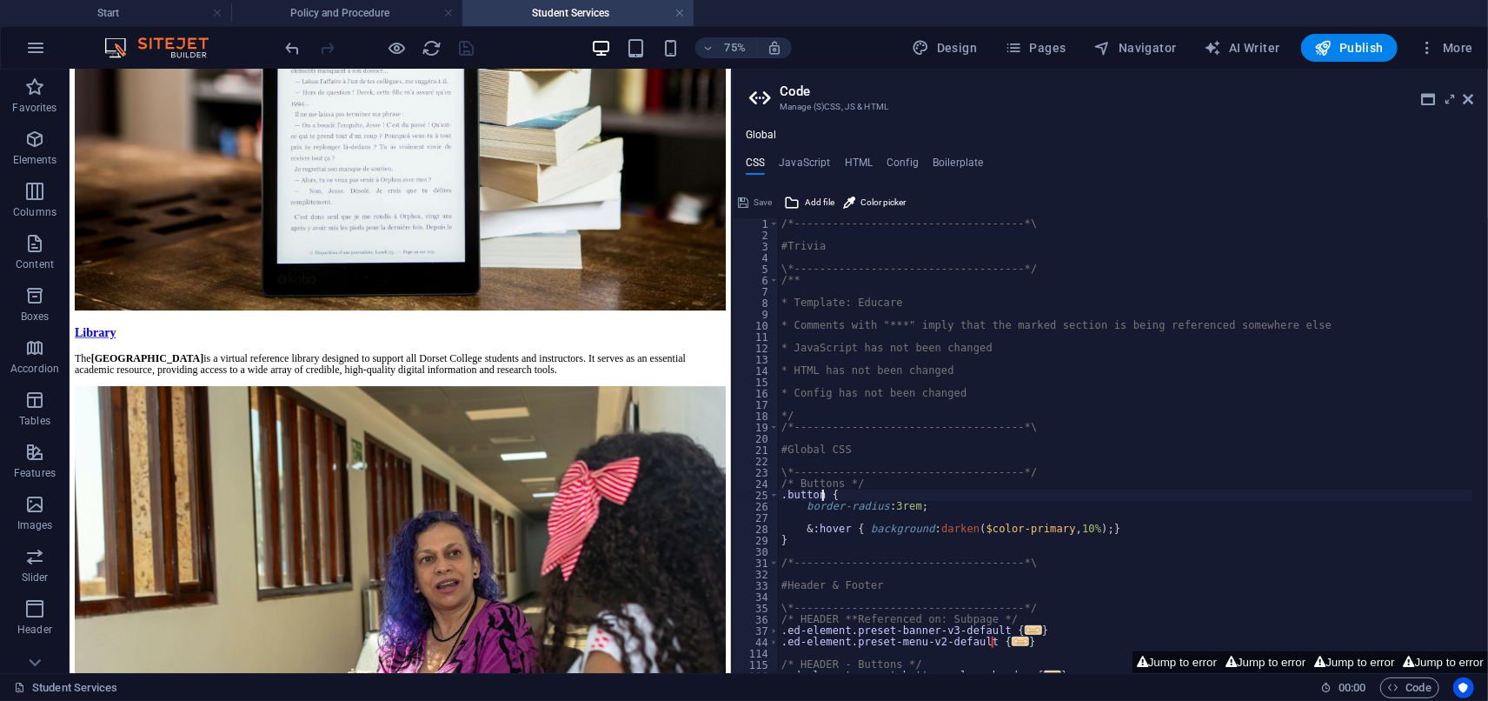
click at [821, 495] on div "/*------------------------------------*\ #Trivia \*----------------------------…" at bounding box center [1125, 456] width 695 height 477
type textarea ".button {"
click at [1465, 104] on icon at bounding box center [1469, 99] width 10 height 14
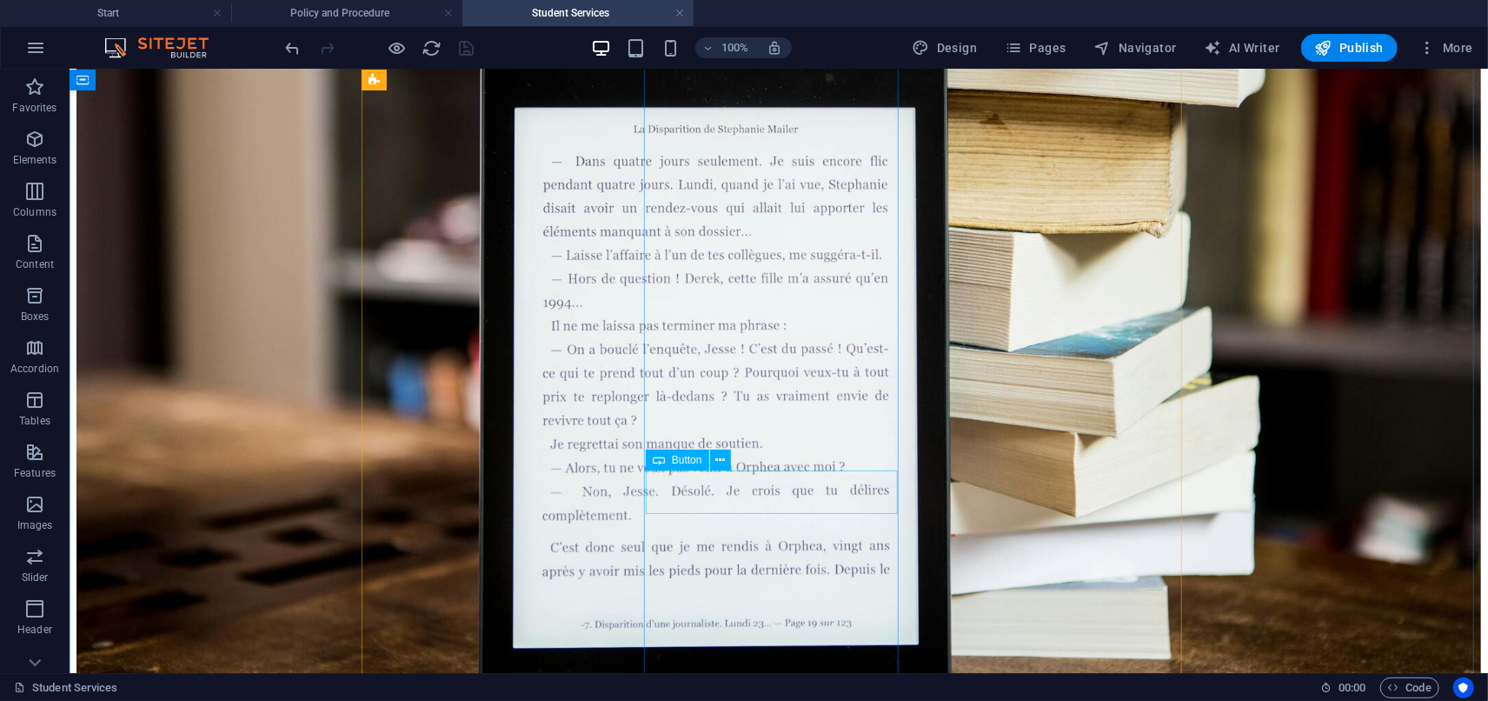
select select "26"
select select
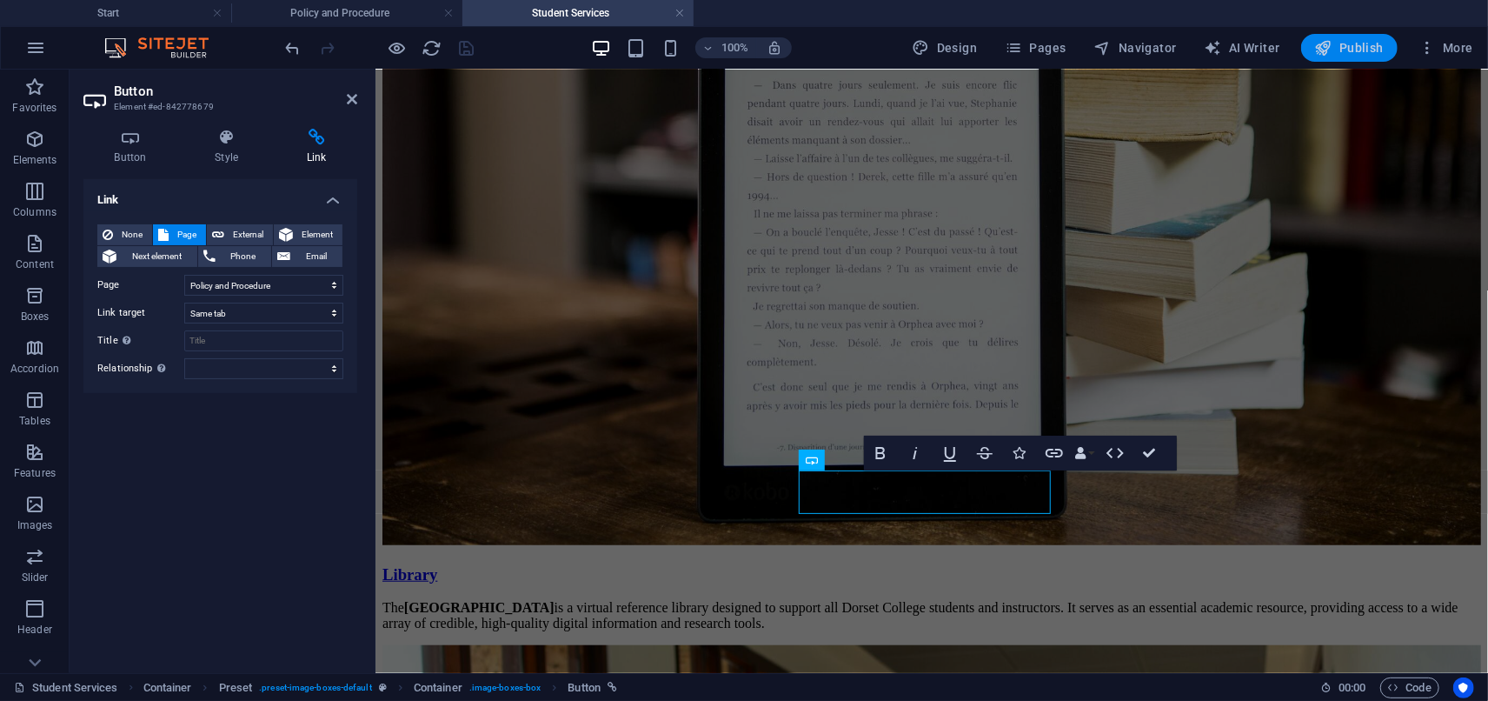
click at [1376, 52] on span "Publish" at bounding box center [1349, 47] width 69 height 17
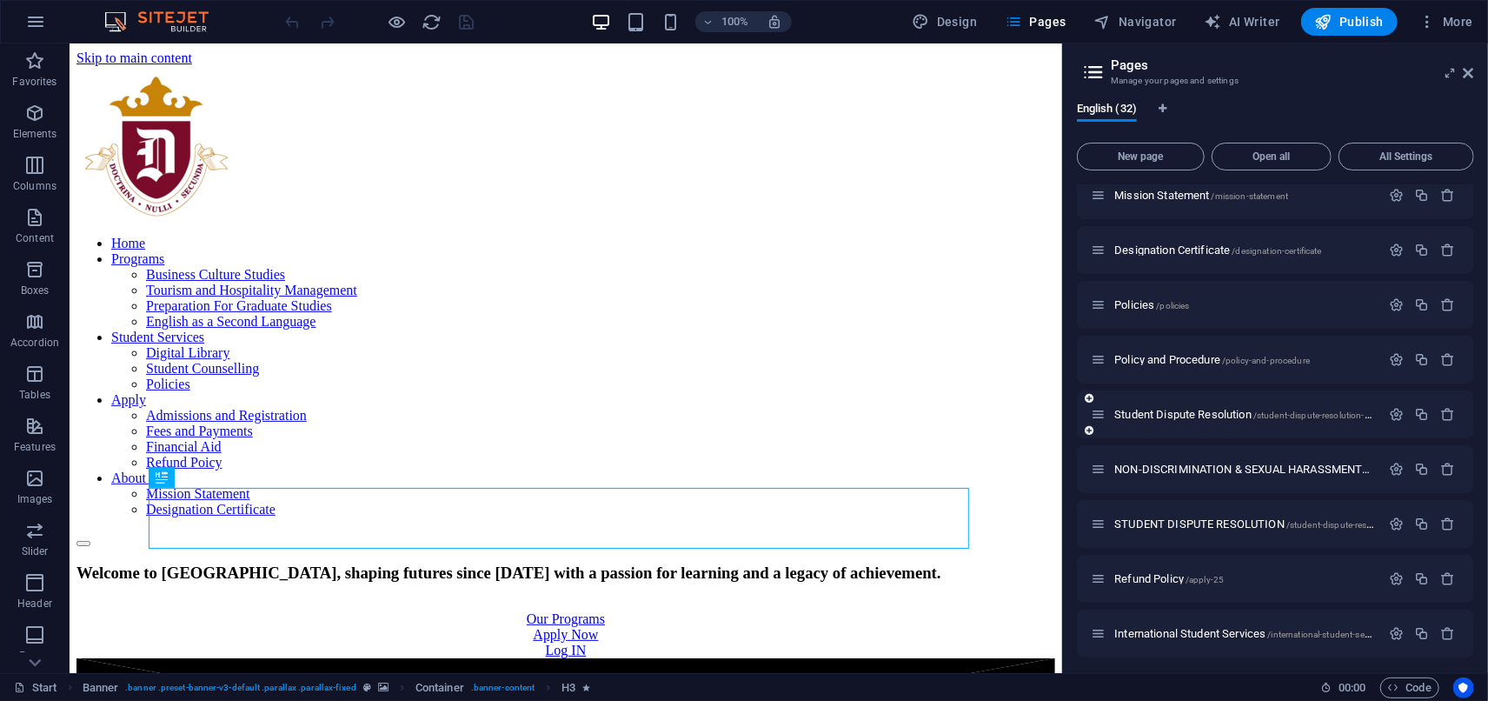
scroll to position [1277, 0]
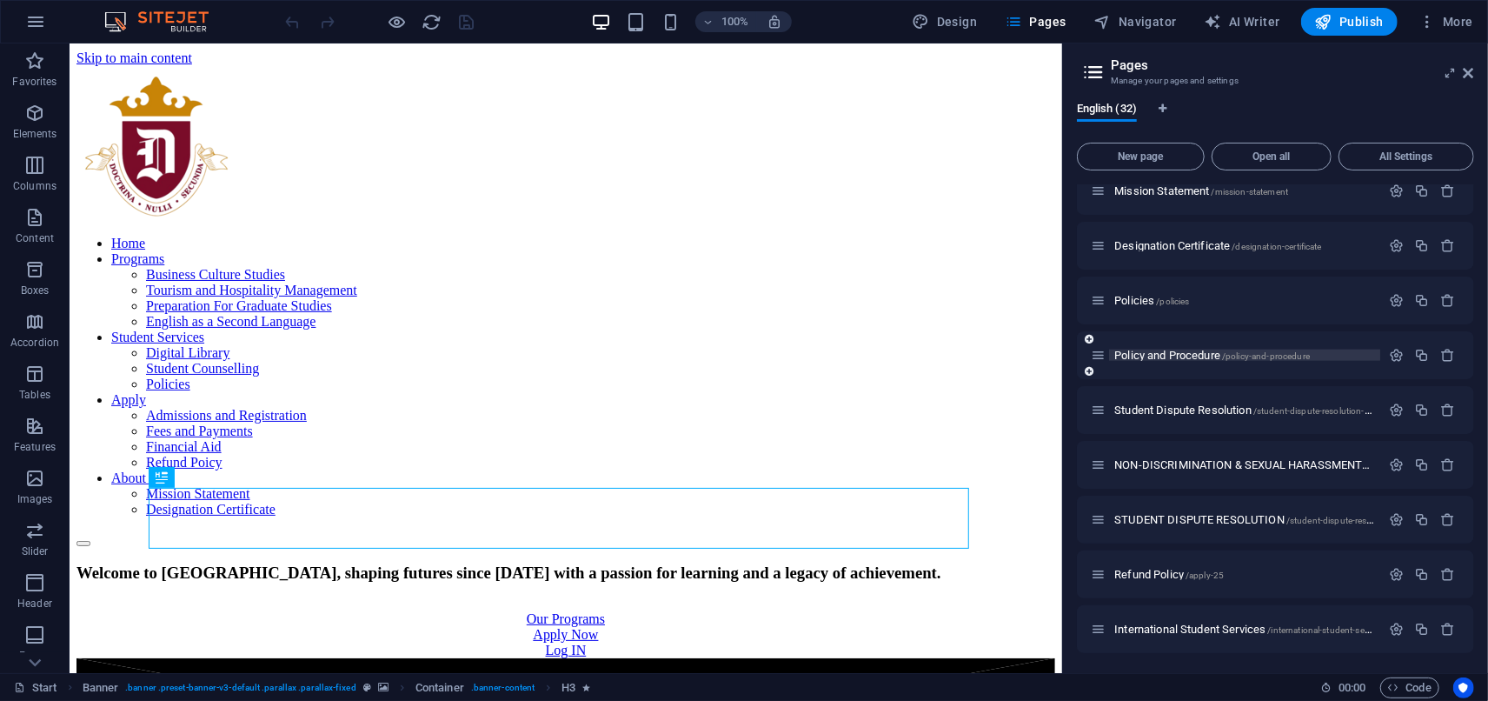
click at [1168, 357] on span "Policy and Procedure /policy-and-procedure" at bounding box center [1212, 355] width 196 height 13
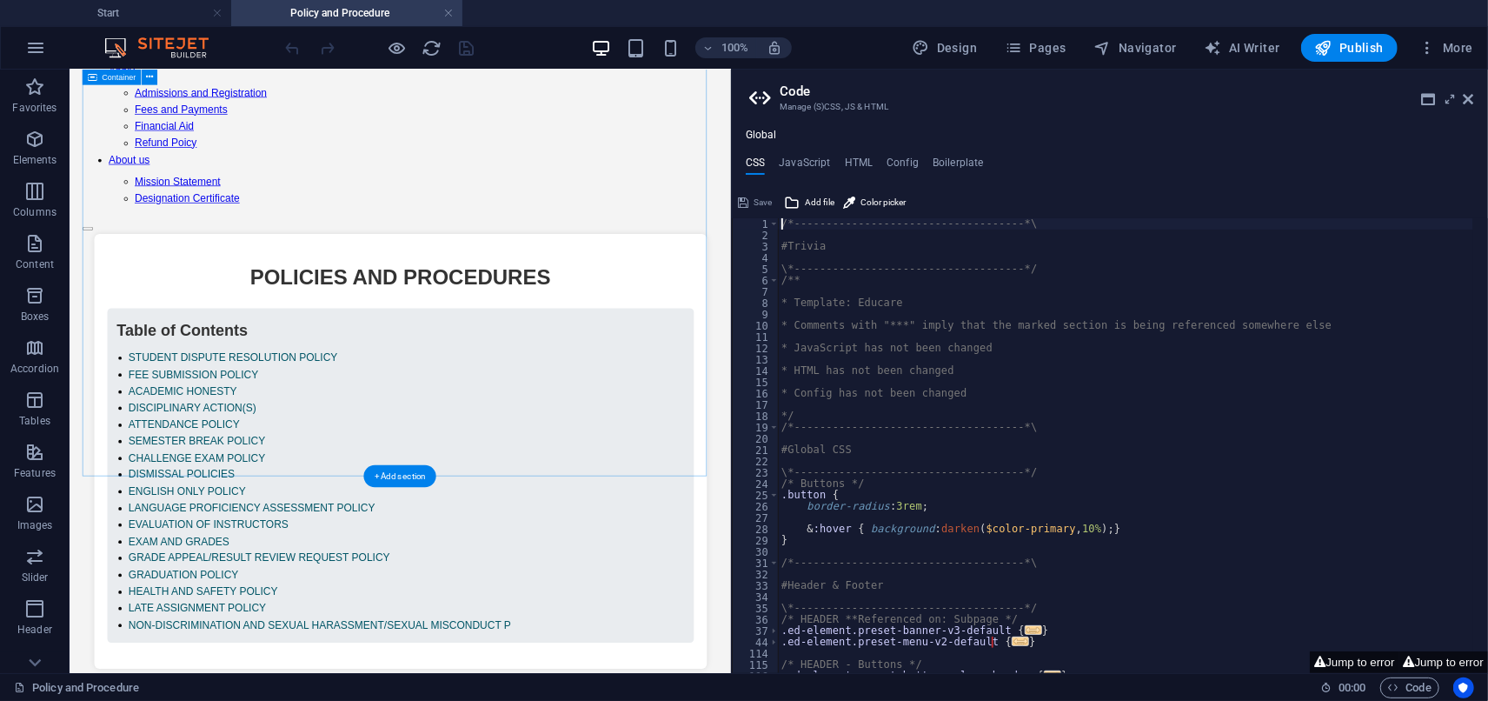
scroll to position [296, 0]
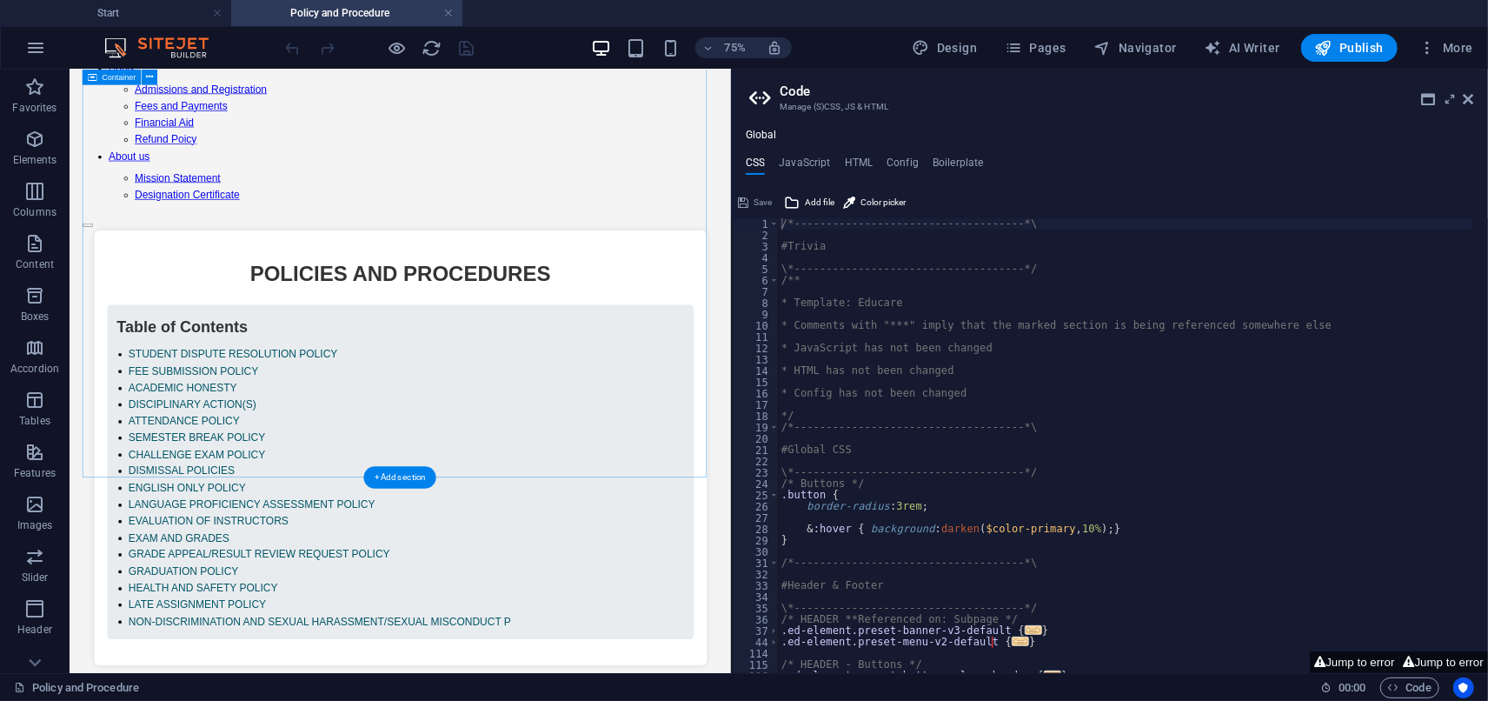
click at [590, 534] on div "Dorset College Policies and Procedures POLICIES AND PROCEDURES Table of Content…" at bounding box center [509, 574] width 847 height 581
click at [617, 453] on div "Dorset College Policies and Procedures POLICIES AND PROCEDURES Table of Content…" at bounding box center [509, 574] width 847 height 581
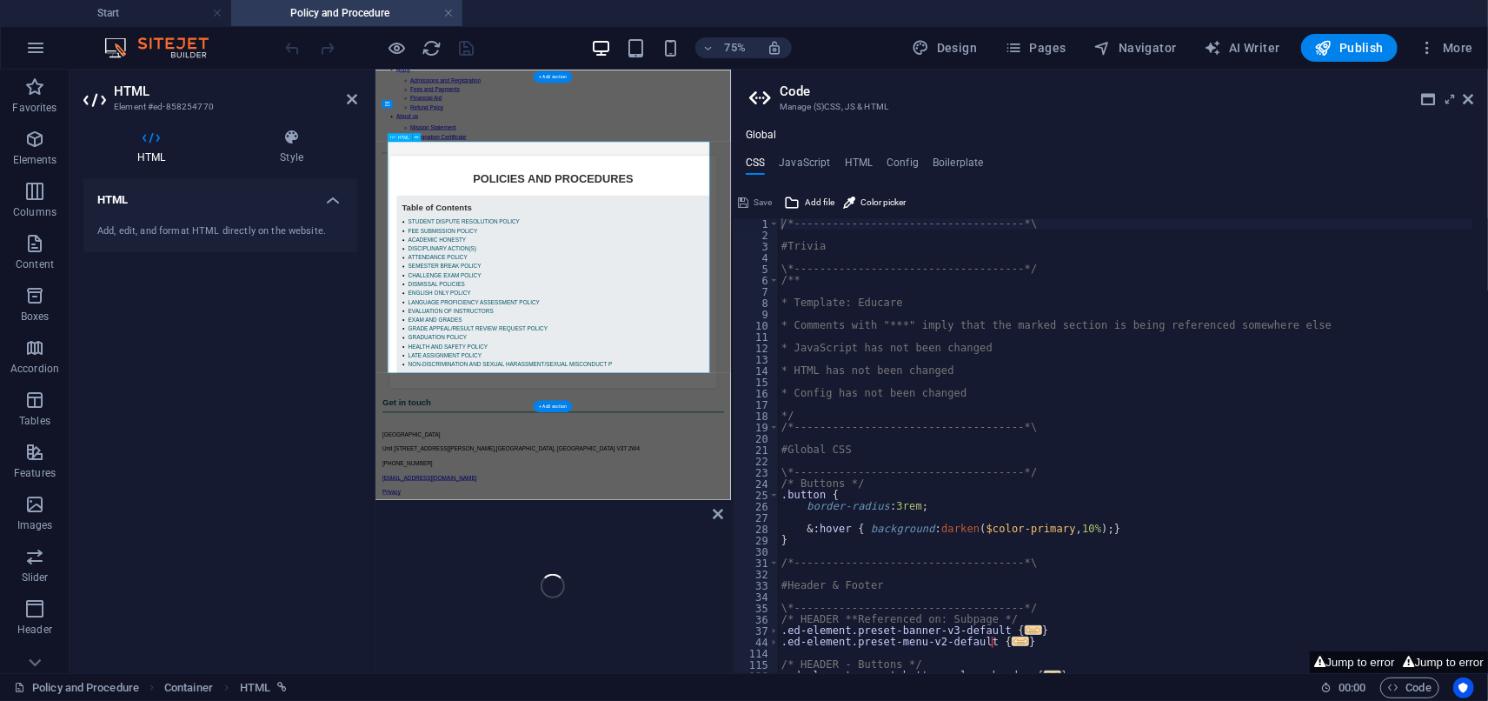
scroll to position [0, 0]
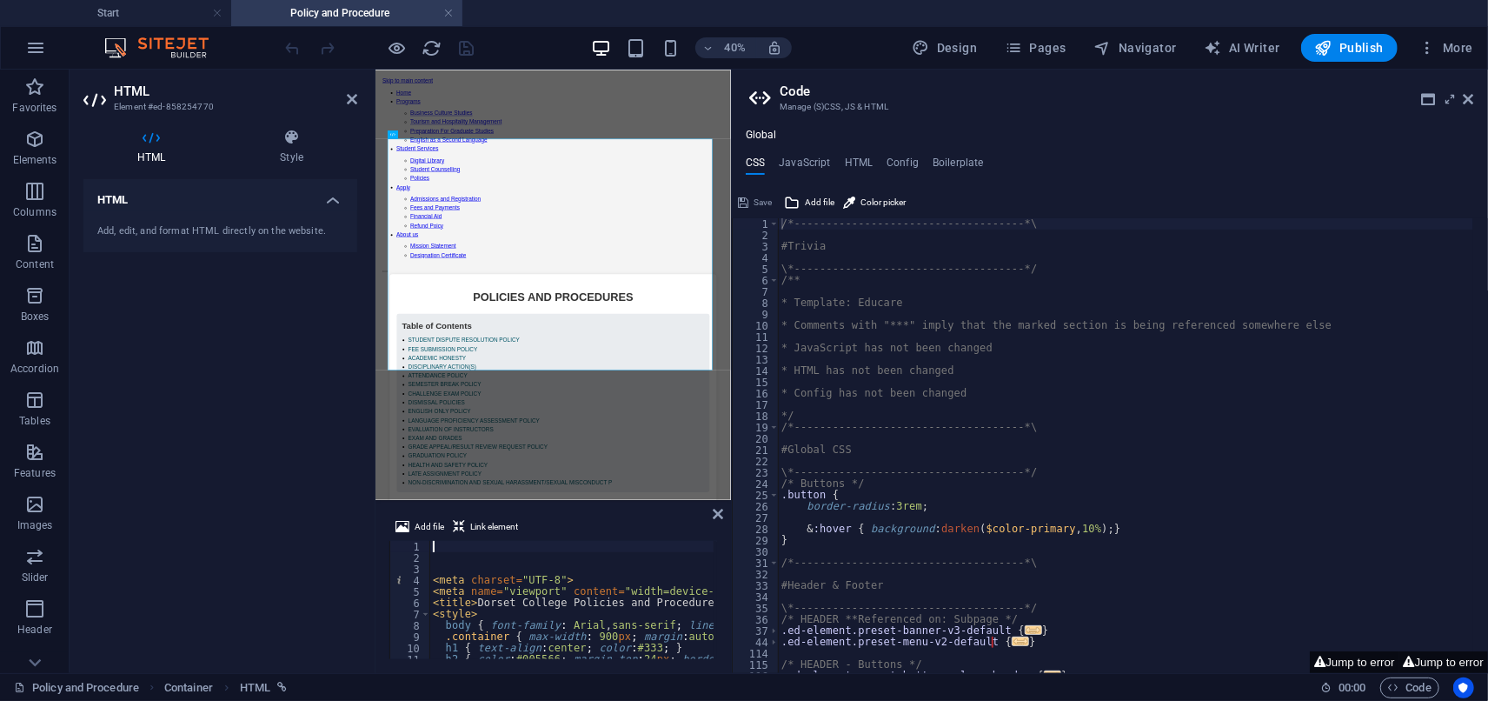
type textarea "<li><a href="#non-discrimination">NON-DISCRIMINATION AND SEXUAL HARASSMENT/SEXU…"
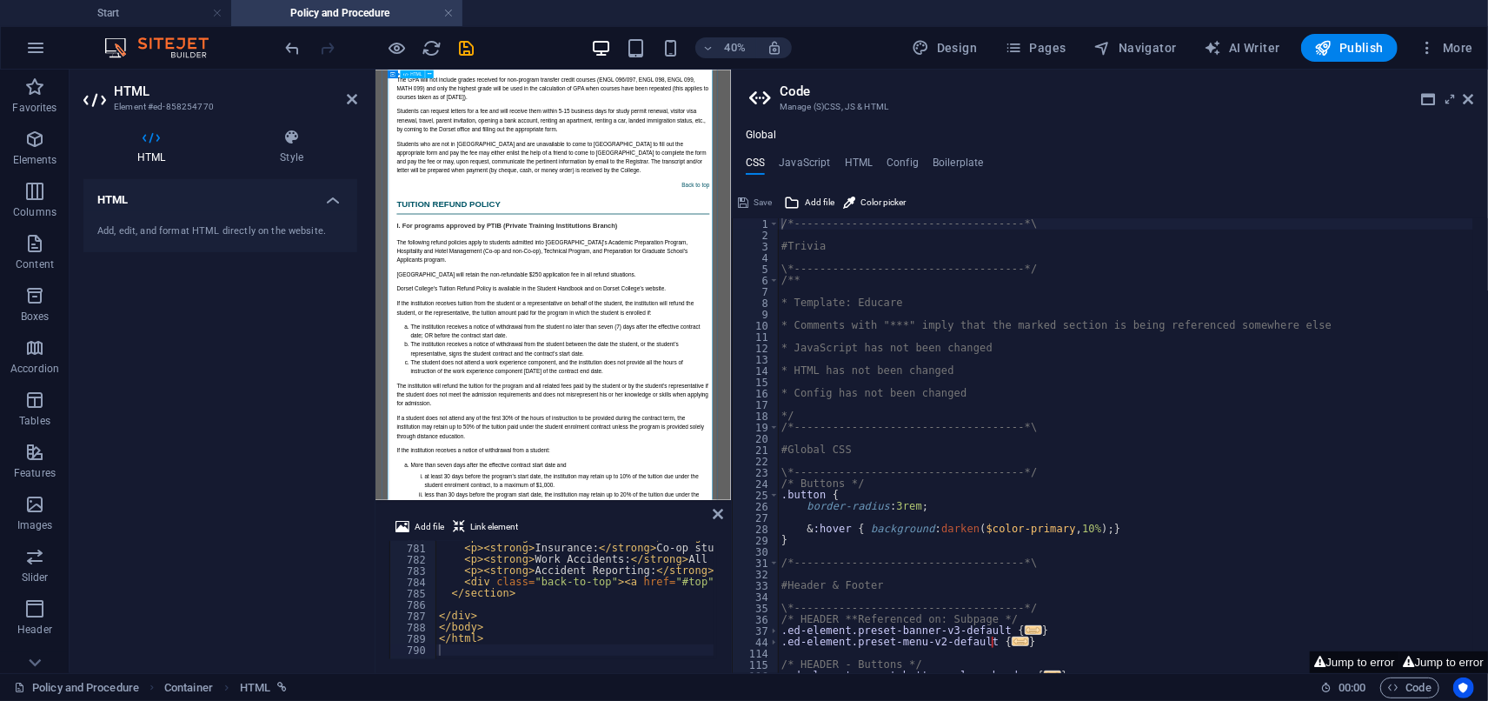
scroll to position [16248, 0]
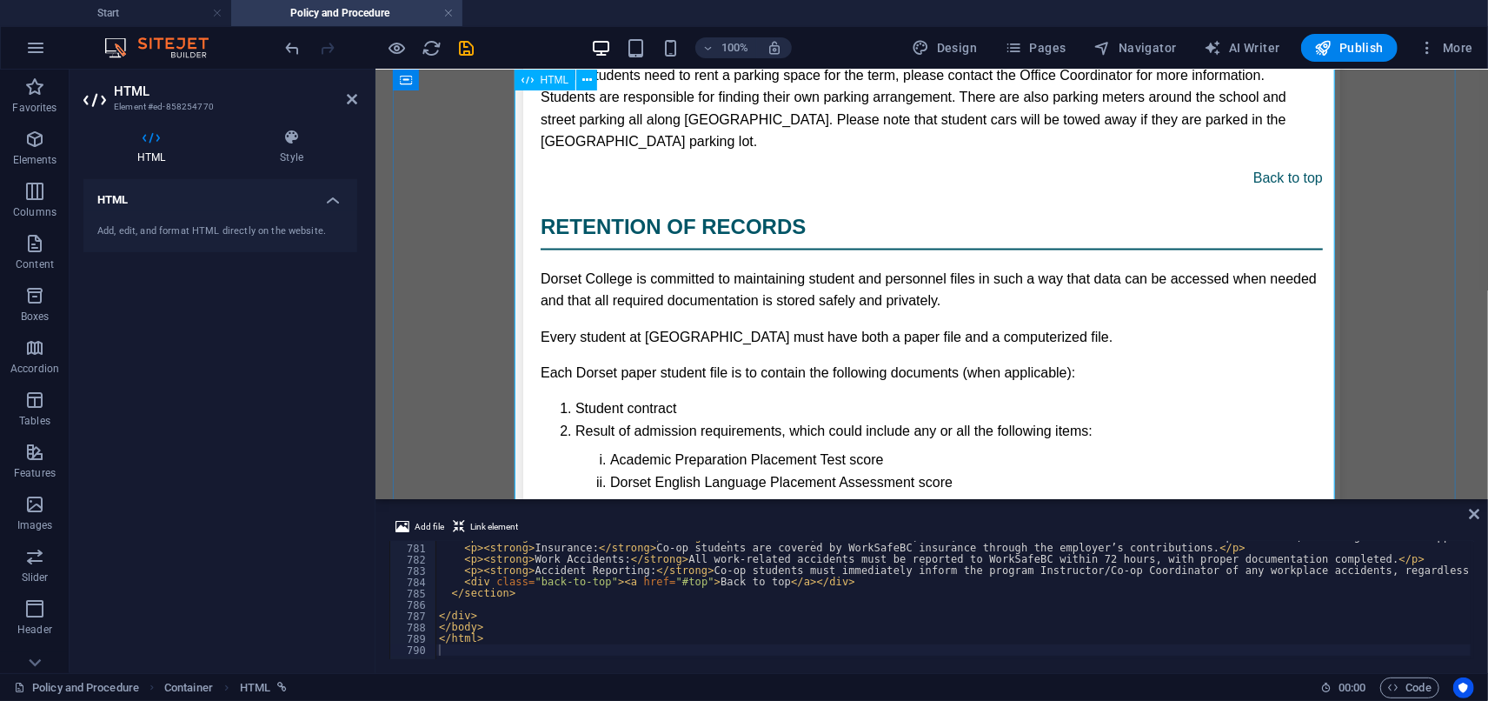
scroll to position [14220, 0]
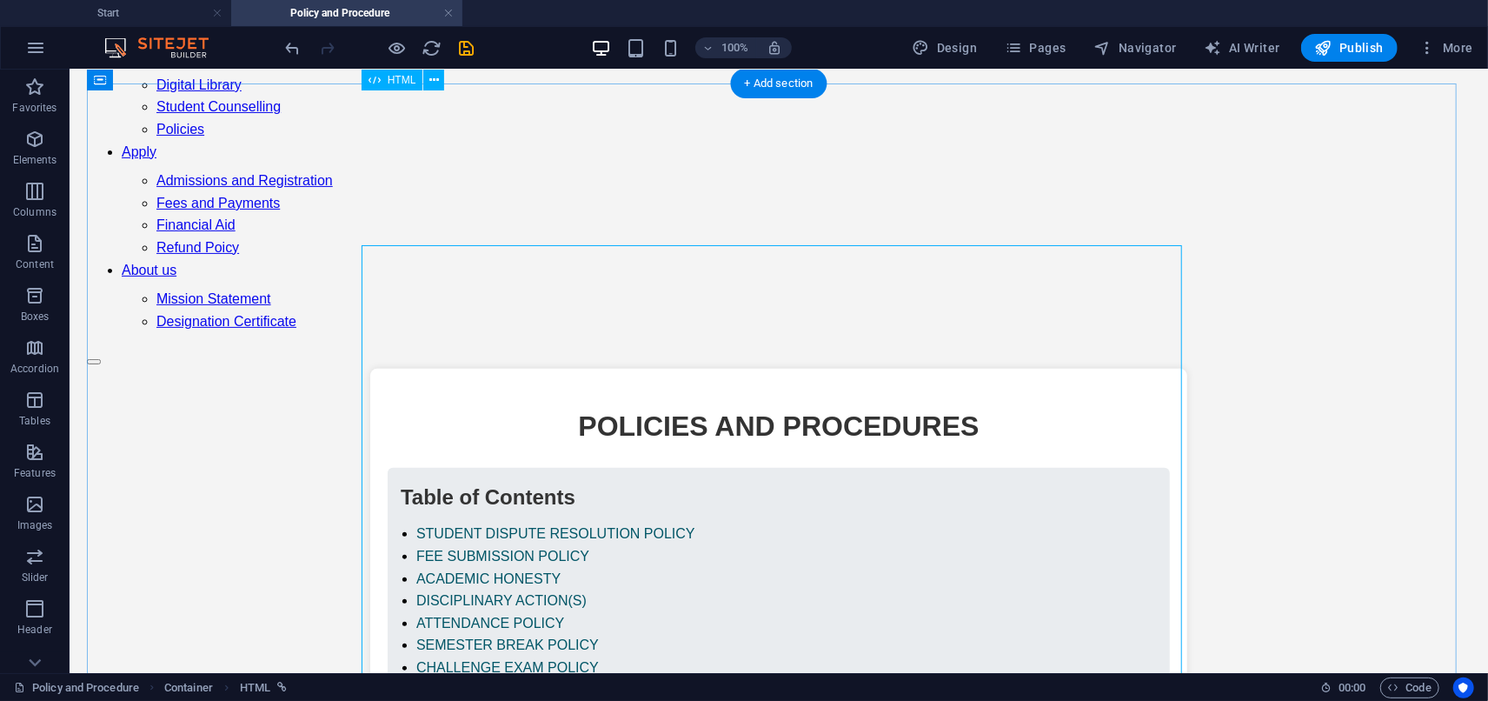
scroll to position [0, 0]
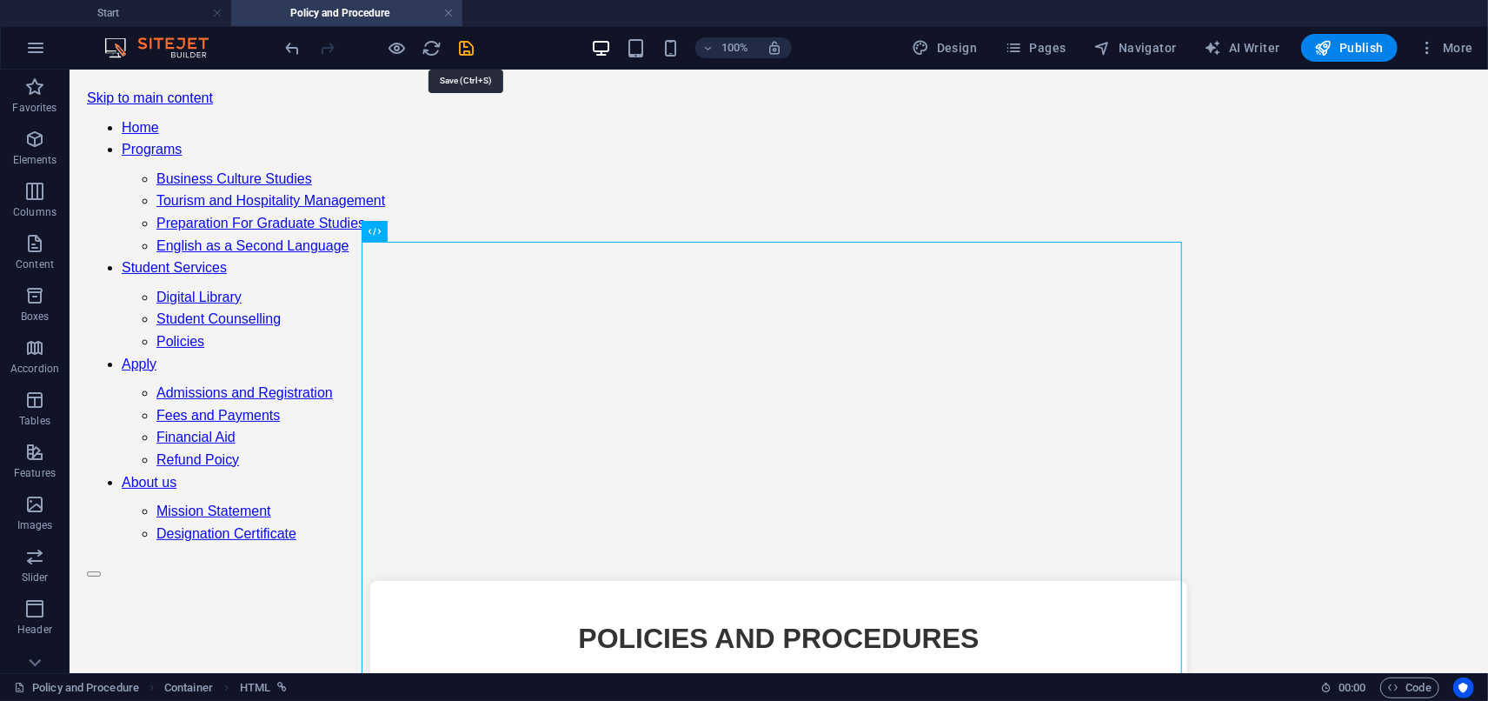
click at [473, 54] on icon "save" at bounding box center [467, 48] width 20 height 20
